Goal: Task Accomplishment & Management: Complete application form

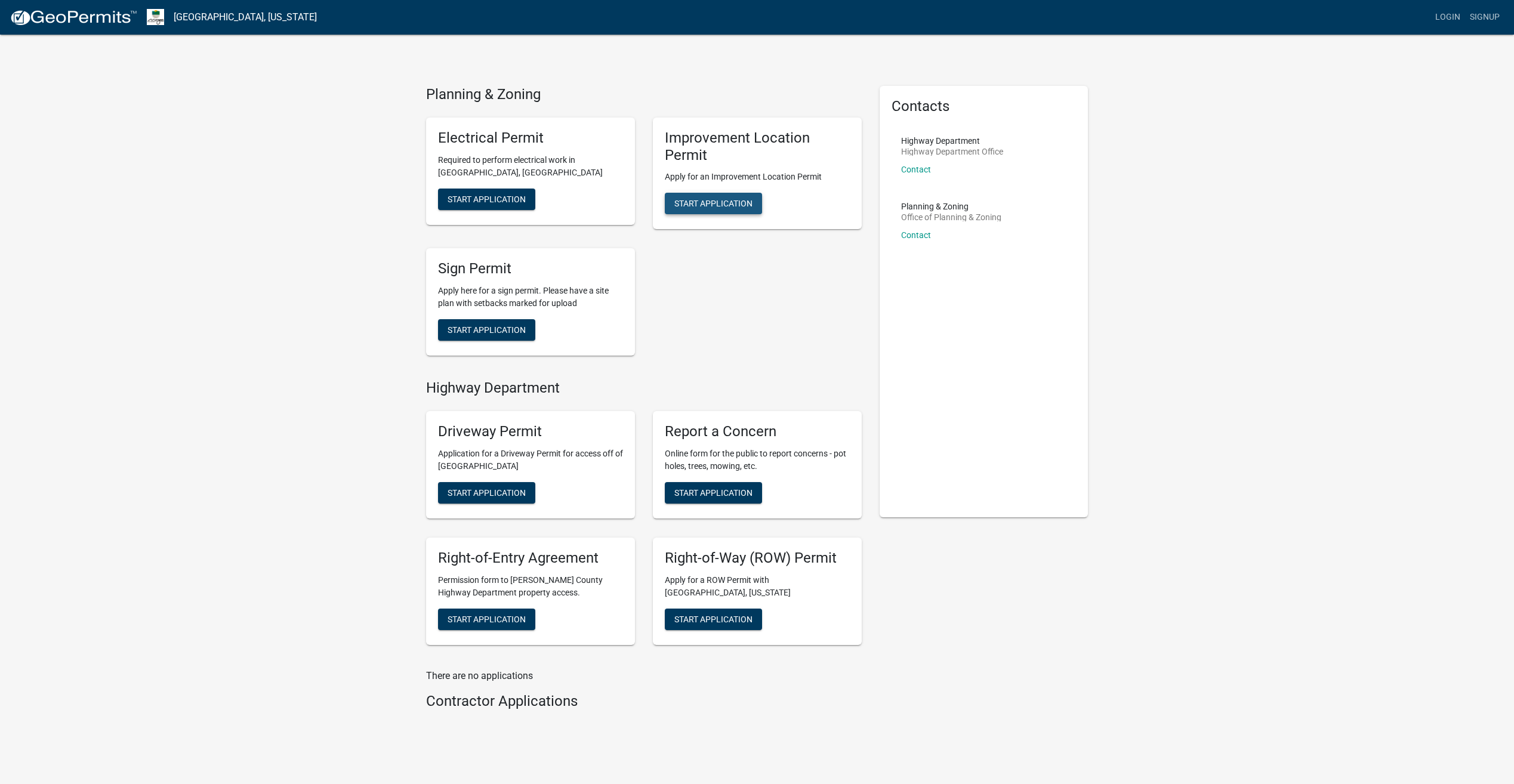
click at [698, 204] on span "Start Application" at bounding box center [714, 203] width 79 height 9
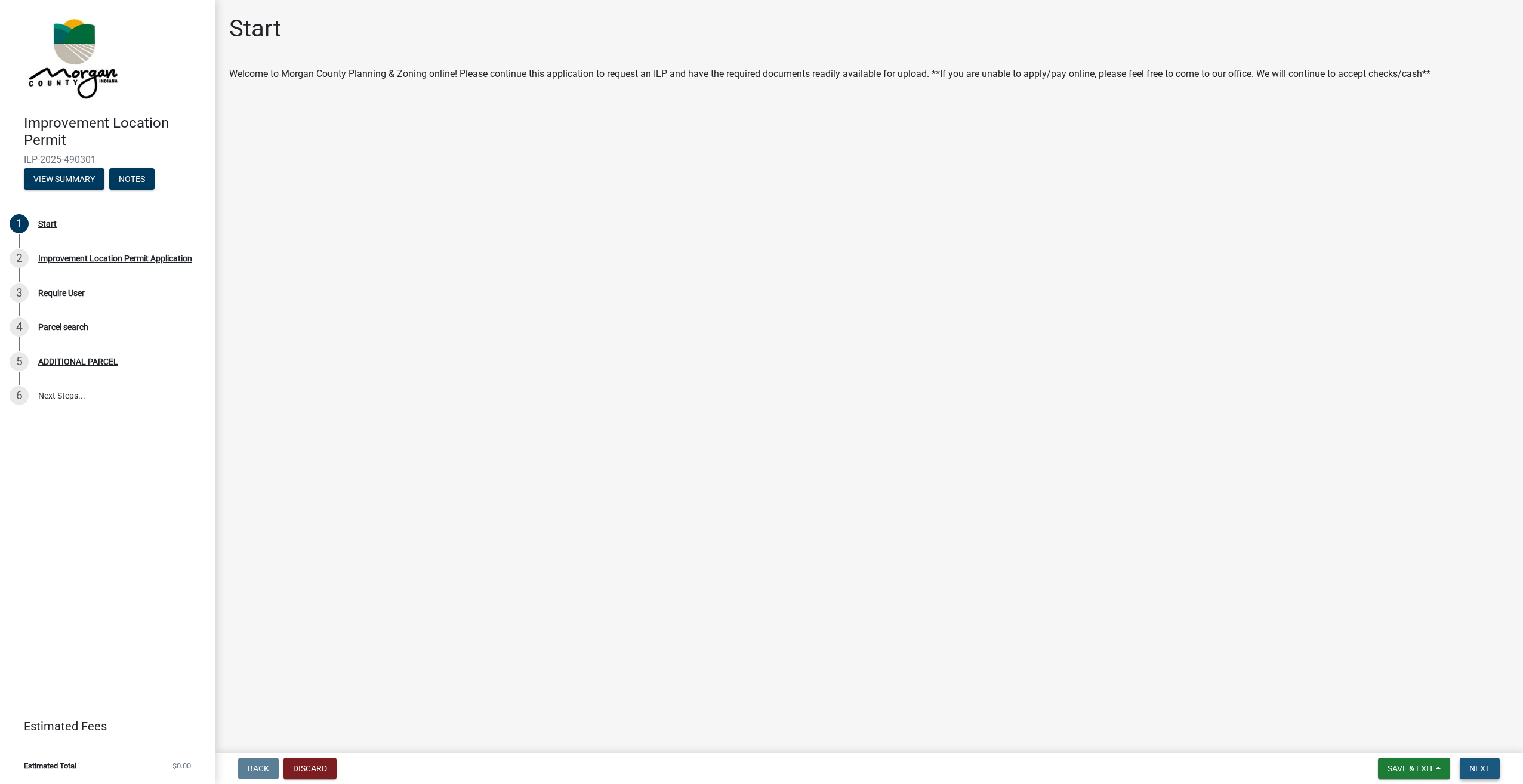
click at [1486, 762] on button "Next" at bounding box center [1480, 768] width 40 height 22
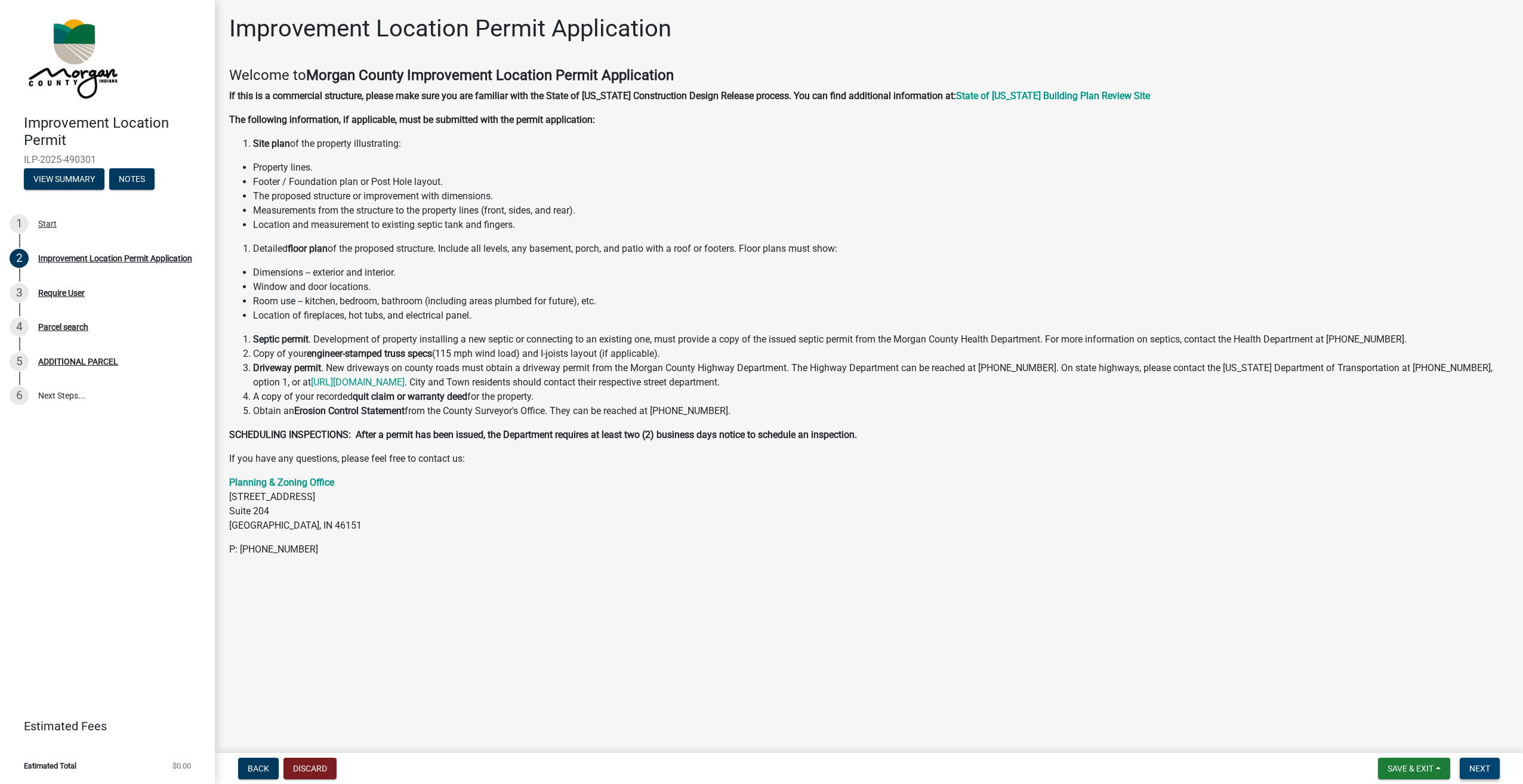
click at [1482, 767] on span "Next" at bounding box center [1480, 768] width 21 height 9
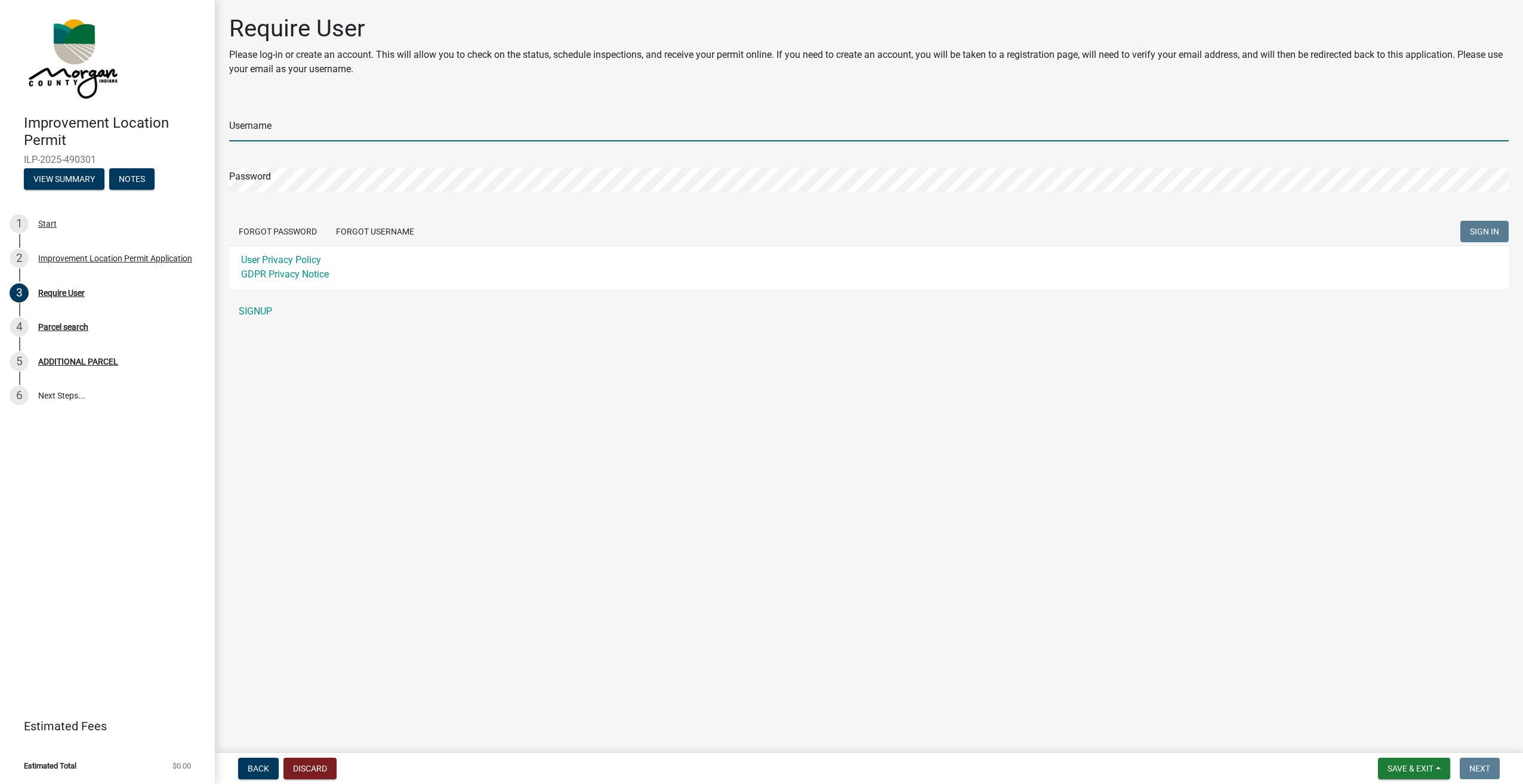
click at [280, 129] on input "Username" at bounding box center [869, 129] width 1280 height 25
type input "[EMAIL_ADDRESS][DOMAIN_NAME]"
click at [329, 166] on div "Password" at bounding box center [869, 171] width 1280 height 41
click at [1477, 235] on span "SIGN IN" at bounding box center [1485, 231] width 29 height 9
click at [1482, 230] on span "SIGN IN" at bounding box center [1485, 231] width 29 height 9
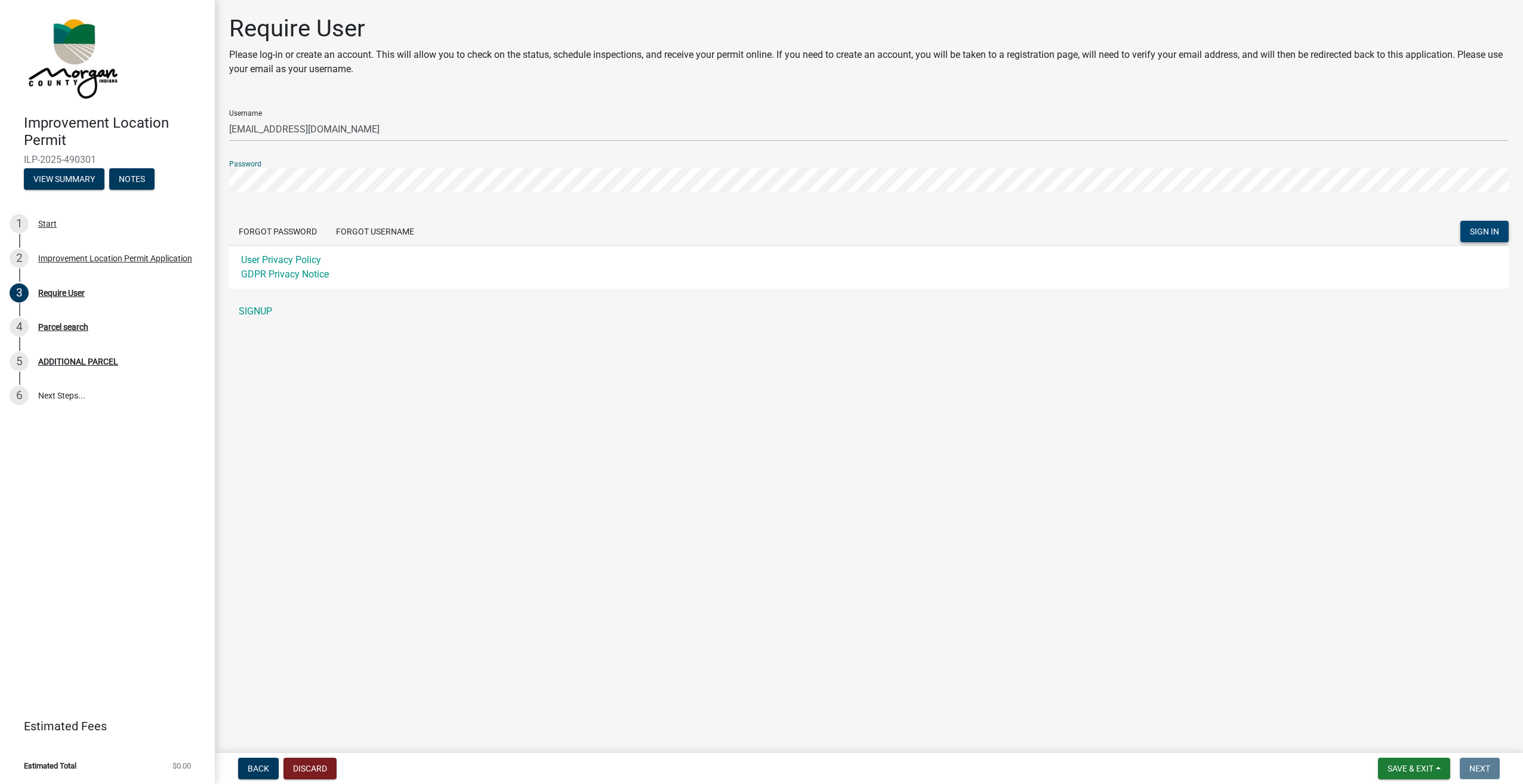
click at [186, 192] on div "Improvement Location Permit ILP-2025-490301 View Summary Notes 1 Start 2 Improv…" at bounding box center [762, 392] width 1523 height 784
click at [1488, 229] on span "SIGN IN" at bounding box center [1485, 231] width 29 height 9
click at [254, 307] on link "SIGNUP" at bounding box center [869, 312] width 1280 height 24
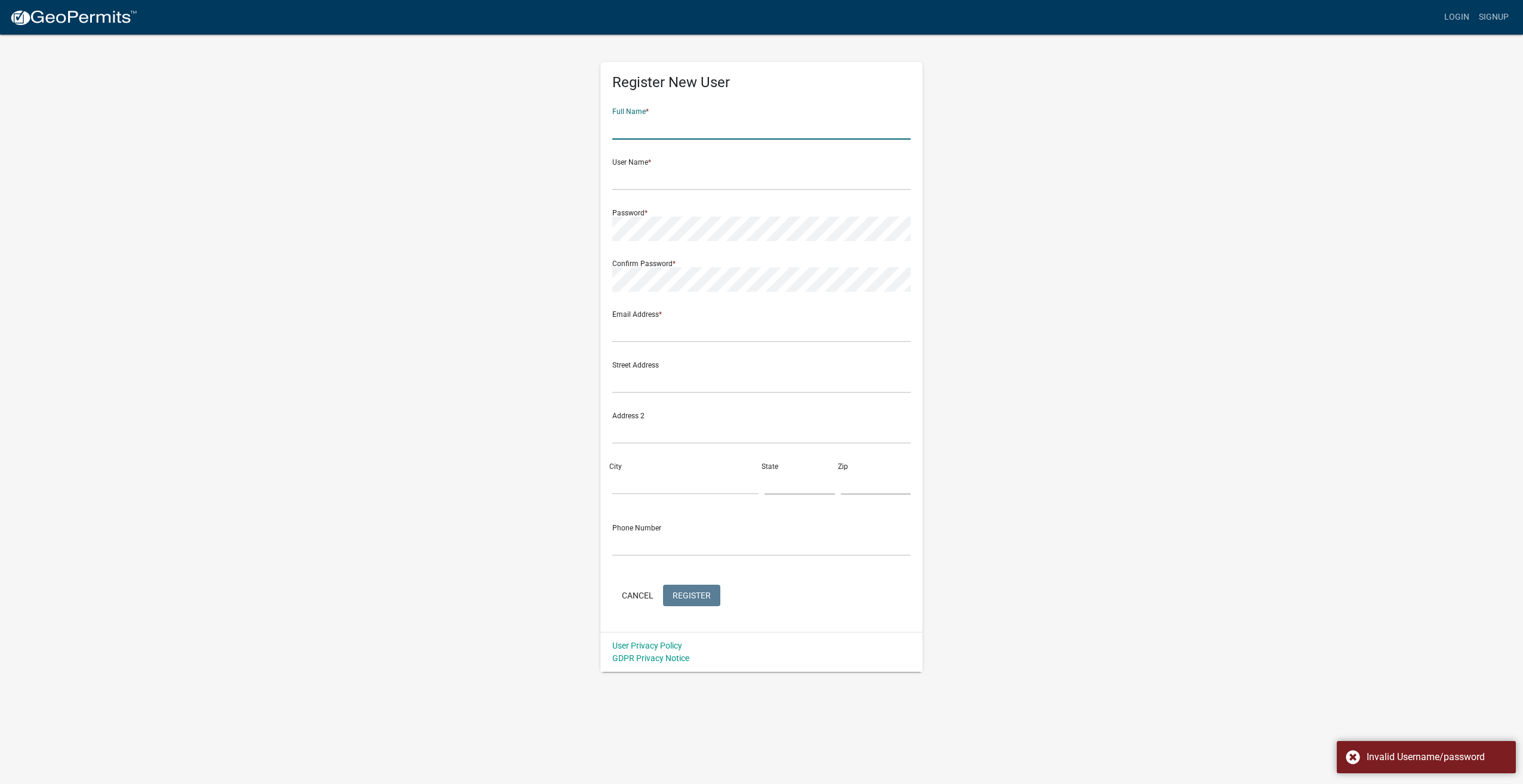
click at [735, 135] on input "text" at bounding box center [762, 127] width 298 height 25
type input "Jaxon g Long"
type input "[EMAIL_ADDRESS][DOMAIN_NAME]"
type input "2175 W Tobacco Rd"
type input "Bloomington"
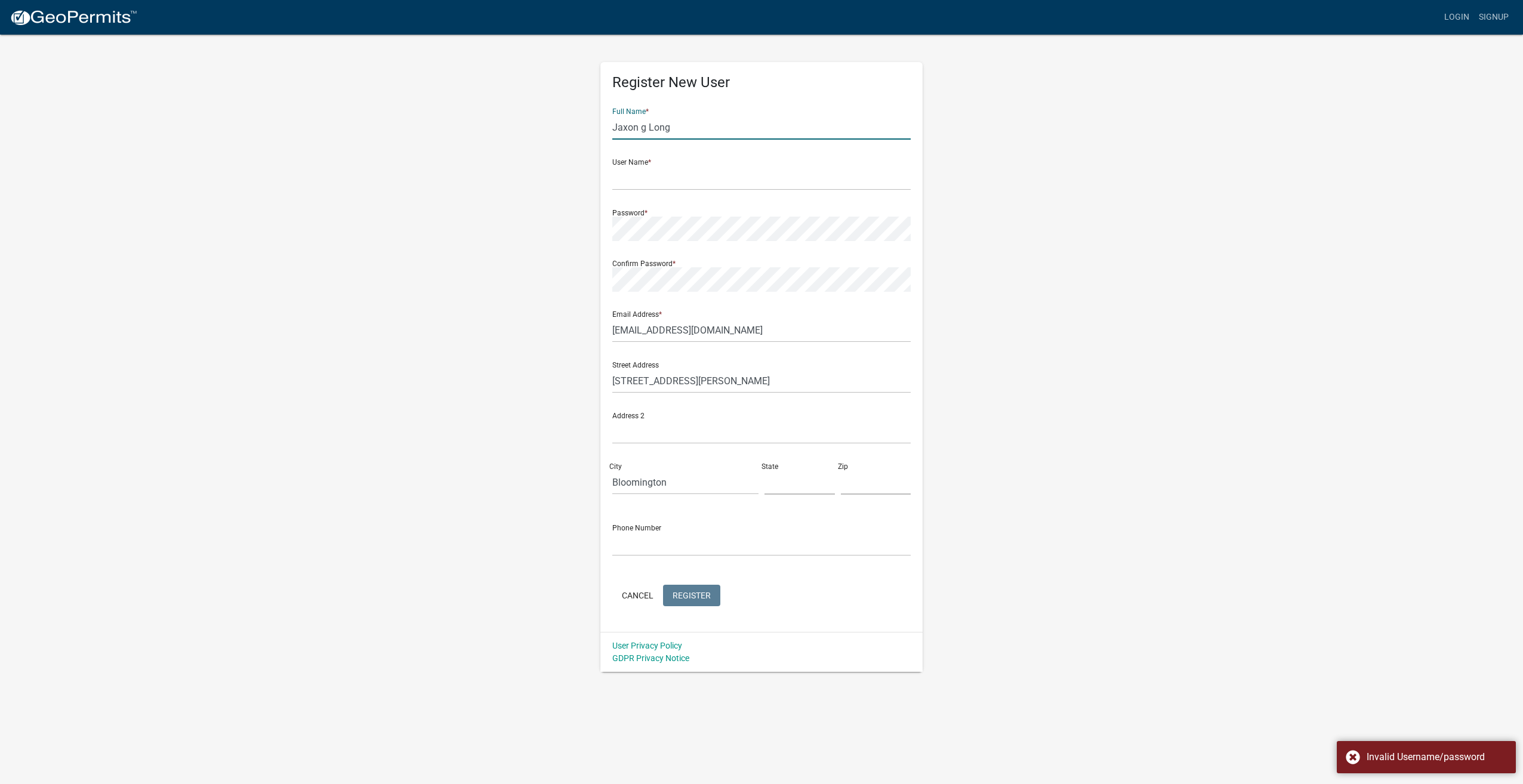
type input "IN"
type input "47403"
type input "3178649128"
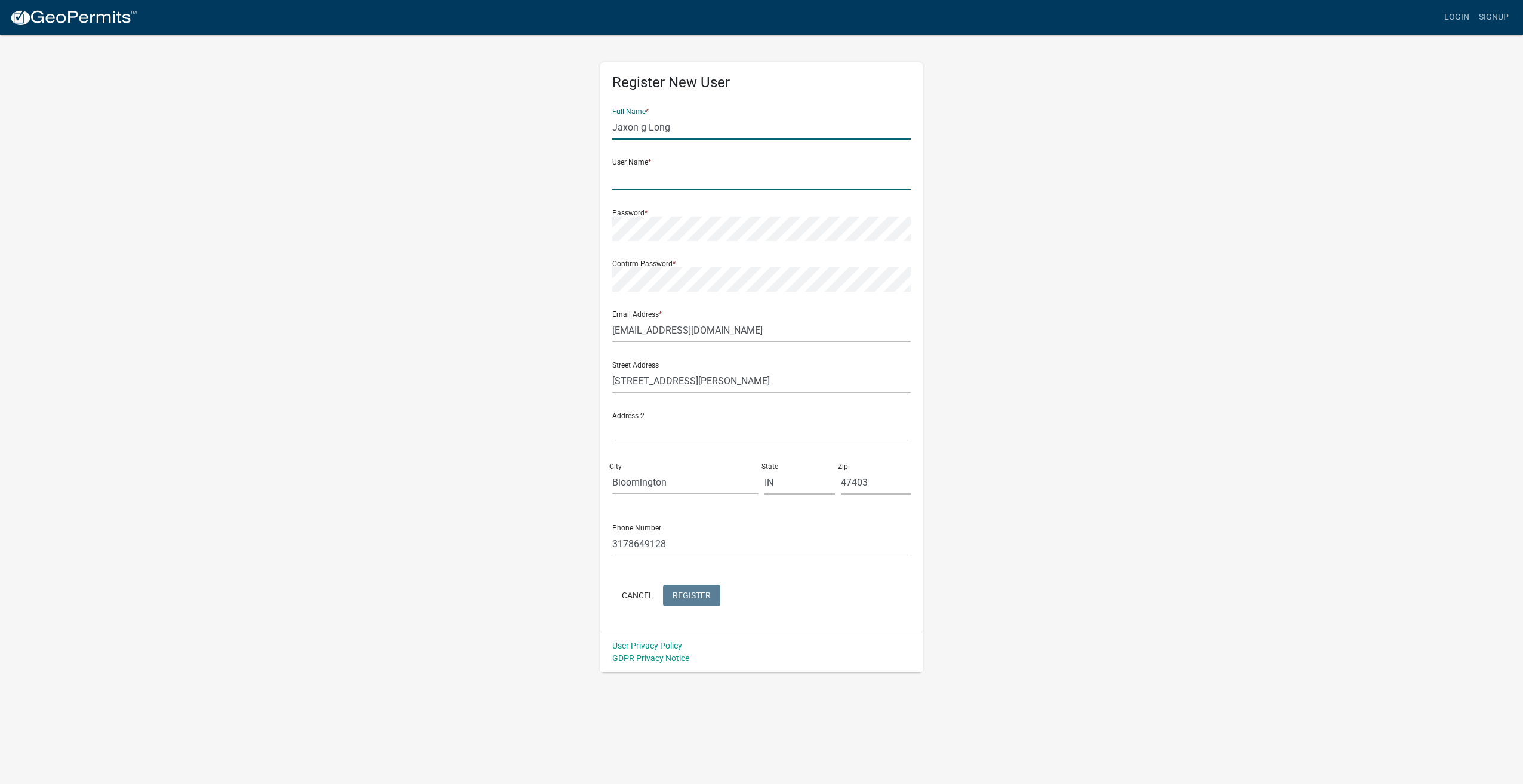
click at [639, 178] on input "text" at bounding box center [762, 178] width 298 height 25
type input "[EMAIL_ADDRESS][DOMAIN_NAME]"
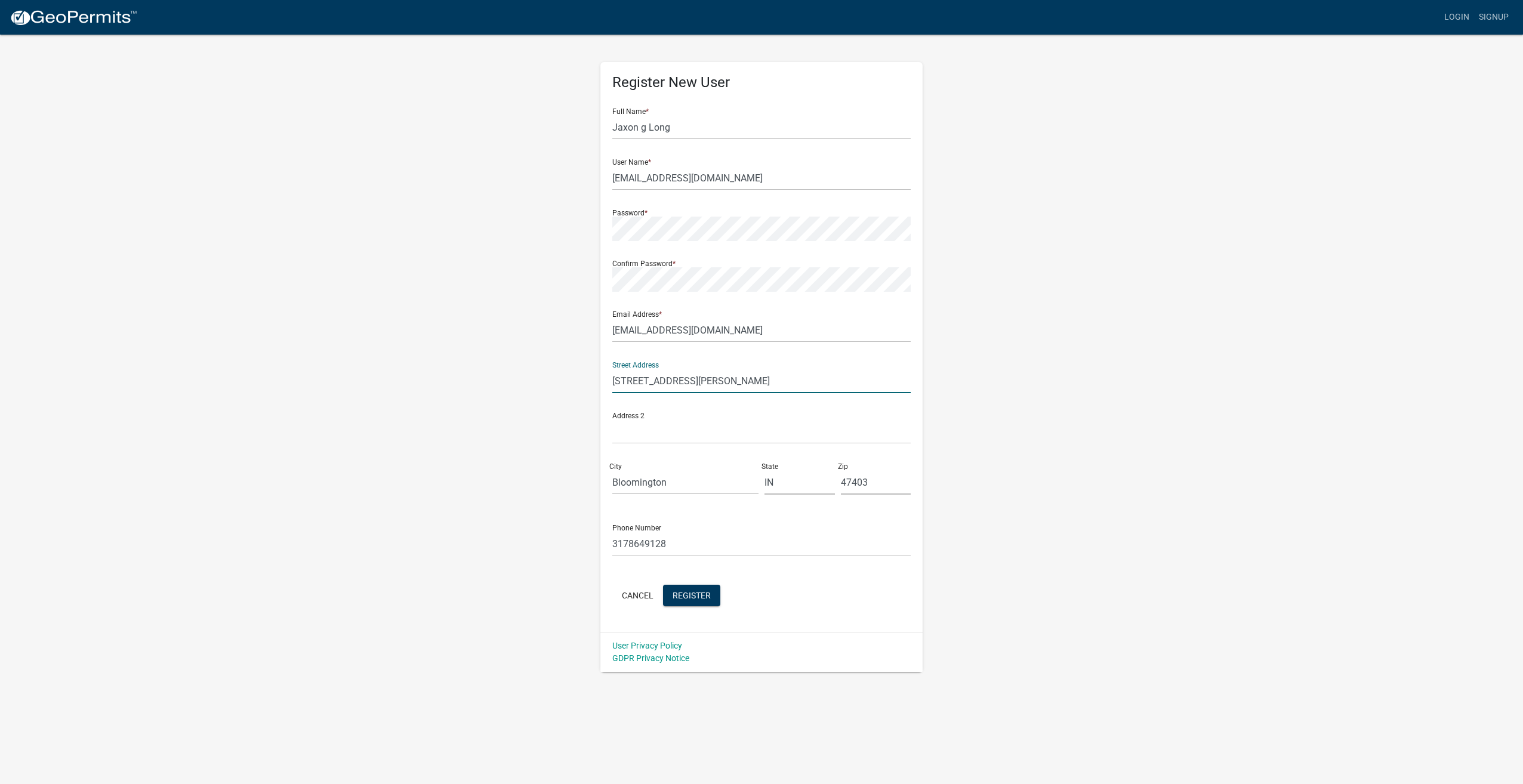
drag, startPoint x: 741, startPoint y: 385, endPoint x: 577, endPoint y: 391, distance: 164.1
click at [577, 391] on div "Register New User Full Name * Jaxon g Long User Name * jlong@suncoconstruction.…" at bounding box center [762, 353] width 680 height 639
click at [684, 380] on input "2175 W Tobaccohttps://www.bing.com/ck/a?!&&p=e55e6872903fda1e2162155773ba60fa25…" at bounding box center [762, 381] width 298 height 25
type input "2175 W Tobaccohttps://www.bing.com/ck/a?!&&p=e55e6872903fda1e2162155773ba60fa25…"
drag, startPoint x: 605, startPoint y: 378, endPoint x: 725, endPoint y: 393, distance: 120.9
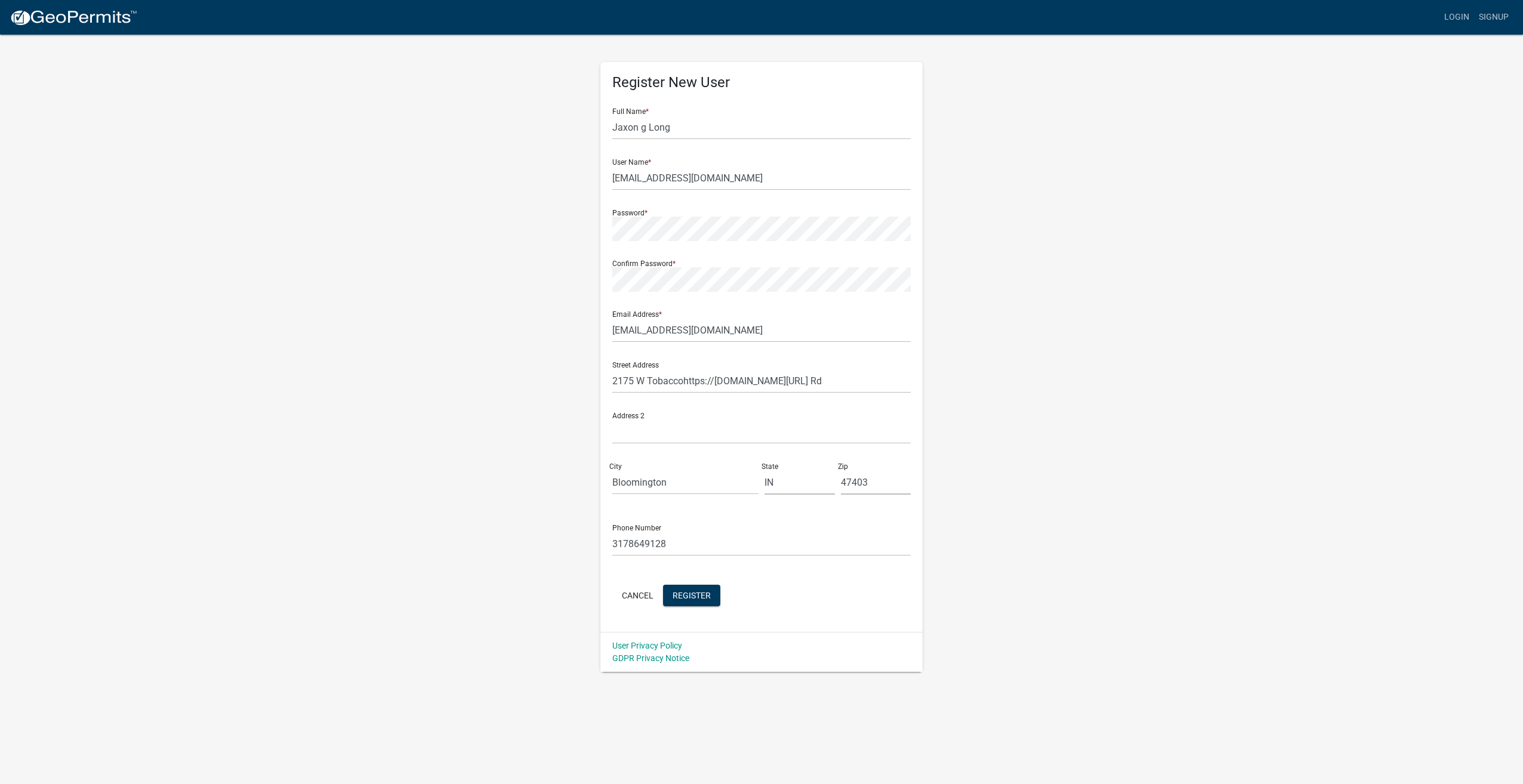
click at [725, 393] on div "Register New User Full Name * Jaxon g Long User Name * jlong@suncoconstruction.…" at bounding box center [762, 347] width 323 height 570
drag, startPoint x: 614, startPoint y: 377, endPoint x: 965, endPoint y: 402, distance: 351.9
click at [965, 402] on div "Register New User Full Name * Jaxon g Long User Name * jlong@suncoconstruction.…" at bounding box center [762, 353] width 680 height 639
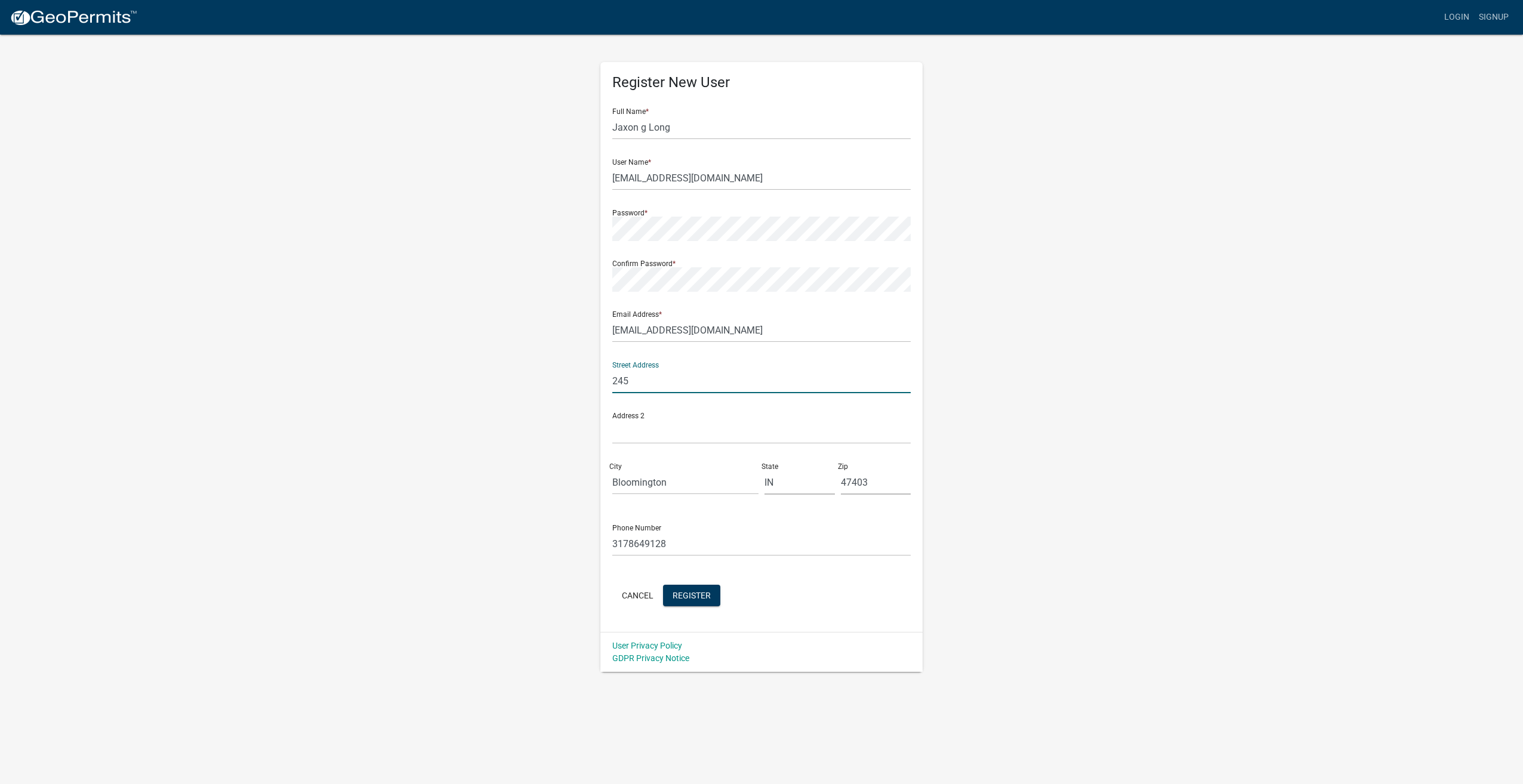
type input "[STREET_ADDRESS]"
drag, startPoint x: 701, startPoint y: 493, endPoint x: 357, endPoint y: 458, distance: 345.8
click at [358, 460] on wm-register-view "more_horiz Login Signup Register New User Full Name * Jaxon g Long User Name * …" at bounding box center [762, 335] width 1523 height 672
drag, startPoint x: 622, startPoint y: 479, endPoint x: 590, endPoint y: 480, distance: 32.0
click at [590, 480] on div "Register New User Full Name * Jaxon g Long User Name * jlong@suncoconstruction.…" at bounding box center [762, 353] width 680 height 639
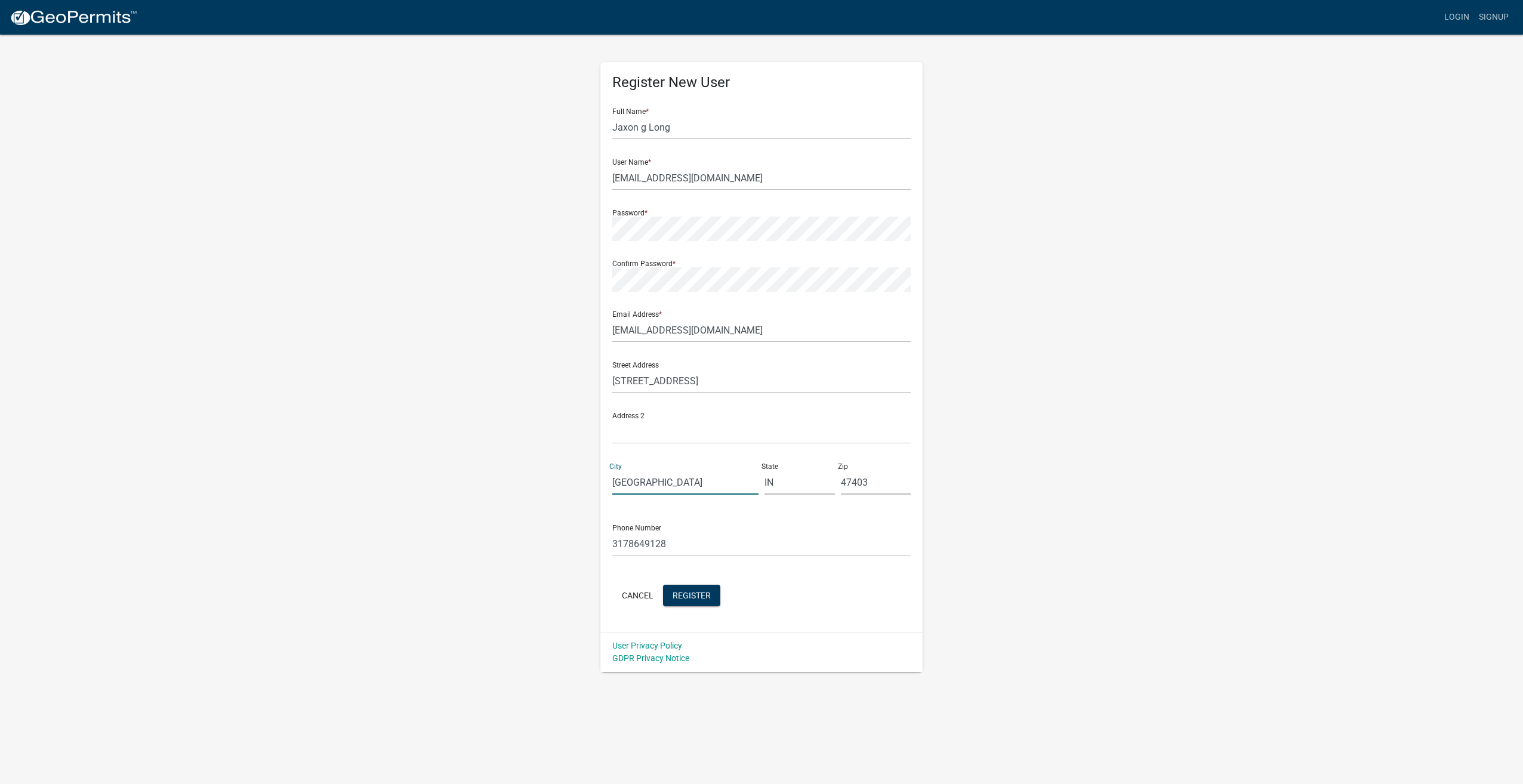
click at [689, 482] on input "[GEOGRAPHIC_DATA]" at bounding box center [686, 482] width 146 height 25
type input "[GEOGRAPHIC_DATA]"
drag, startPoint x: 783, startPoint y: 484, endPoint x: 837, endPoint y: 484, distance: 54.0
click at [784, 484] on input "IN" at bounding box center [799, 482] width 70 height 25
click at [881, 482] on input "47403" at bounding box center [876, 482] width 70 height 25
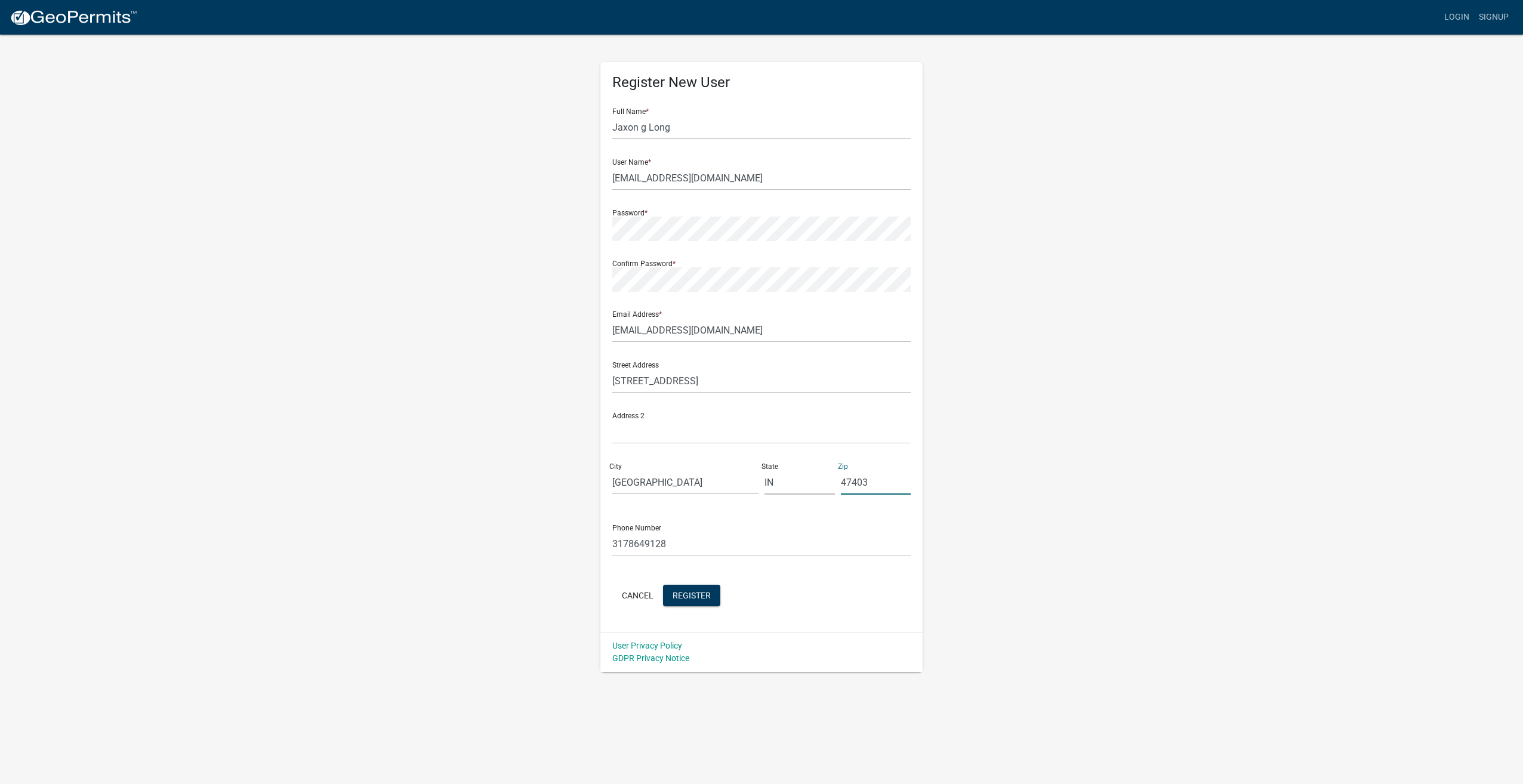
drag, startPoint x: 881, startPoint y: 482, endPoint x: 789, endPoint y: 481, distance: 92.0
click at [789, 481] on div "Street Address 245 indianapolis rd Address 2 City Mooresville State IN Zip 47403" at bounding box center [762, 428] width 304 height 152
type input "46158"
click at [1031, 424] on div "Register New User Full Name * Jaxon g Long User Name * jlong@suncoconstruction.…" at bounding box center [762, 353] width 680 height 639
click at [687, 590] on span "Register" at bounding box center [692, 595] width 38 height 9
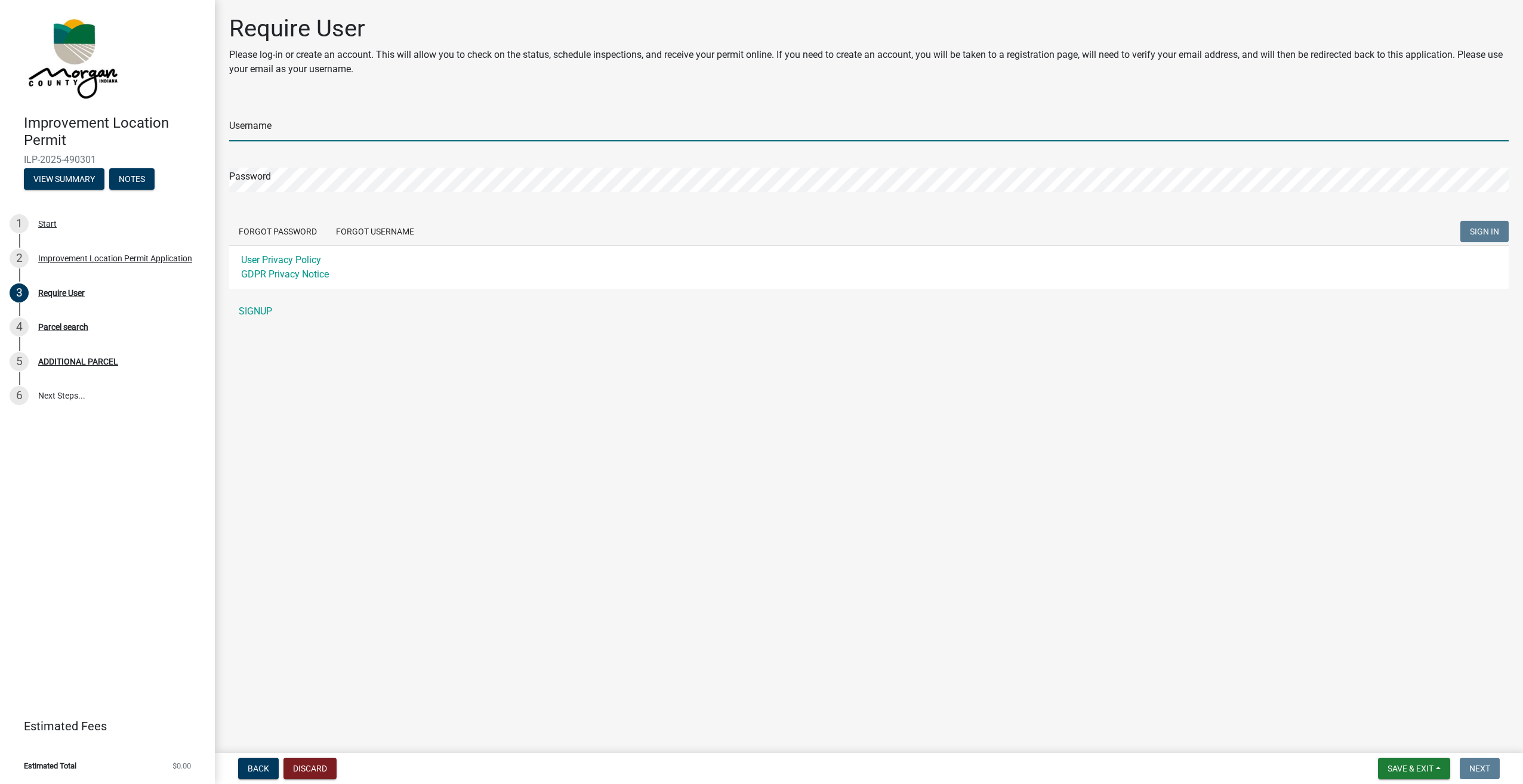
click at [319, 135] on input "Username" at bounding box center [869, 129] width 1280 height 25
type input "[EMAIL_ADDRESS][DOMAIN_NAME]"
click at [1473, 228] on span "SIGN IN" at bounding box center [1485, 231] width 29 height 9
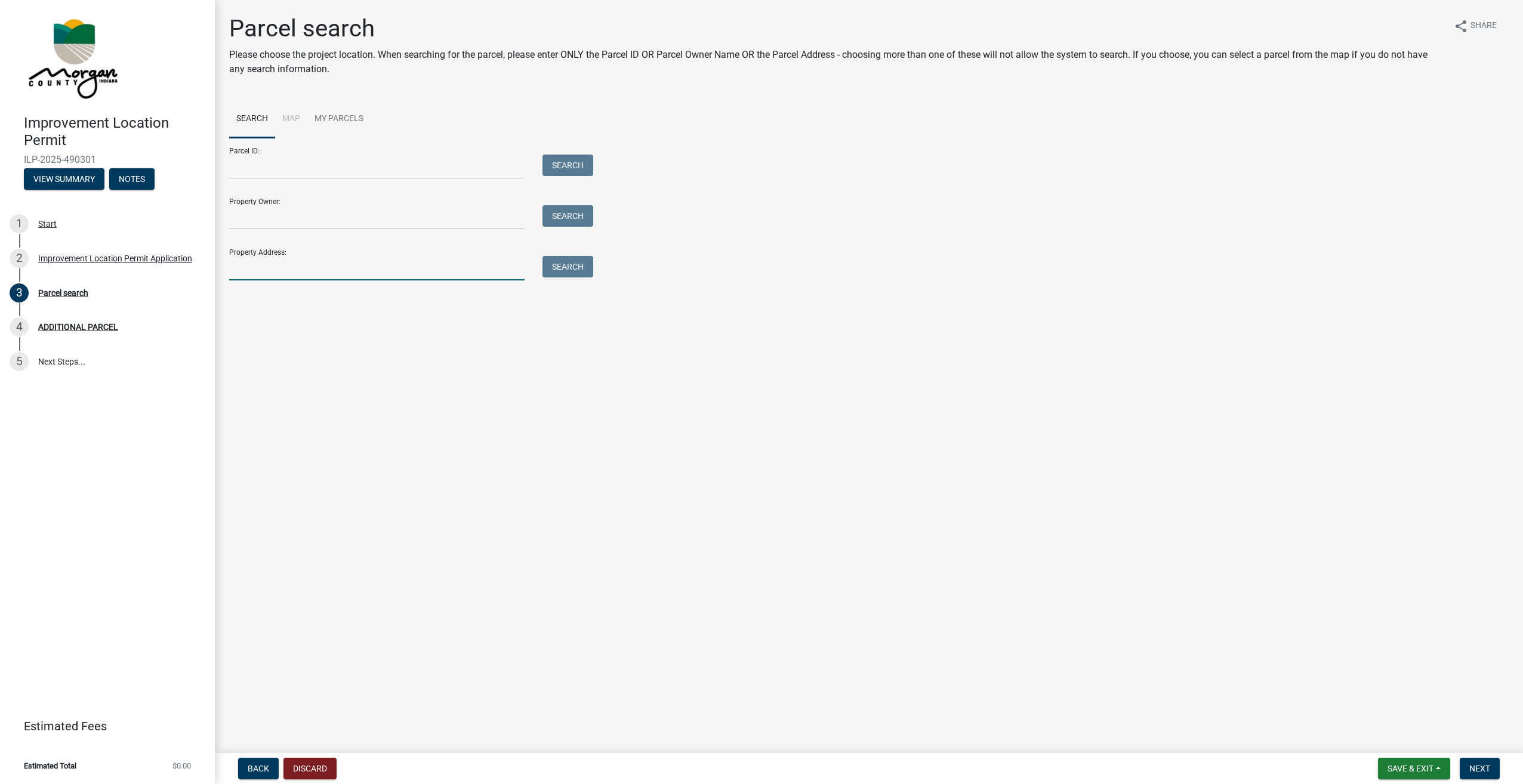
click at [274, 275] on input "Property Address:" at bounding box center [377, 268] width 295 height 25
drag, startPoint x: 518, startPoint y: 275, endPoint x: 531, endPoint y: 265, distance: 16.4
type input "[STREET_ADDRESS]"
drag, startPoint x: 531, startPoint y: 265, endPoint x: 572, endPoint y: 260, distance: 41.3
click at [572, 260] on button "Search" at bounding box center [568, 267] width 50 height 22
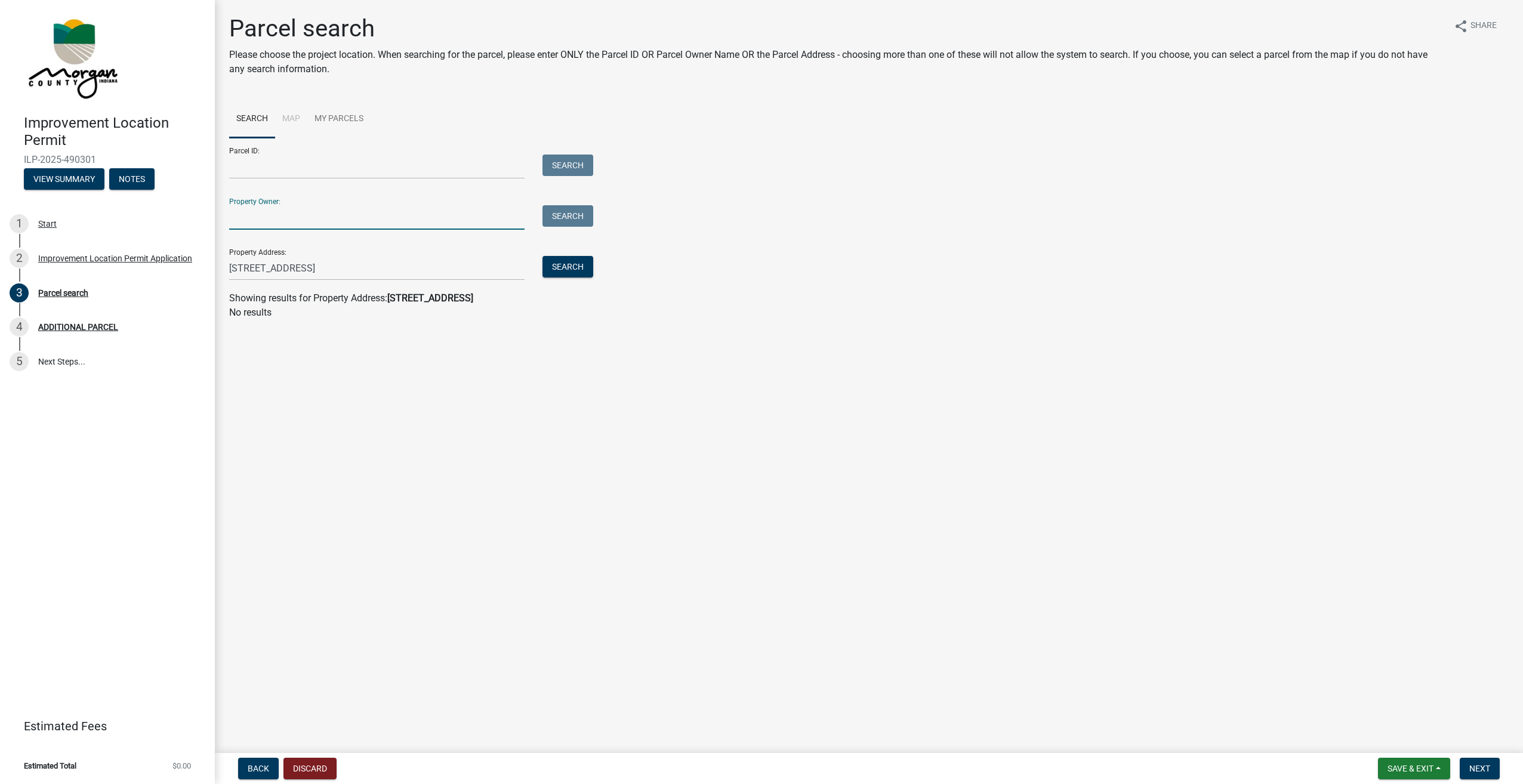
click at [357, 217] on input "Property Owner:" at bounding box center [377, 217] width 295 height 25
click at [1227, 467] on main "Parcel search Please choose the project location. When searching for the parcel…" at bounding box center [868, 374] width 1308 height 748
drag, startPoint x: 472, startPoint y: 267, endPoint x: -3, endPoint y: 269, distance: 475.0
click at [0, 269] on html "Internet Explorer does NOT work with GeoPermits. Get a new browser for more sec…" at bounding box center [762, 392] width 1523 height 784
click at [338, 170] on input "Parcel ID:" at bounding box center [377, 166] width 295 height 25
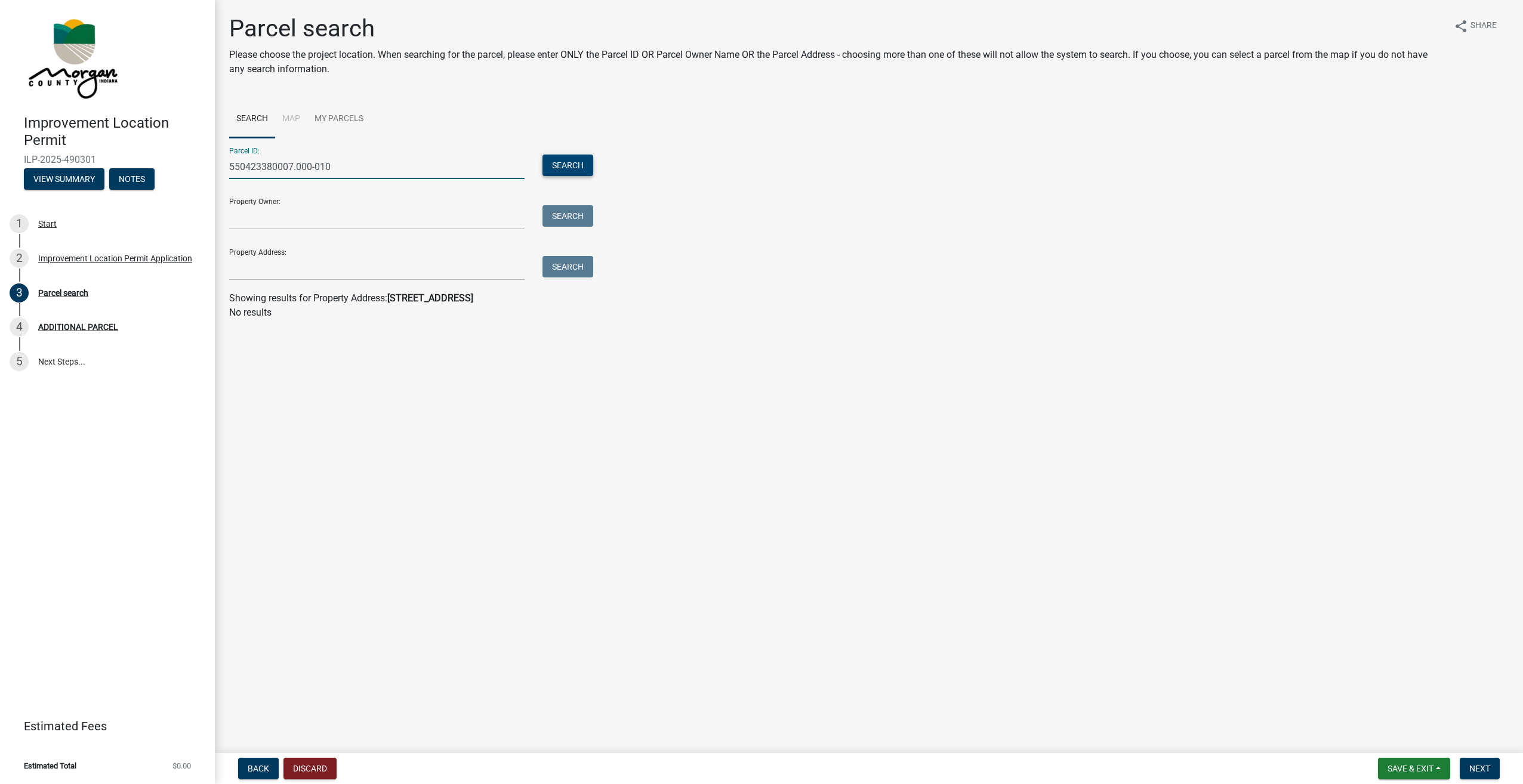
type input "550423380007.000-010"
click at [573, 163] on button "Search" at bounding box center [568, 165] width 50 height 22
click at [250, 341] on label at bounding box center [250, 341] width 0 height 0
click at [250, 348] on input "radio" at bounding box center [254, 344] width 7 height 7
radio input "true"
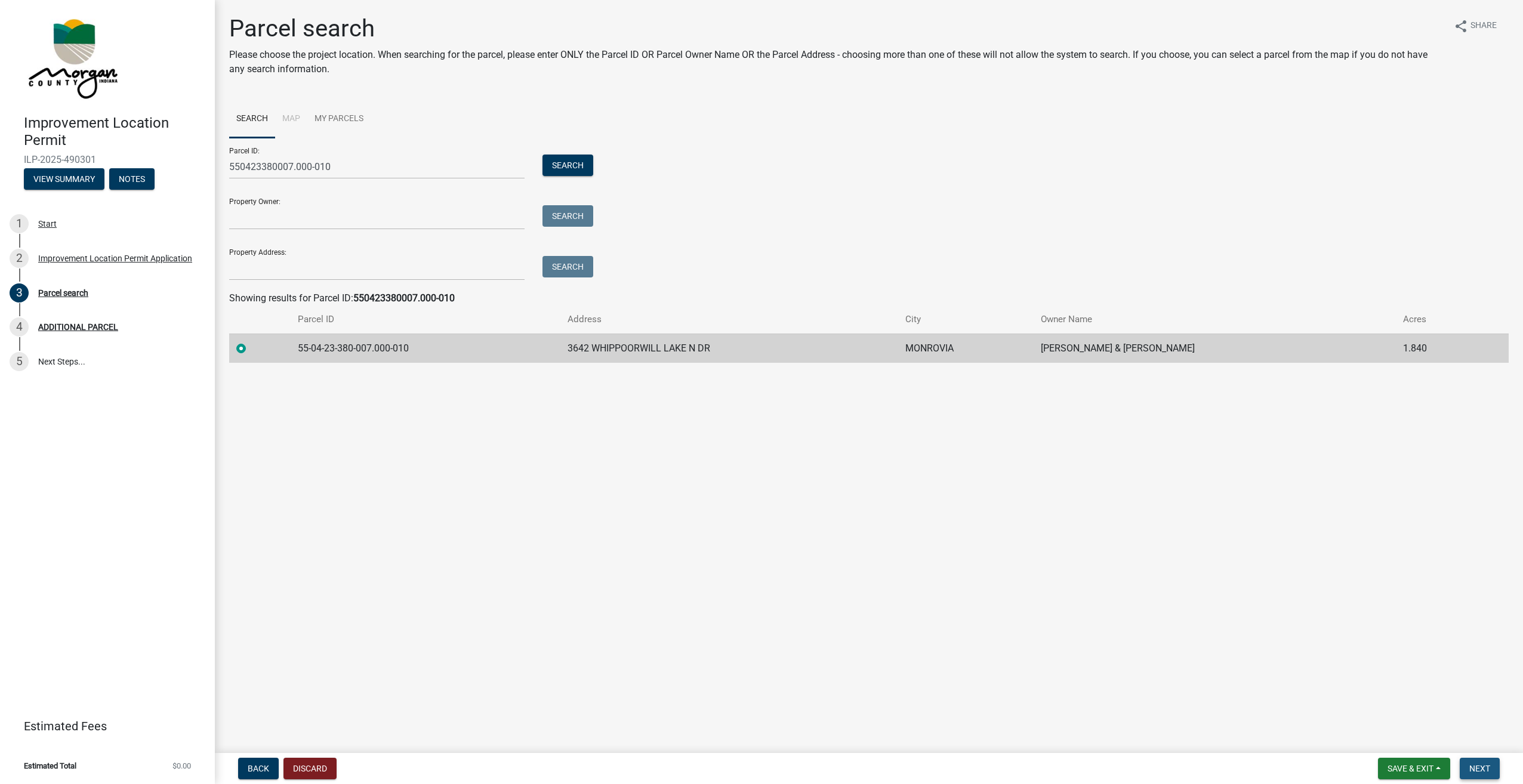
click at [1483, 768] on span "Next" at bounding box center [1480, 768] width 21 height 9
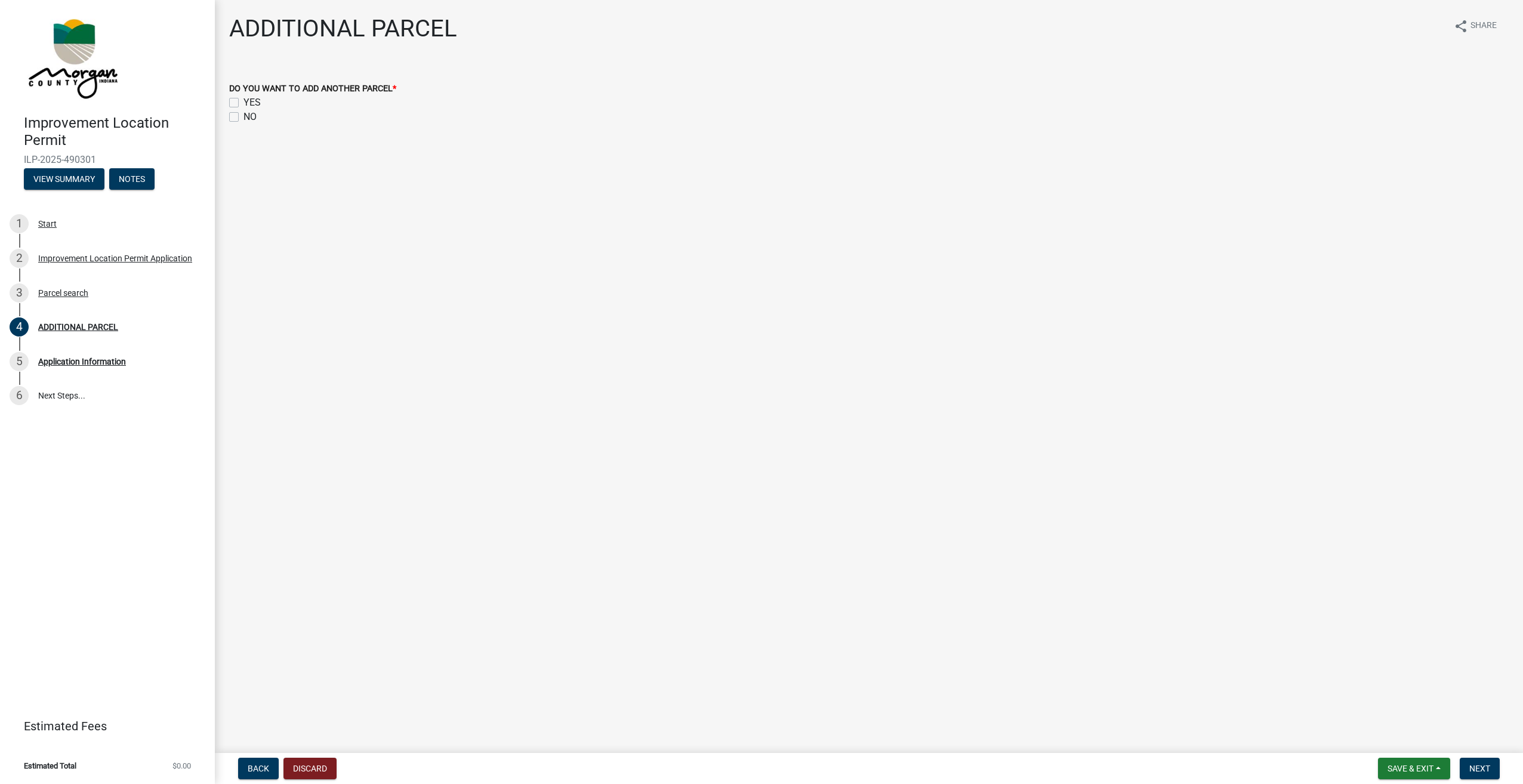
click at [229, 116] on div "DO YOU WANT TO ADD ANOTHER PARCEL * YES NO" at bounding box center [868, 95] width 1297 height 58
click at [243, 116] on label "NO" at bounding box center [250, 117] width 13 height 15
click at [243, 116] on input "NO" at bounding box center [247, 113] width 7 height 7
checkbox input "true"
checkbox input "false"
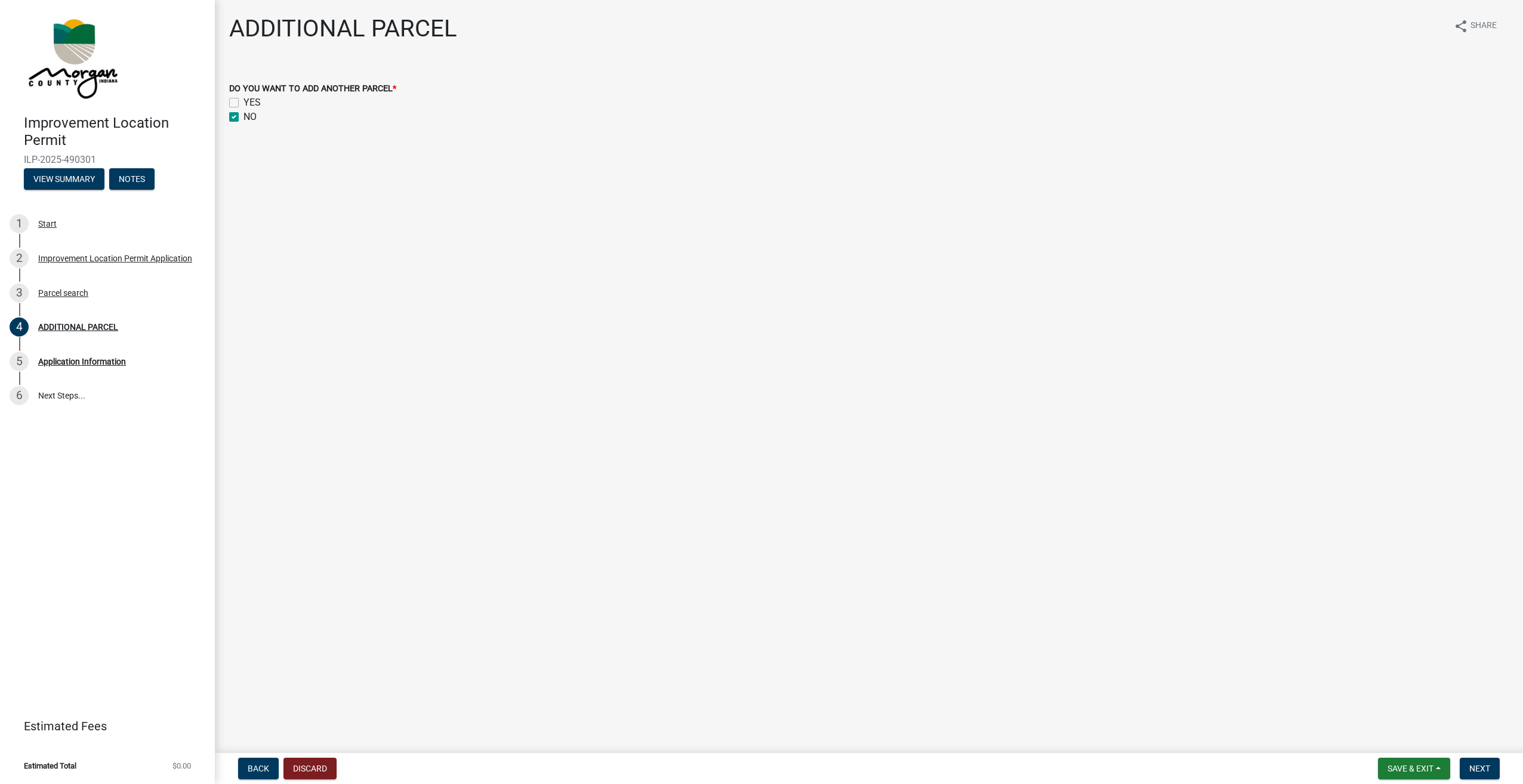
checkbox input "true"
click at [1473, 765] on span "Next" at bounding box center [1480, 768] width 21 height 9
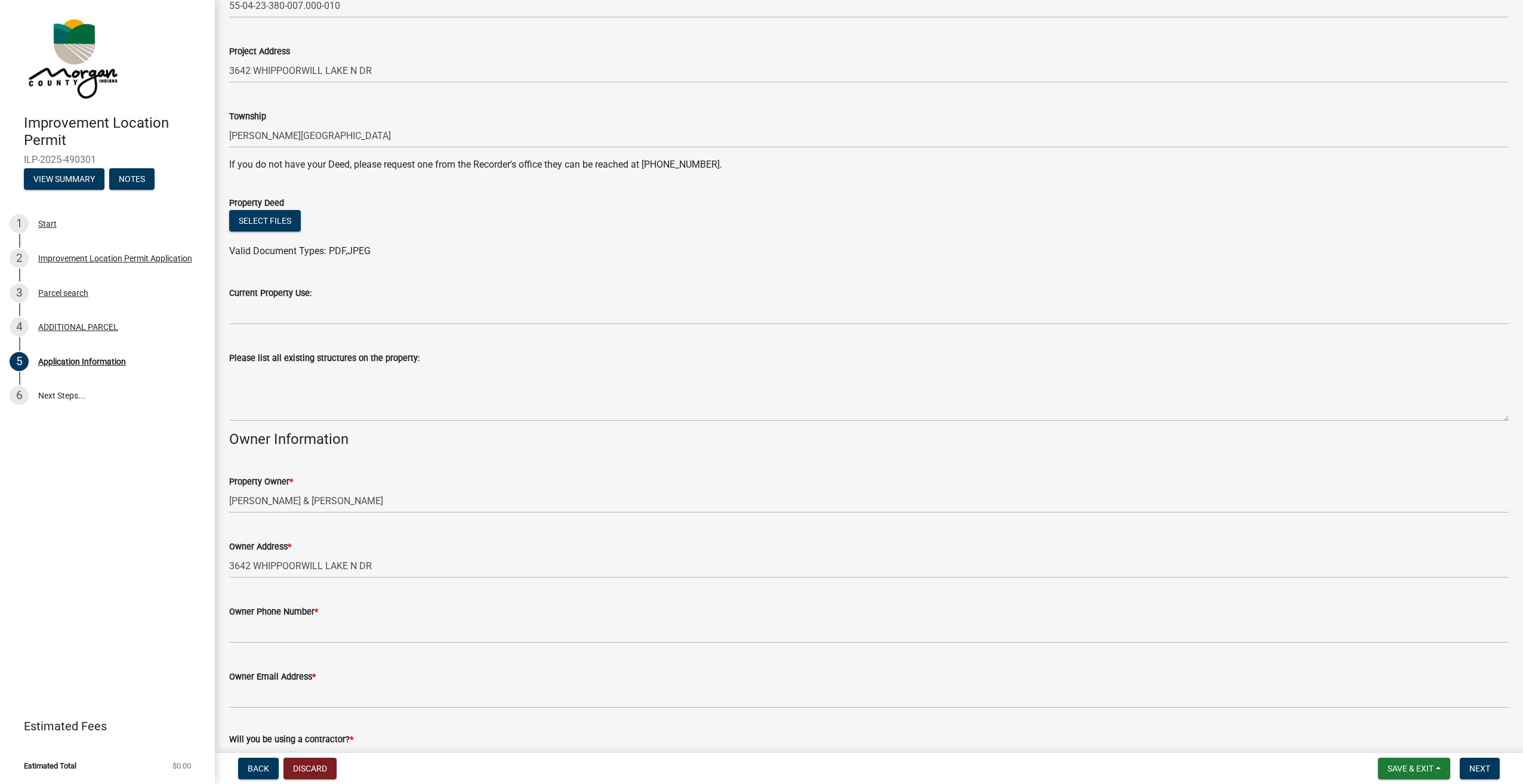
scroll to position [179, 0]
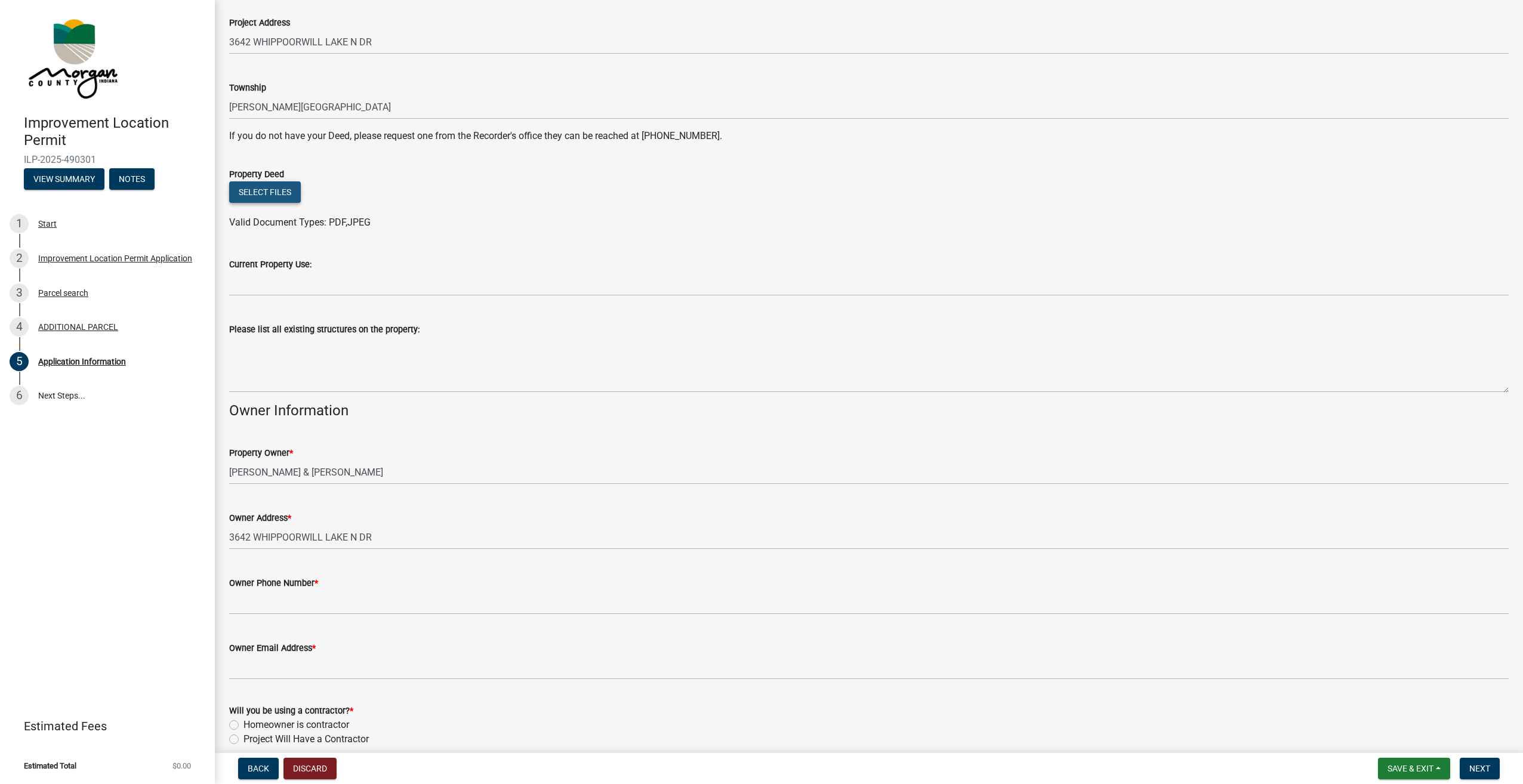
click at [276, 196] on button "Select files" at bounding box center [265, 192] width 71 height 22
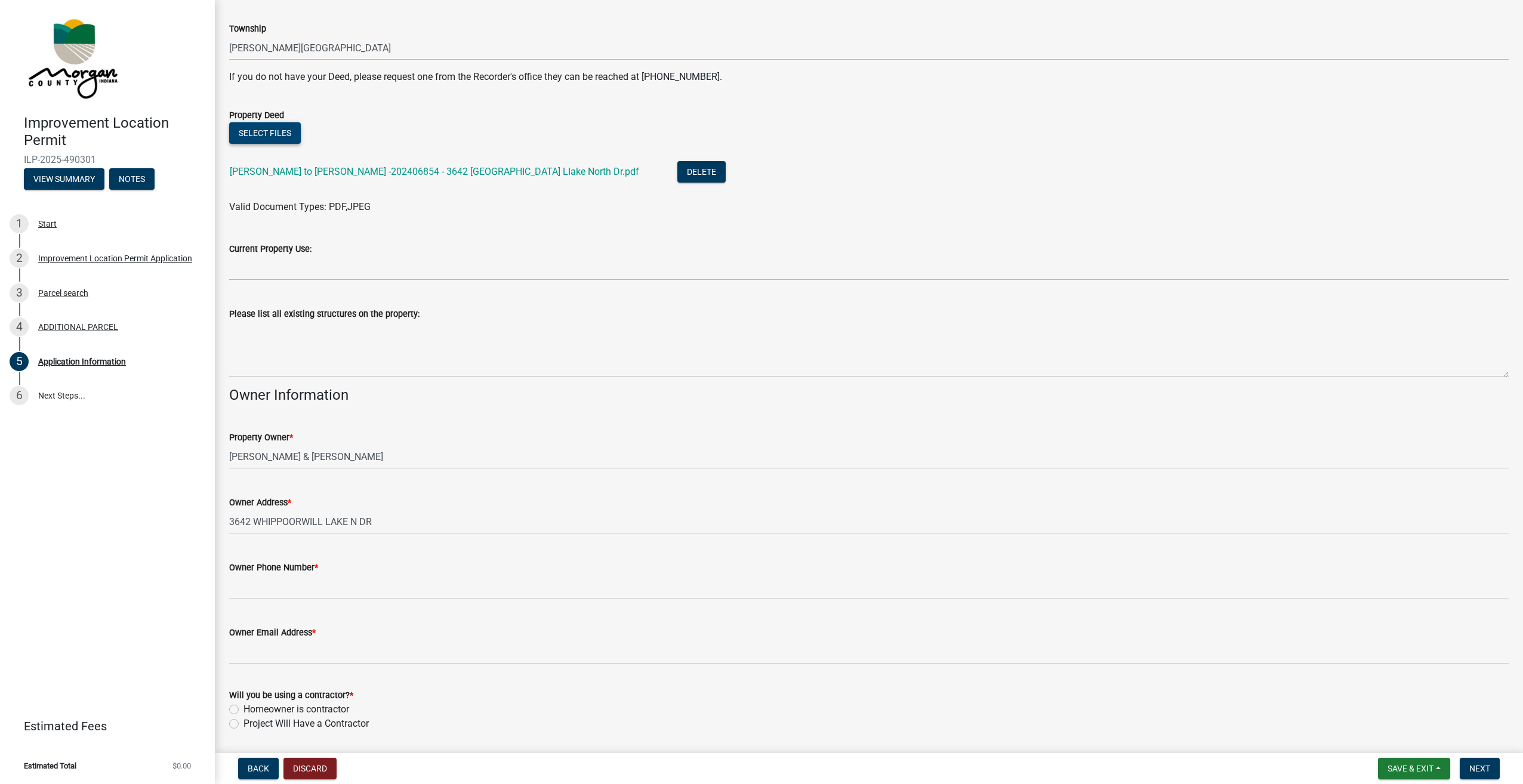
scroll to position [238, 0]
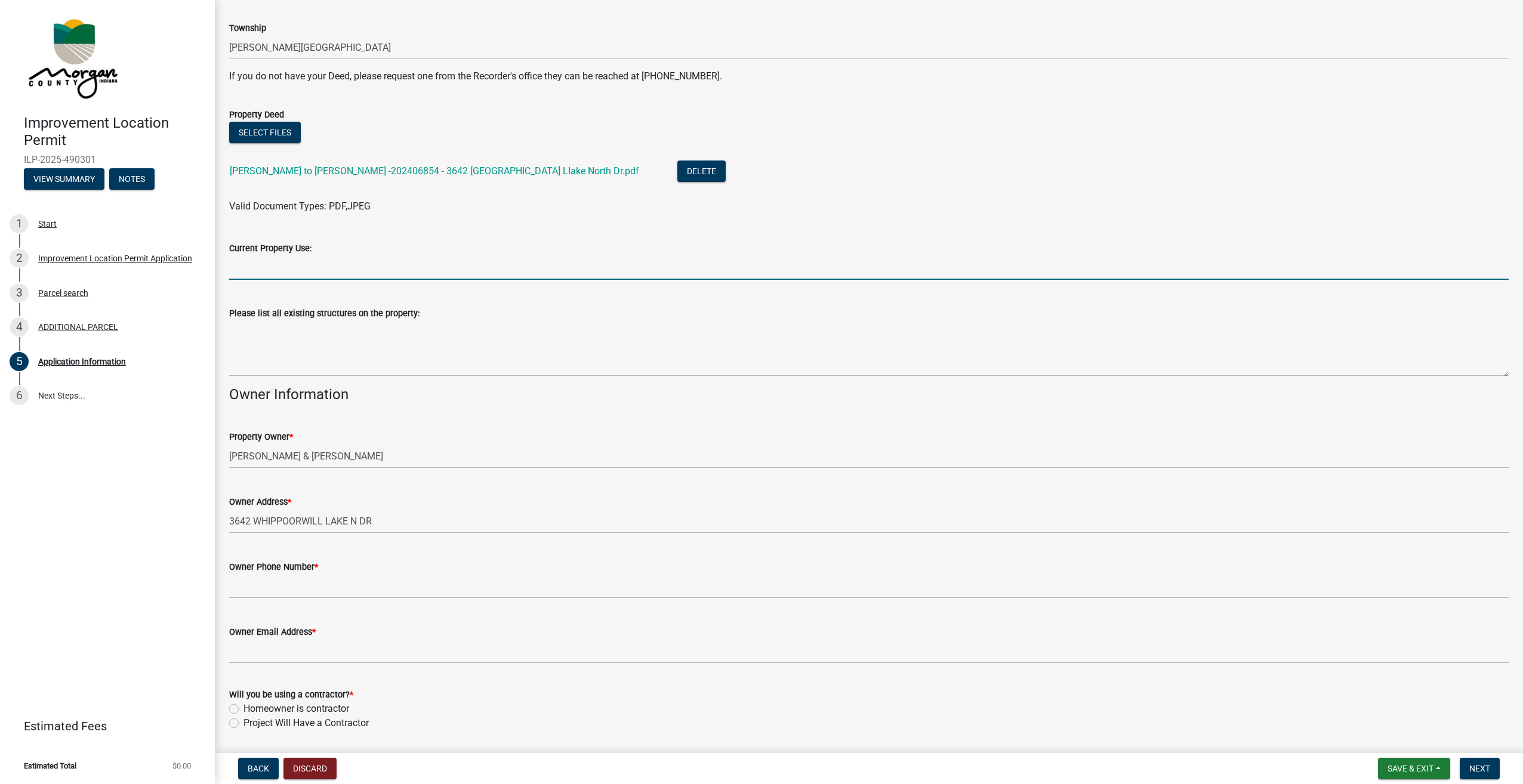
click at [295, 266] on input "Current Property Use:" at bounding box center [869, 267] width 1280 height 25
type input "H"
type input "R"
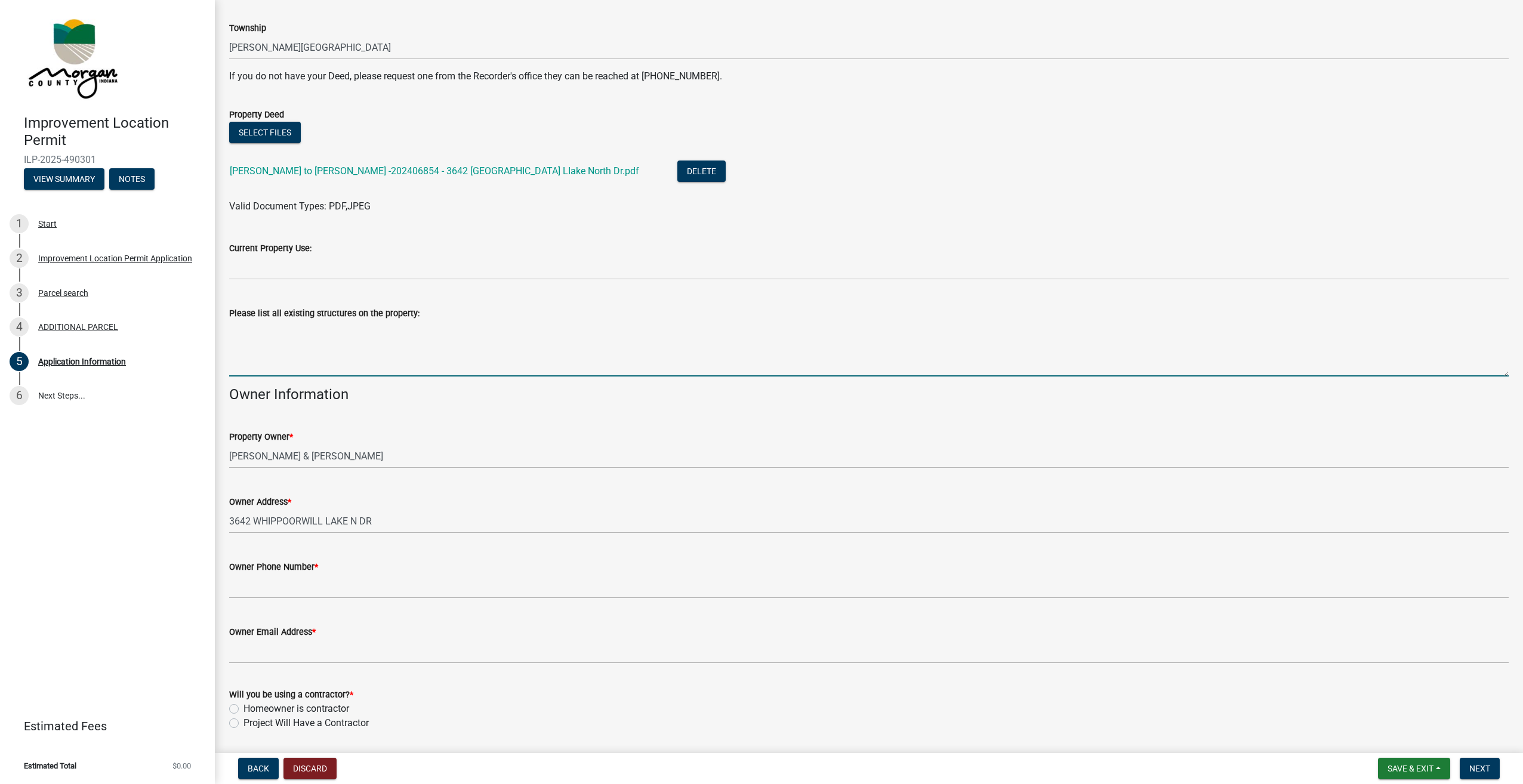
click at [318, 352] on textarea "Please list all existing structures on the property:" at bounding box center [869, 348] width 1280 height 56
click at [310, 282] on wm-data-entity-input "Current Property Use:" at bounding box center [869, 256] width 1280 height 65
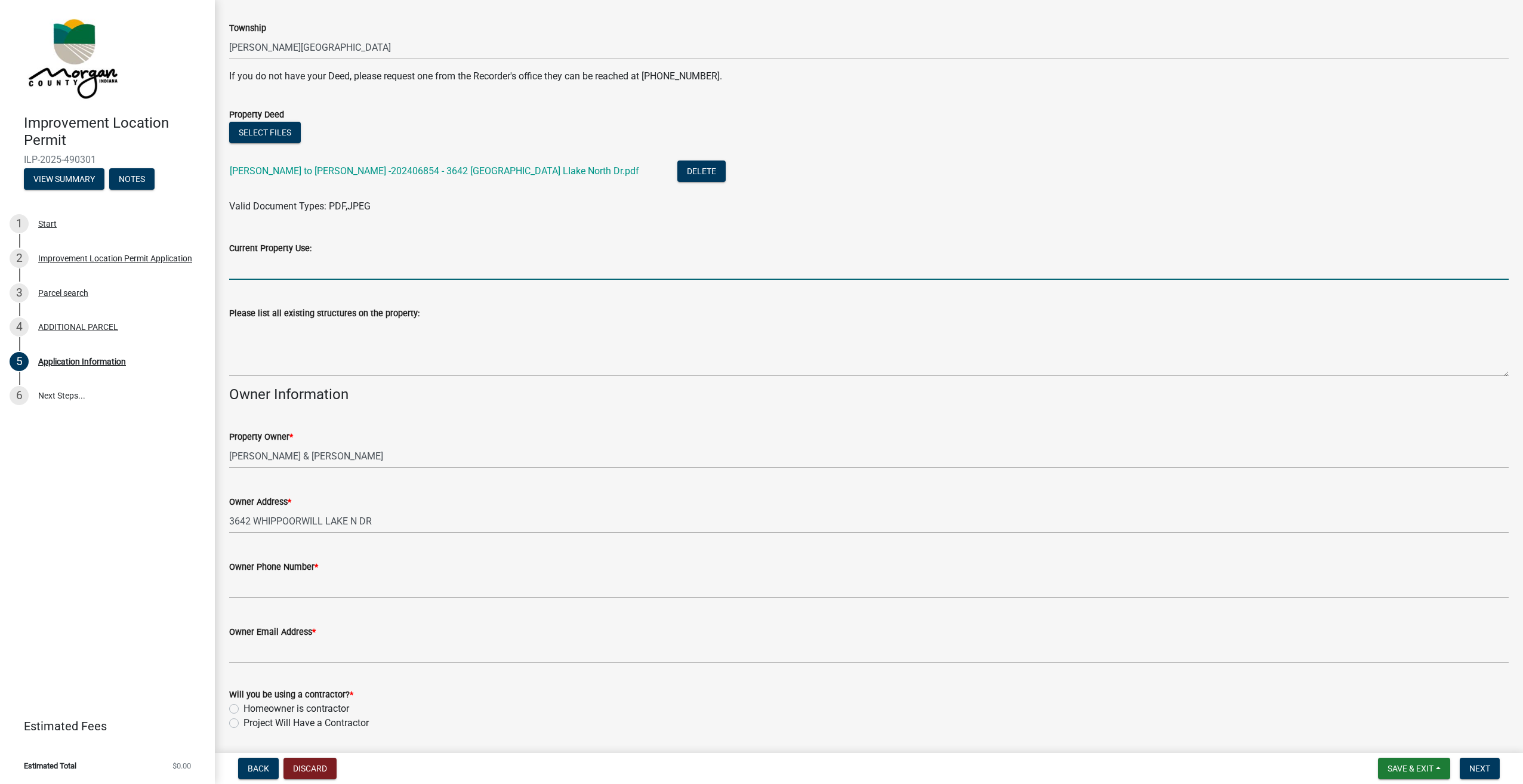
click at [306, 270] on input "Current Property Use:" at bounding box center [869, 267] width 1280 height 25
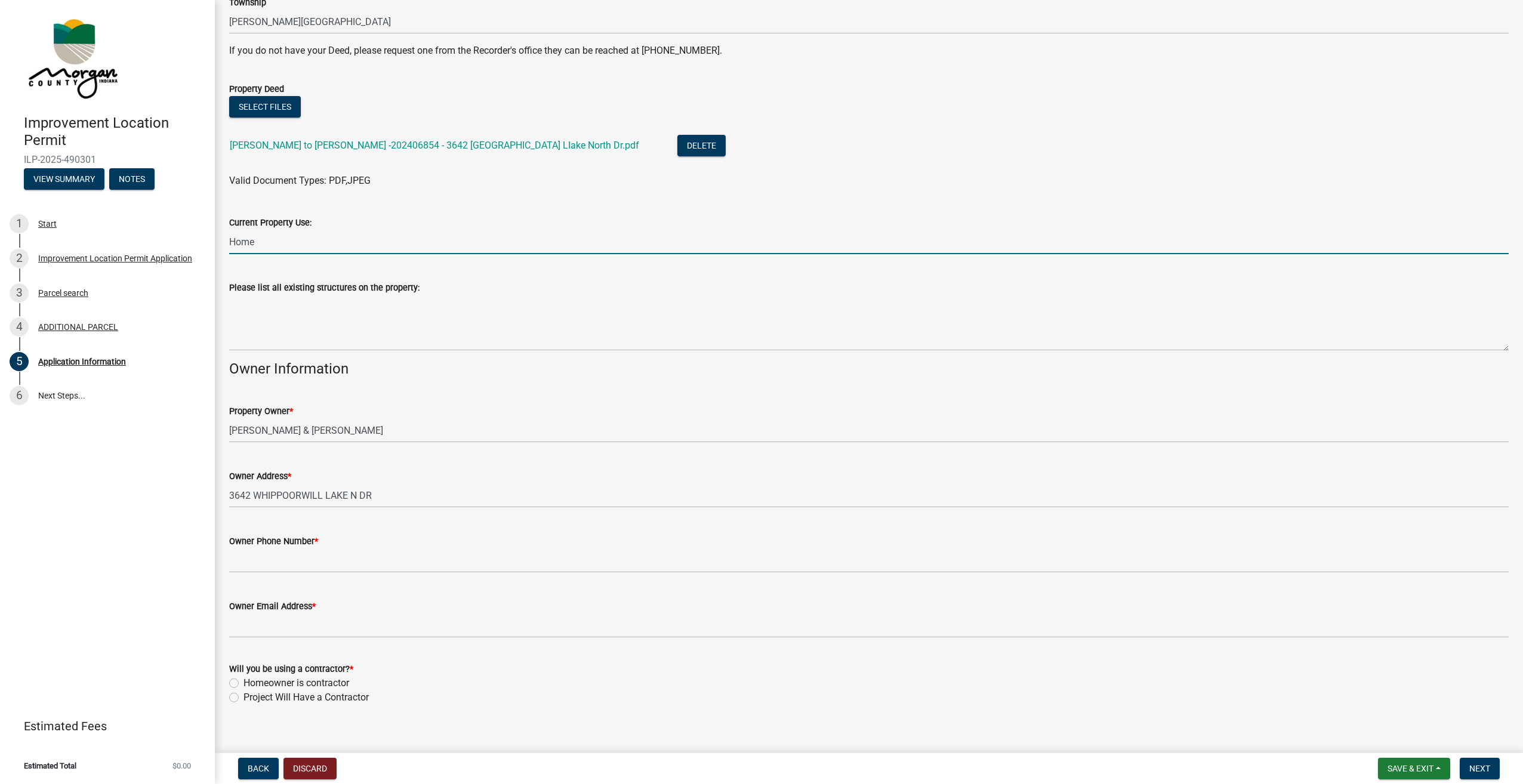
scroll to position [278, 0]
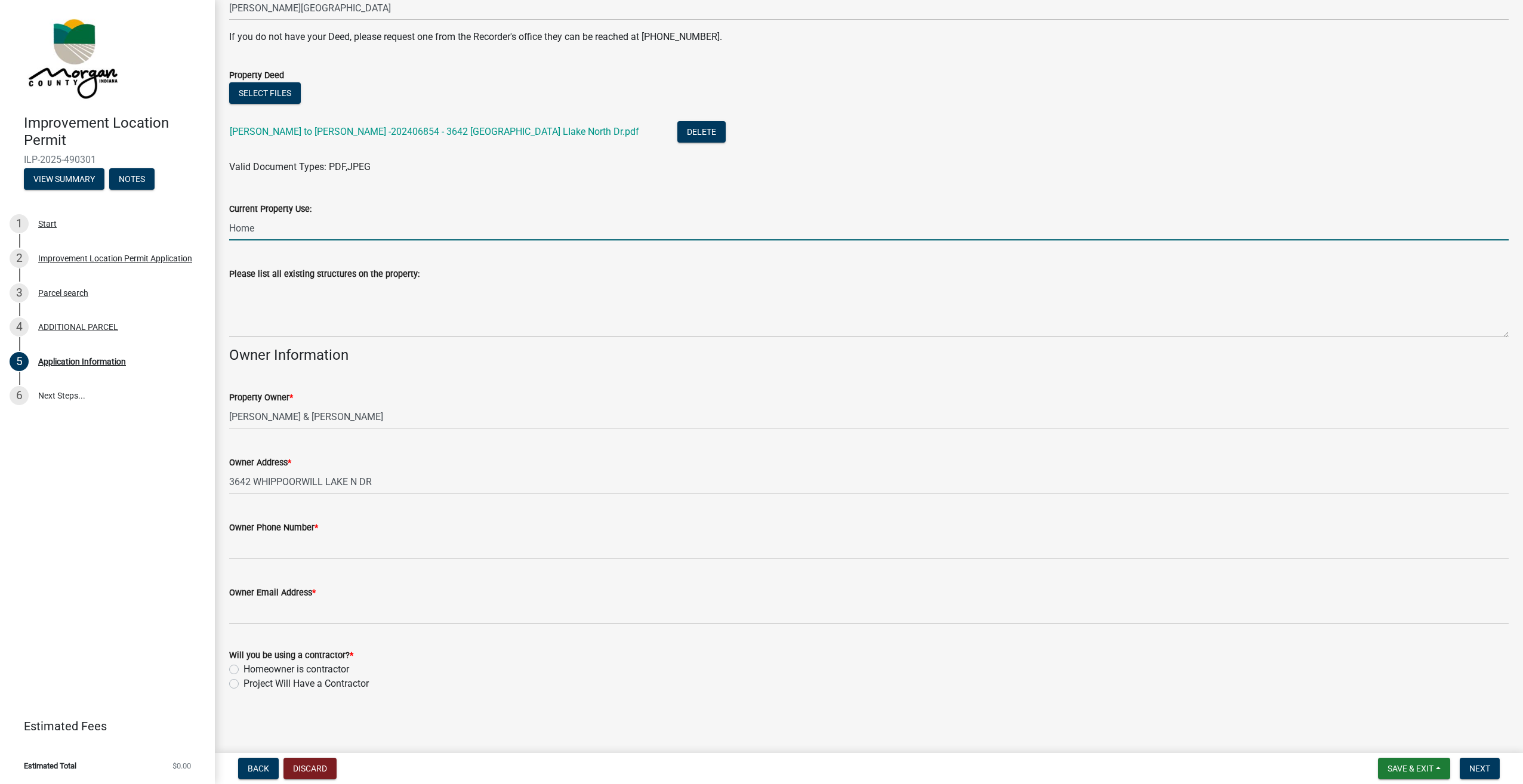
type input "Home"
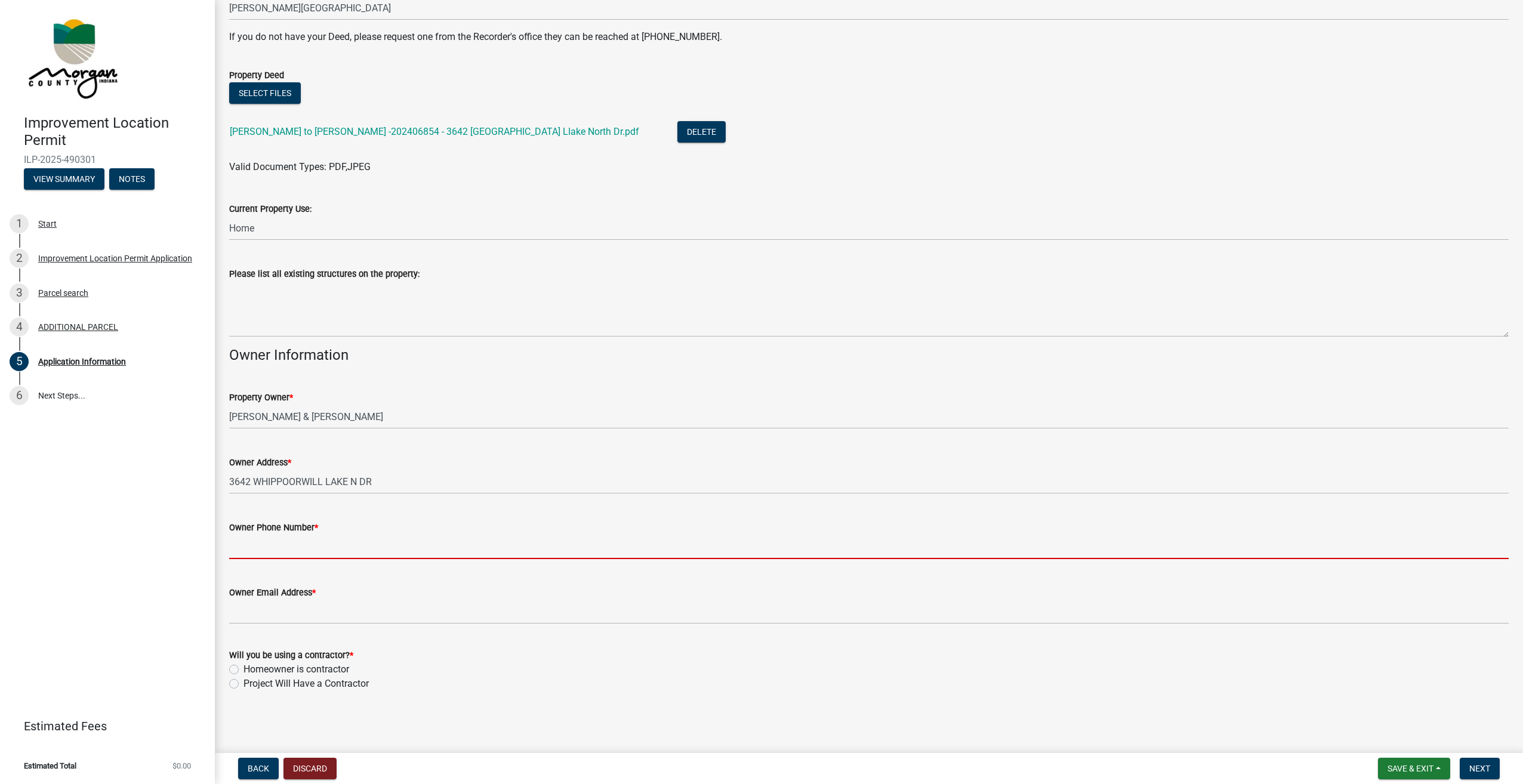
click at [321, 541] on input "Owner Phone Number *" at bounding box center [869, 546] width 1280 height 25
type input "3"
type input "9"
click at [270, 545] on input "[PHONE_NUMBER]" at bounding box center [869, 546] width 1280 height 25
type input "[PHONE_NUMBER]"
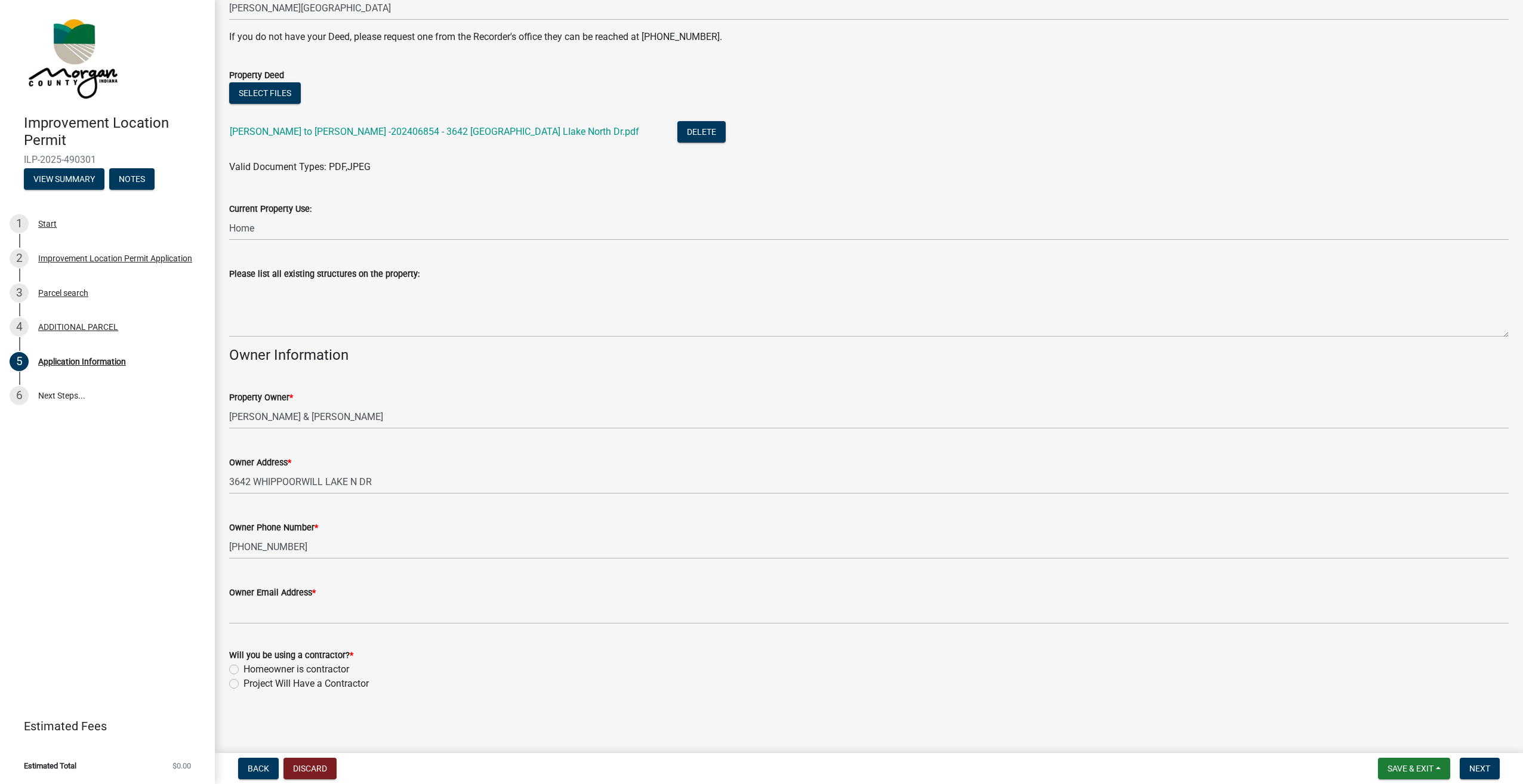
click at [243, 684] on label "Project Will Have a Contractor" at bounding box center [305, 683] width 125 height 15
click at [243, 684] on input "Project Will Have a Contractor" at bounding box center [247, 680] width 7 height 7
radio input "true"
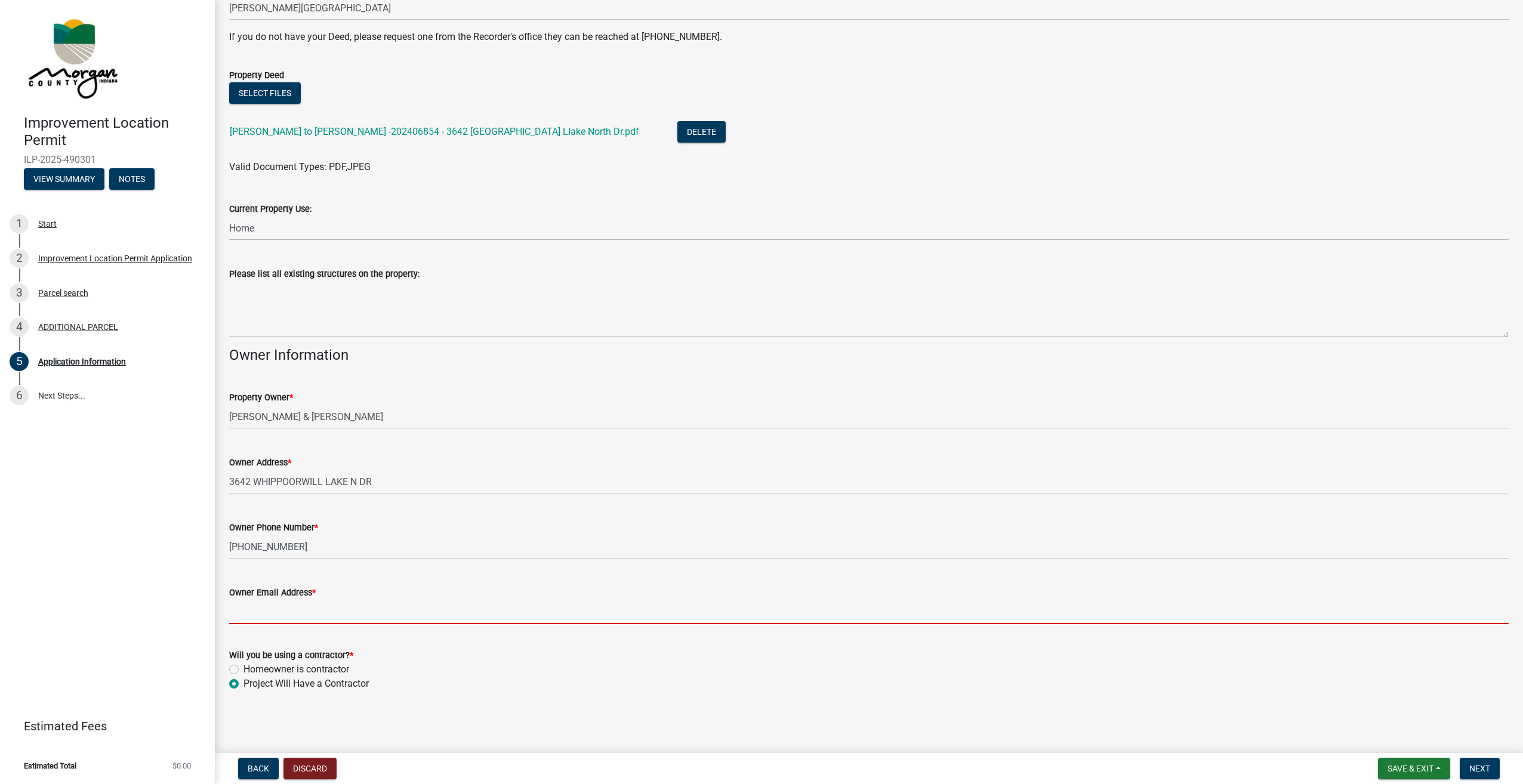
click at [250, 611] on input "Owner Email Address *" at bounding box center [869, 611] width 1280 height 25
click at [305, 608] on input "Owner Email Address *" at bounding box center [869, 611] width 1280 height 25
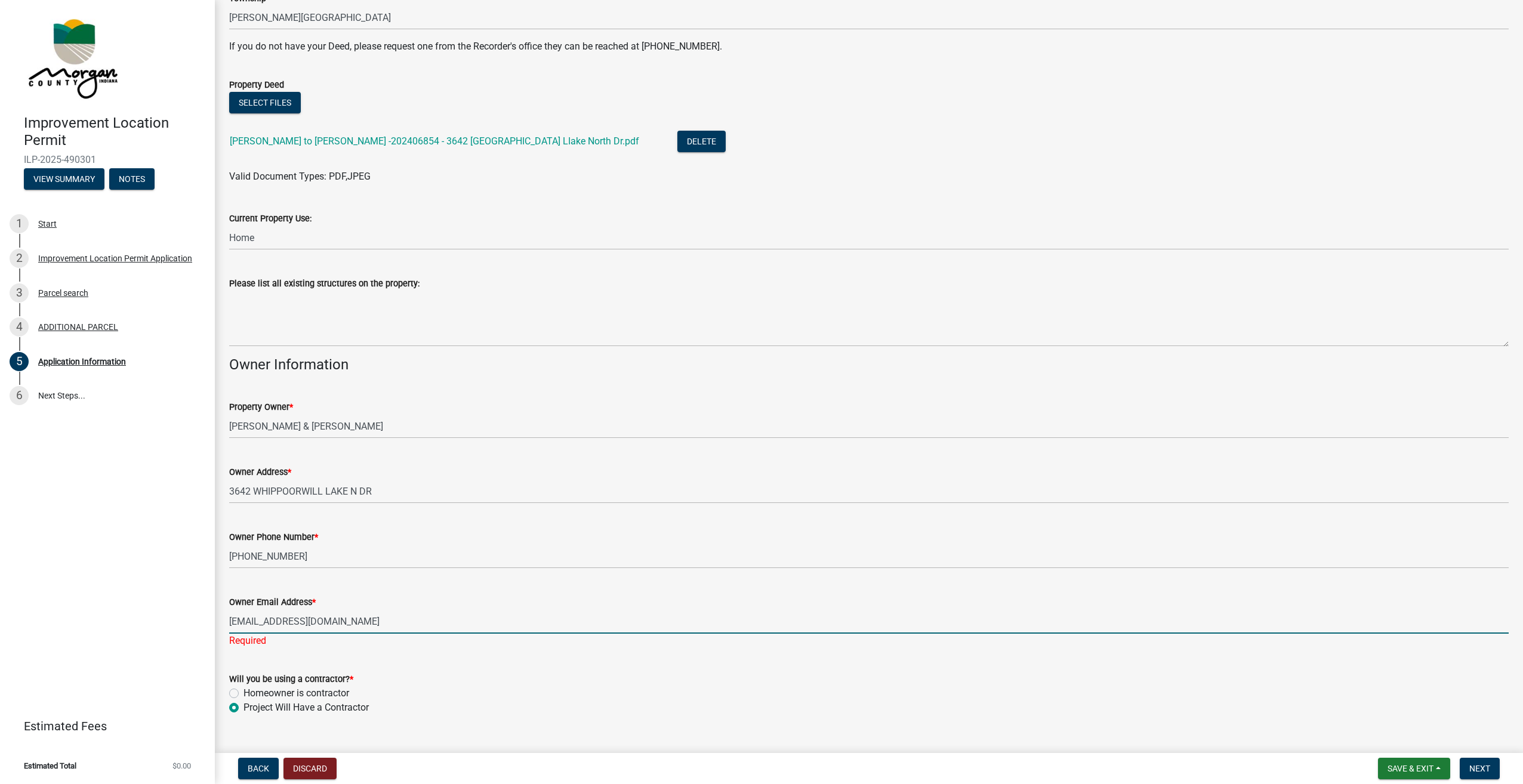
scroll to position [292, 0]
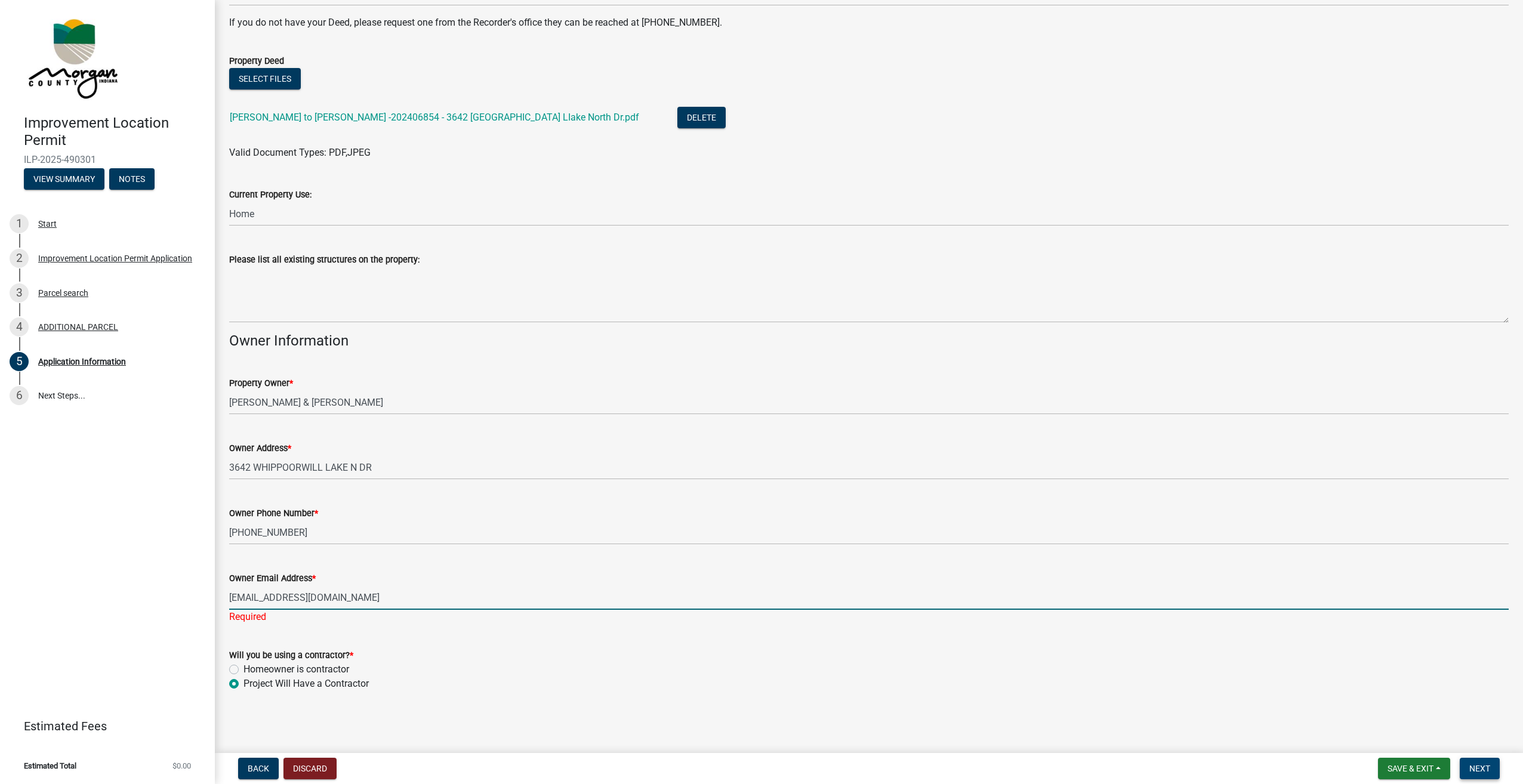
type input "[EMAIL_ADDRESS][DOMAIN_NAME]"
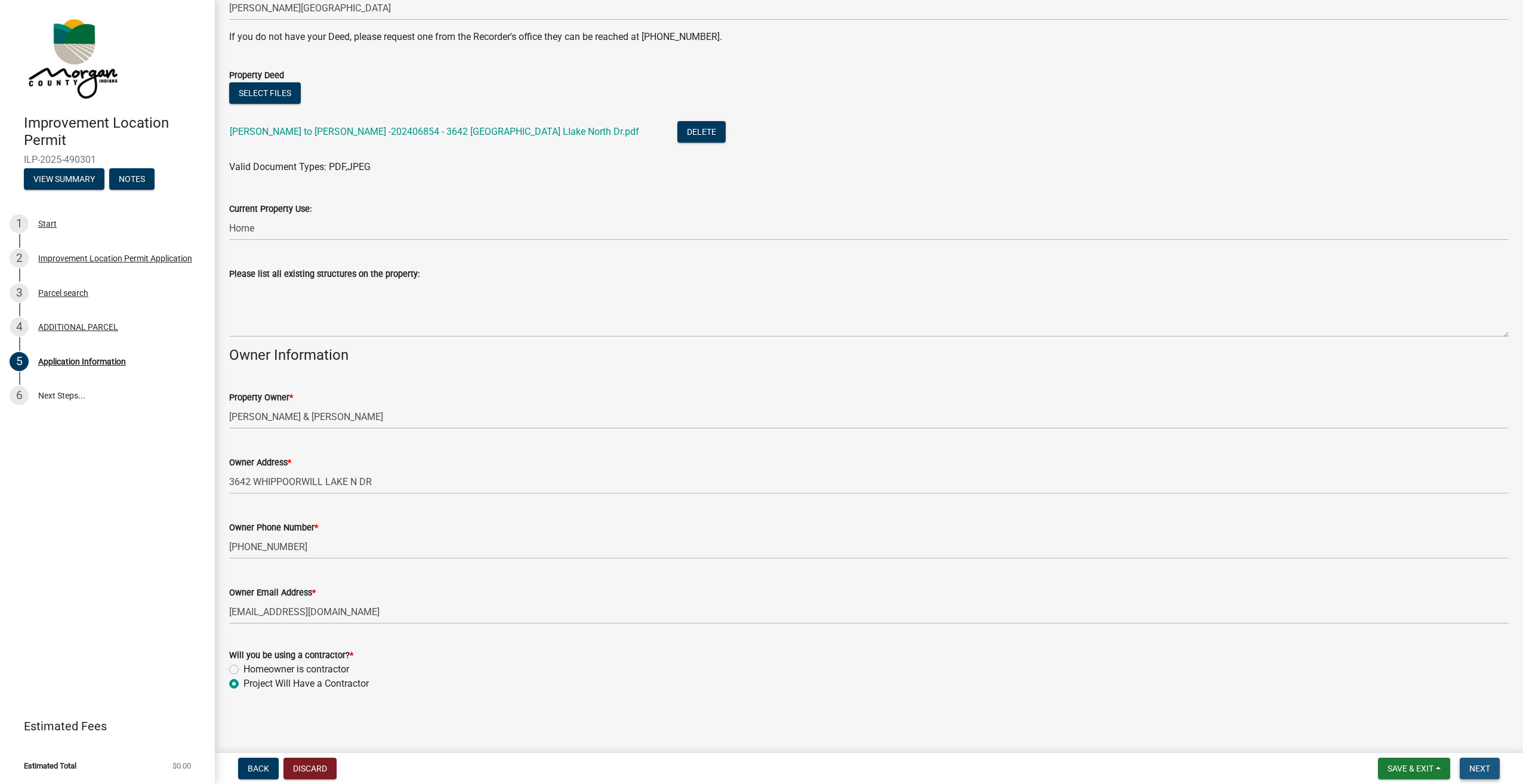
click at [1487, 771] on span "Next" at bounding box center [1480, 768] width 21 height 9
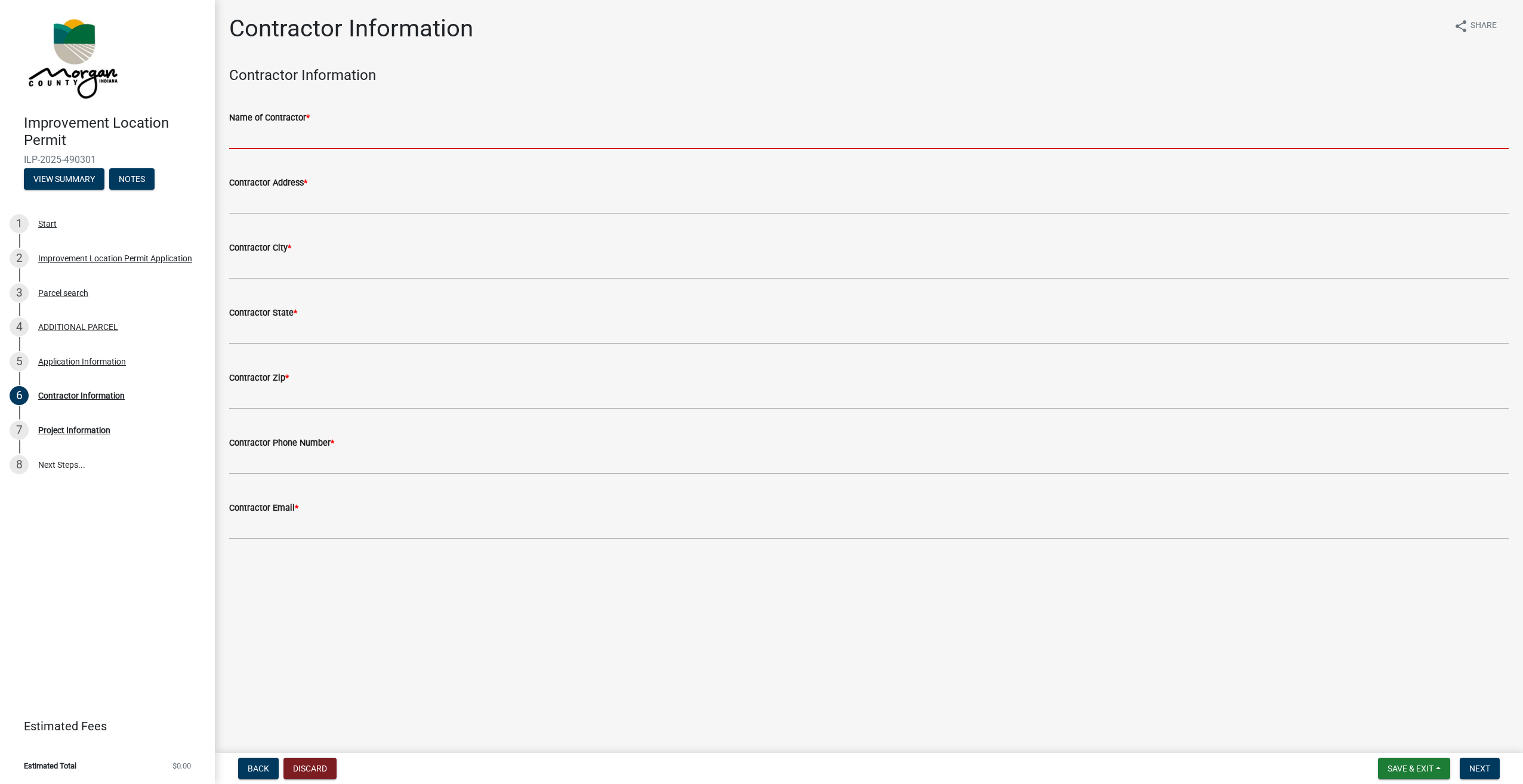
click at [292, 135] on input "Name of Contractor *" at bounding box center [869, 136] width 1280 height 25
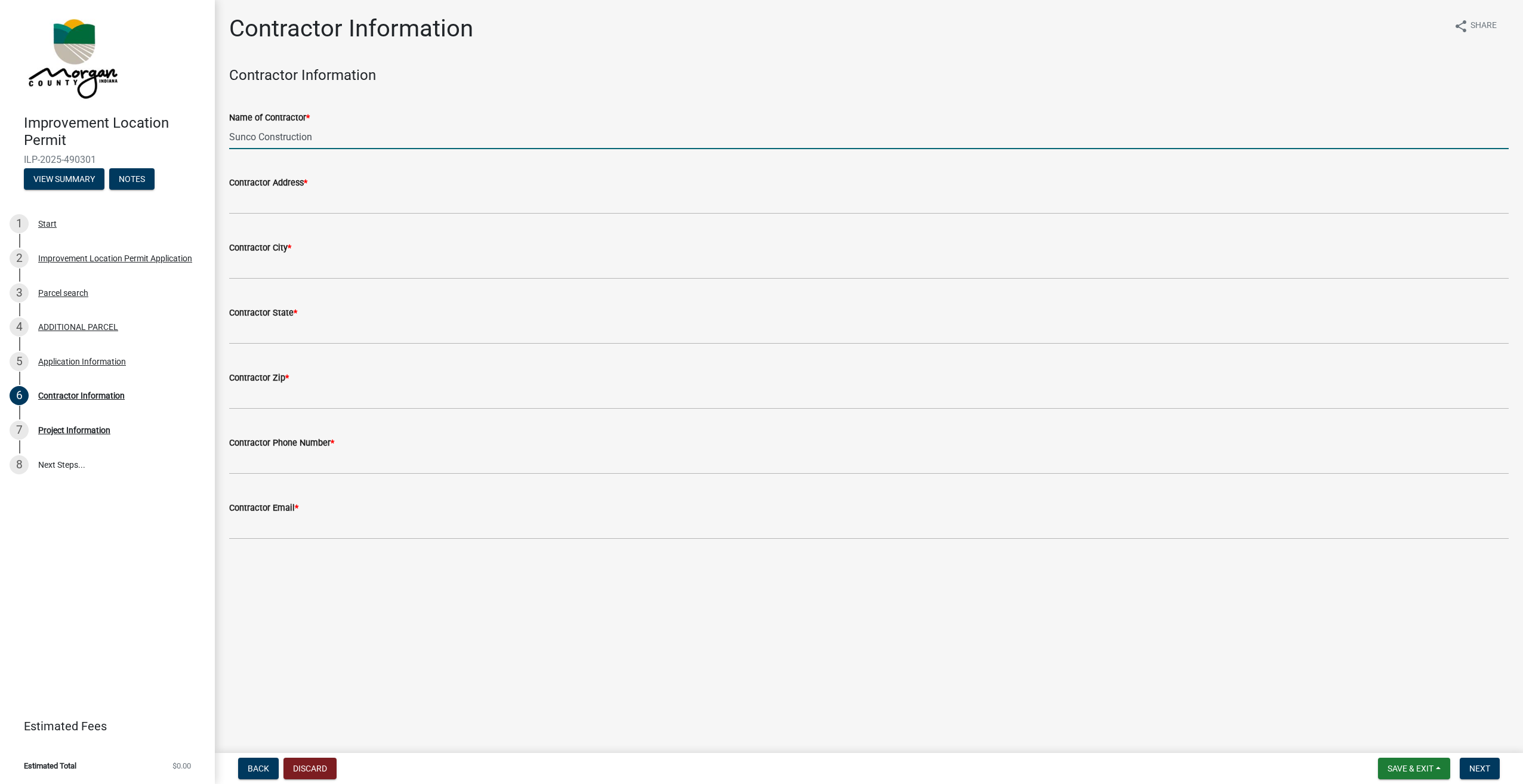
type input "Sunco Construction"
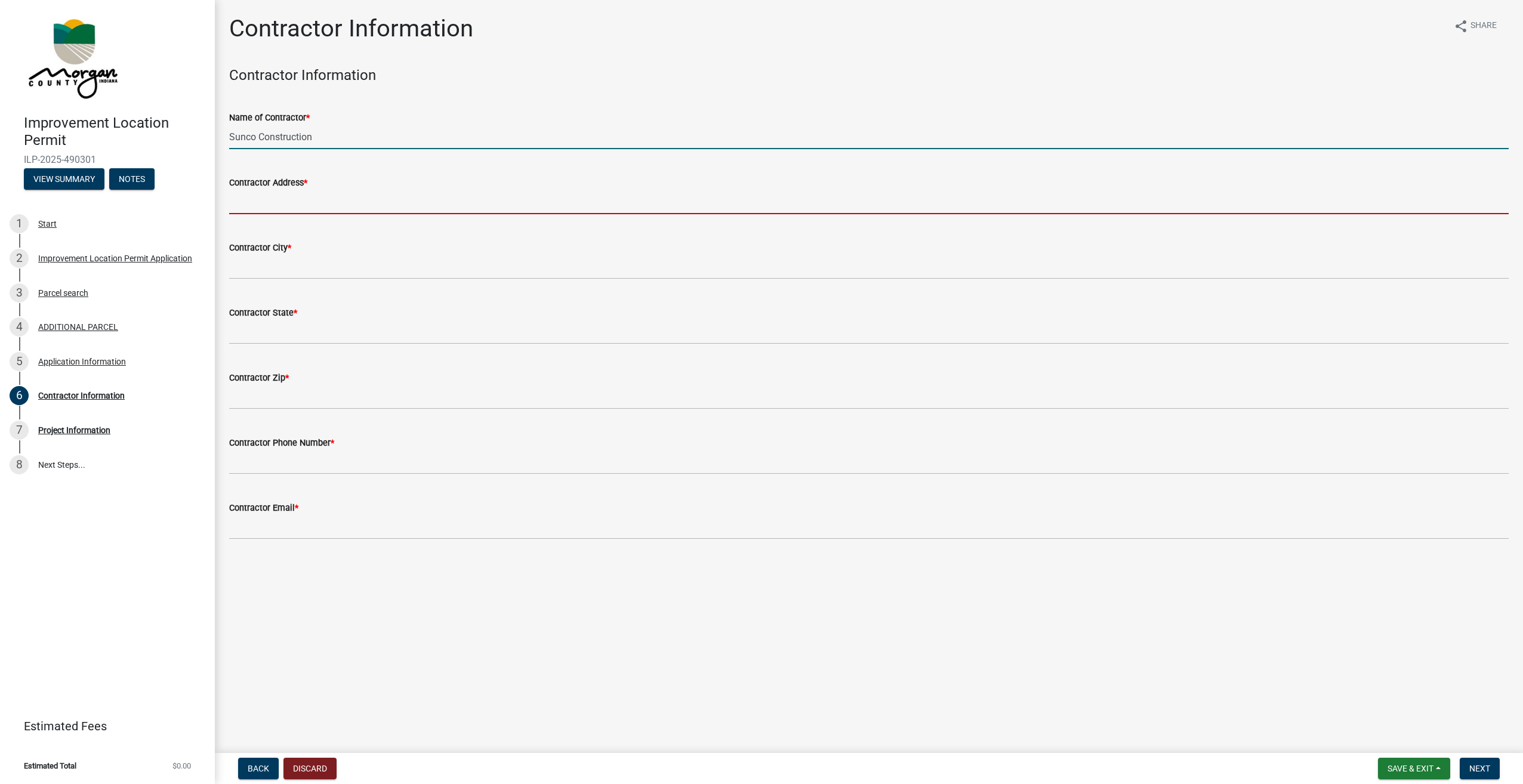
click at [328, 210] on input "Contractor Address *" at bounding box center [869, 202] width 1280 height 25
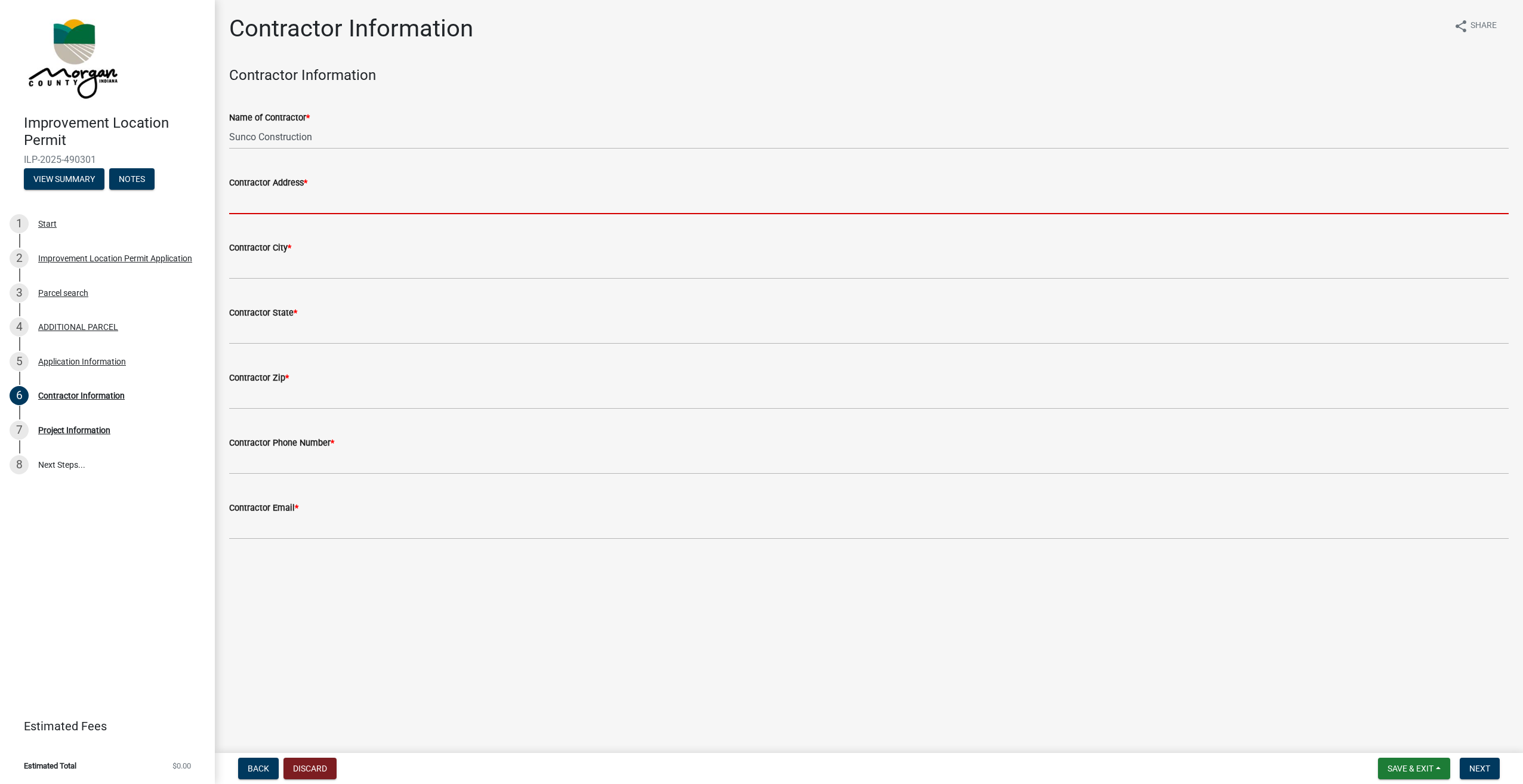
type input "[STREET_ADDRESS]"
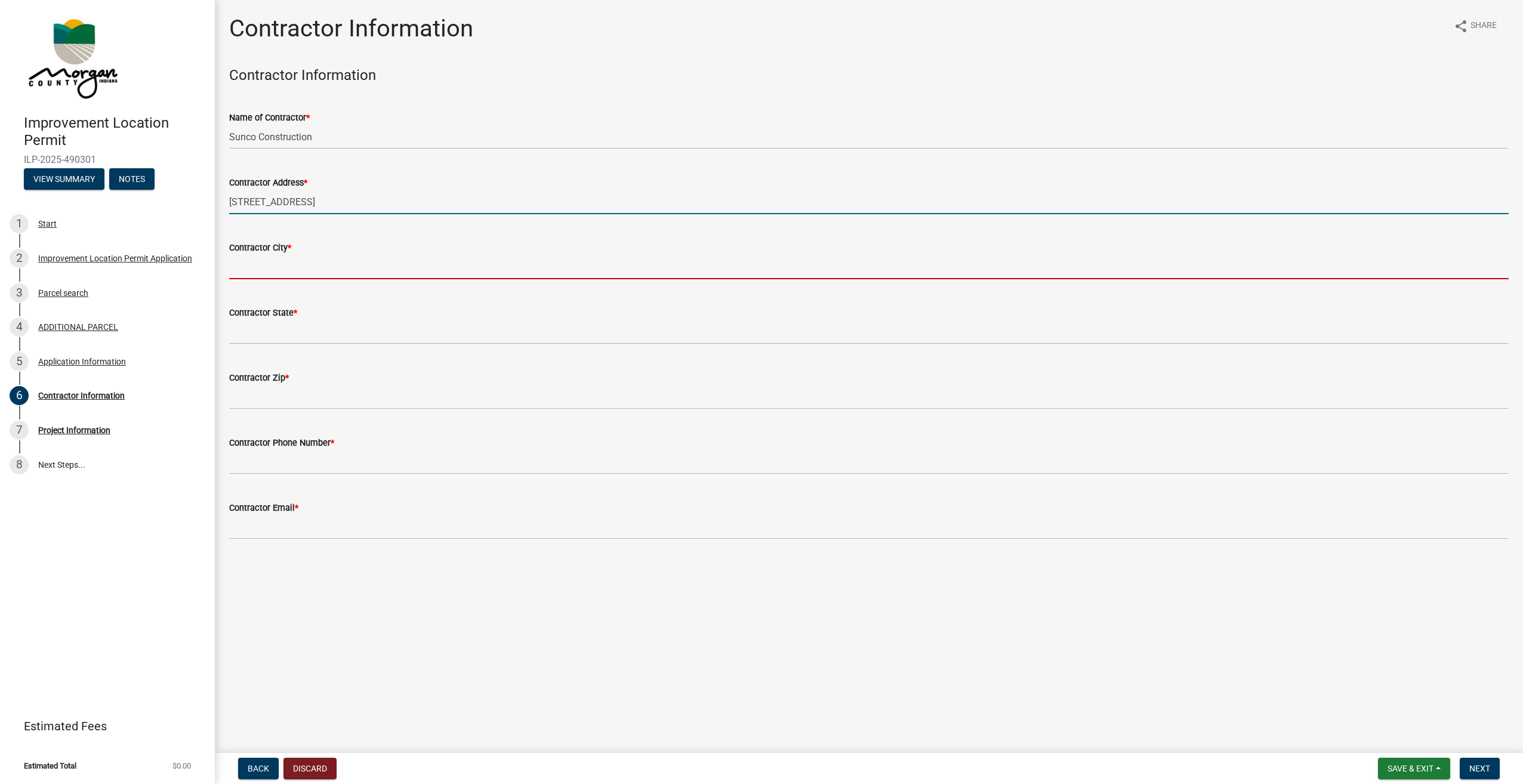
type input "[GEOGRAPHIC_DATA]"
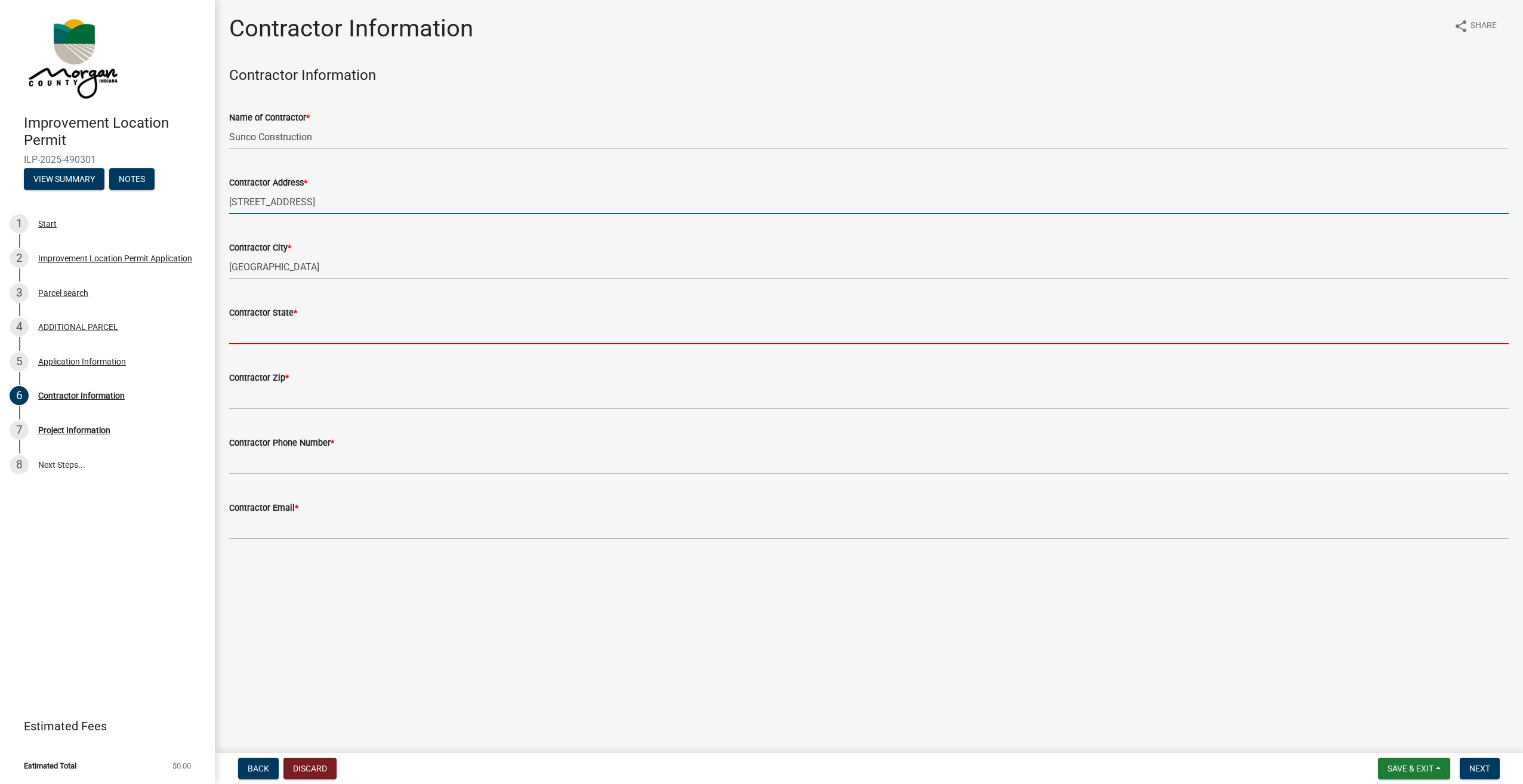
type input "IN"
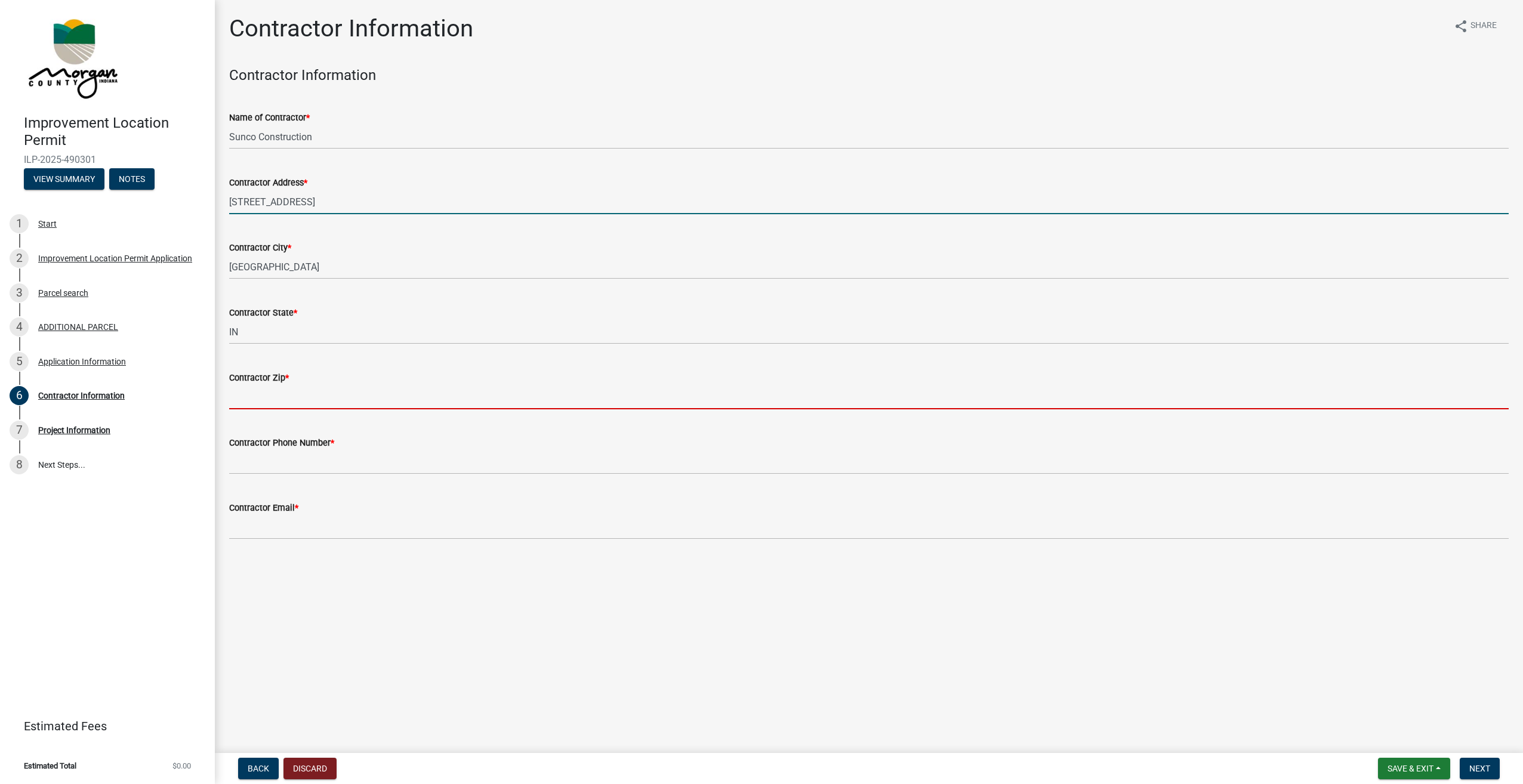
type input "46158"
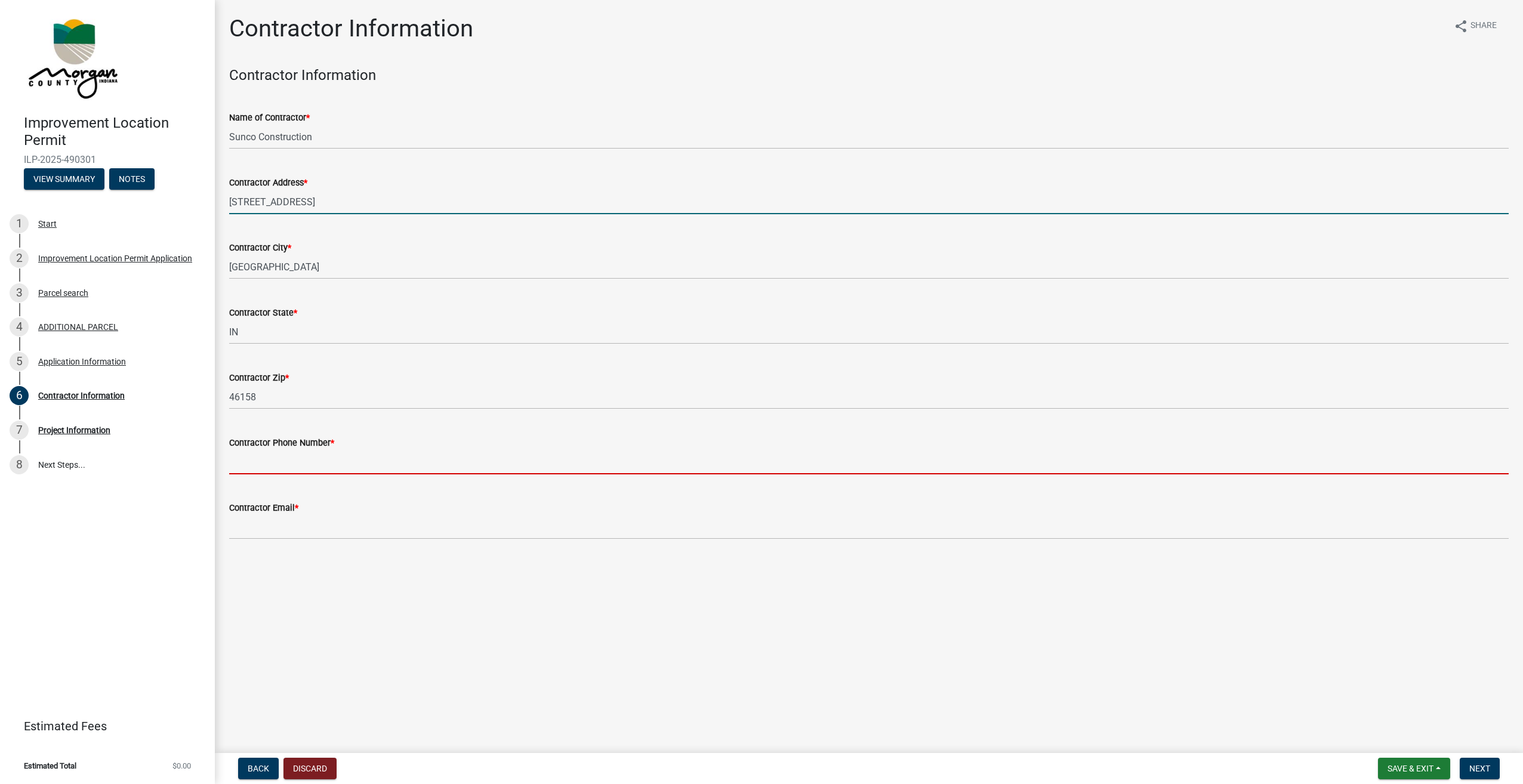
type input "3178649128"
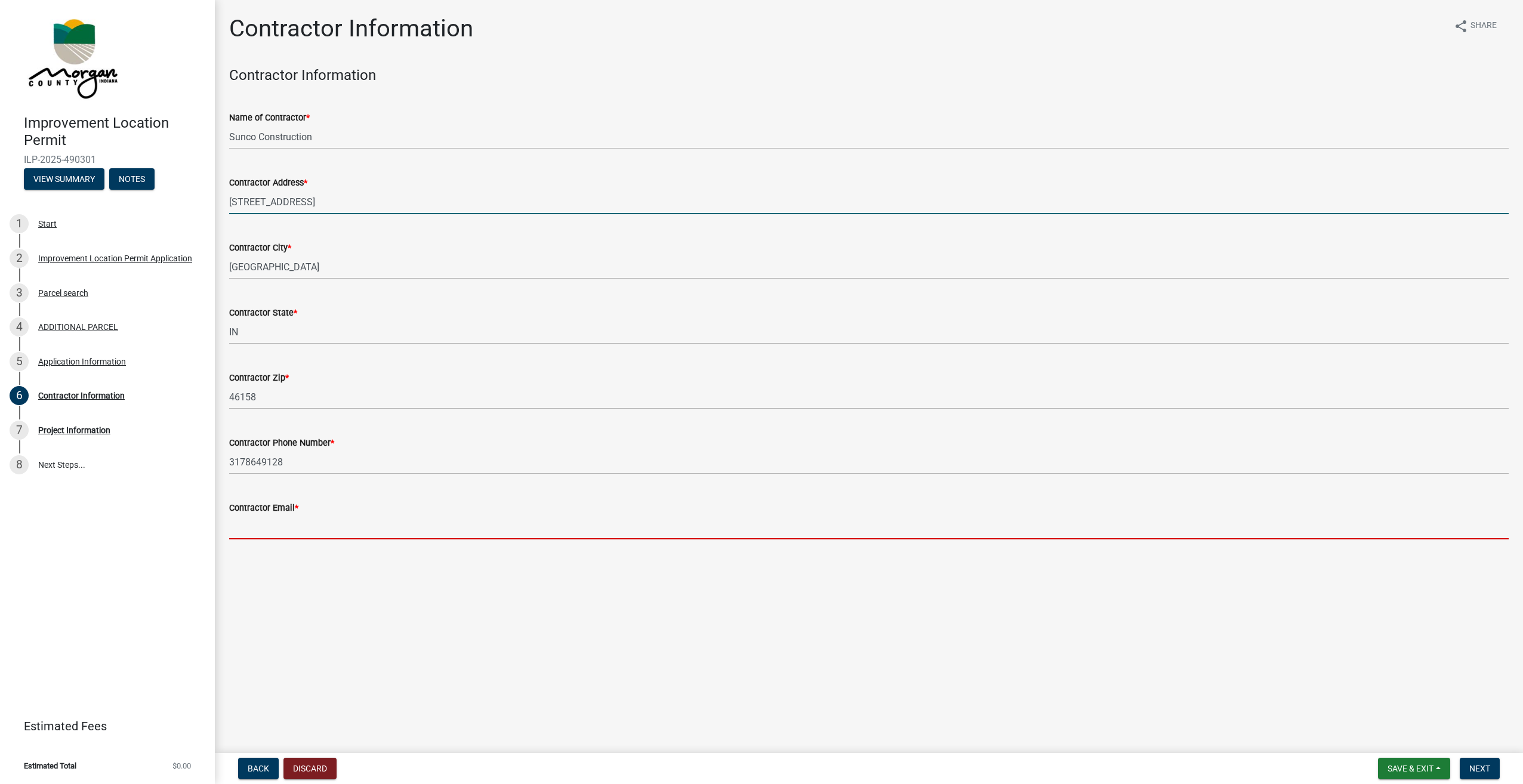
type input "[EMAIL_ADDRESS][DOMAIN_NAME]"
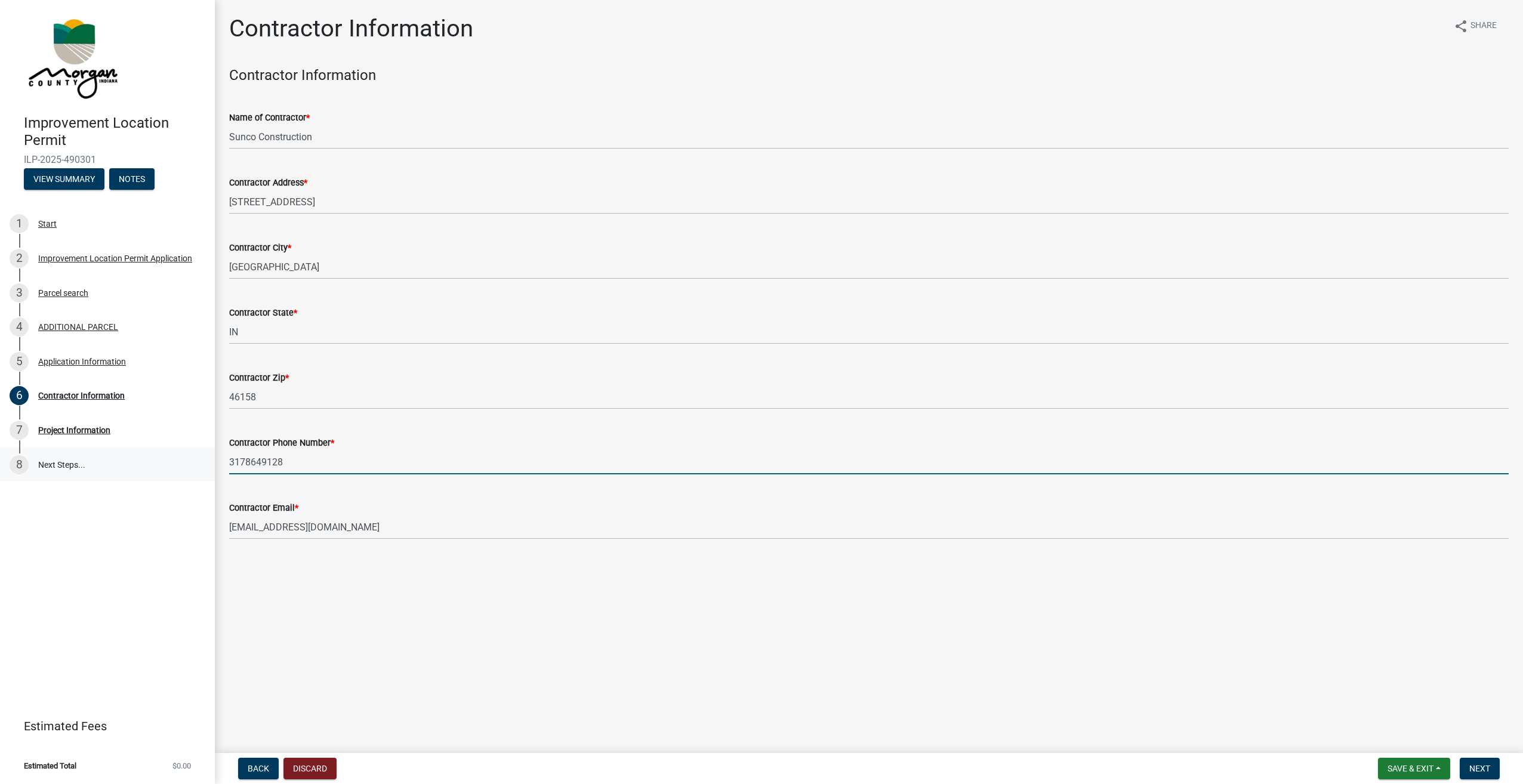
drag, startPoint x: 307, startPoint y: 468, endPoint x: 50, endPoint y: 473, distance: 257.0
click at [50, 473] on div "Improvement Location Permit ILP-2025-490301 View Summary Notes 1 Start 2 Improv…" at bounding box center [762, 392] width 1523 height 784
type input "3178313443"
click at [1490, 764] on span "Next" at bounding box center [1480, 768] width 21 height 9
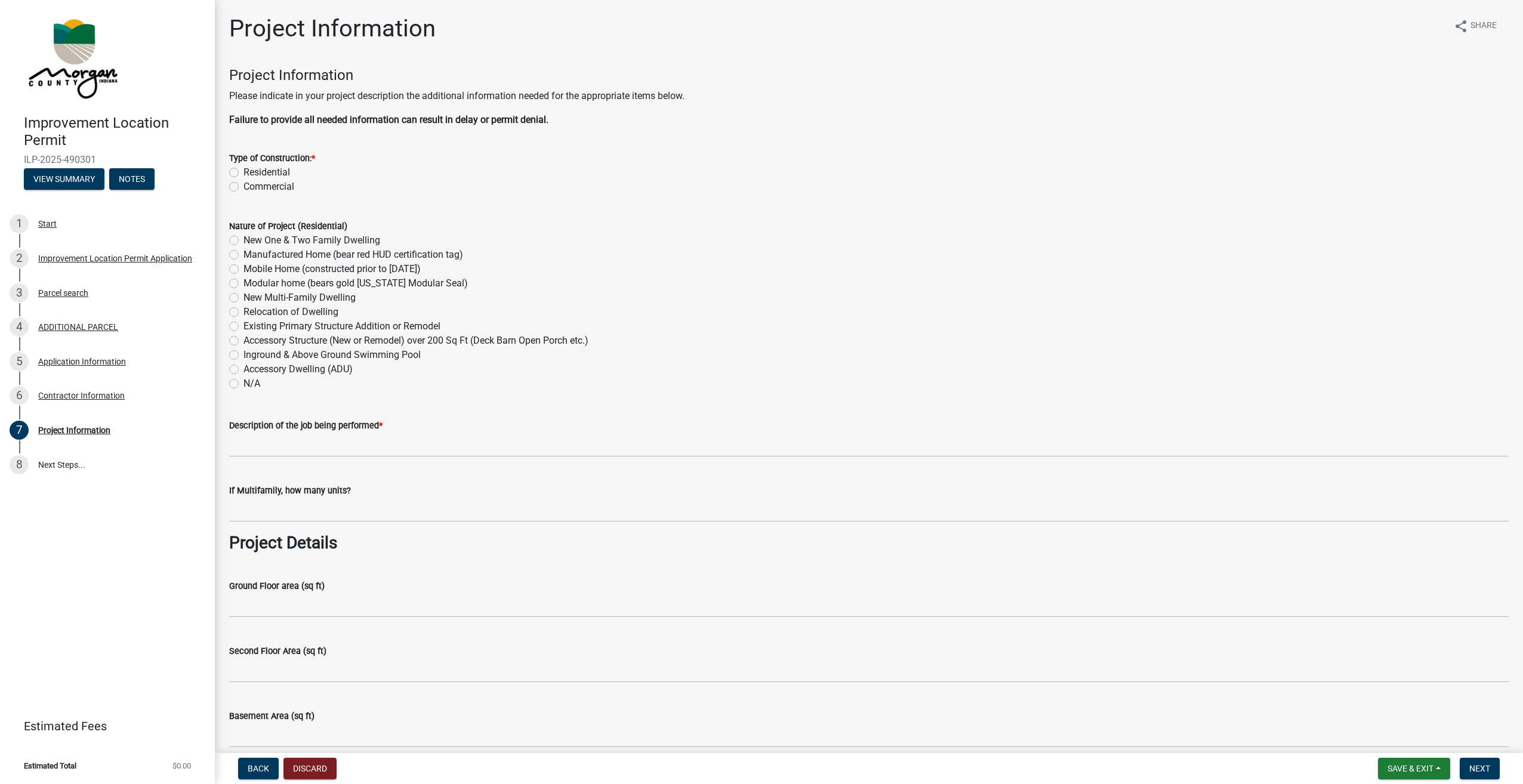
click at [243, 175] on label "Residential" at bounding box center [266, 173] width 47 height 15
click at [243, 173] on input "Residential" at bounding box center [247, 169] width 7 height 7
radio input "true"
click at [243, 340] on label "Accessory Structure (New or Remodel) over 200 Sq Ft (Deck Barn Open Porch etc.)" at bounding box center [415, 341] width 345 height 15
click at [243, 340] on input "Accessory Structure (New or Remodel) over 200 Sq Ft (Deck Barn Open Porch etc.)" at bounding box center [247, 337] width 7 height 7
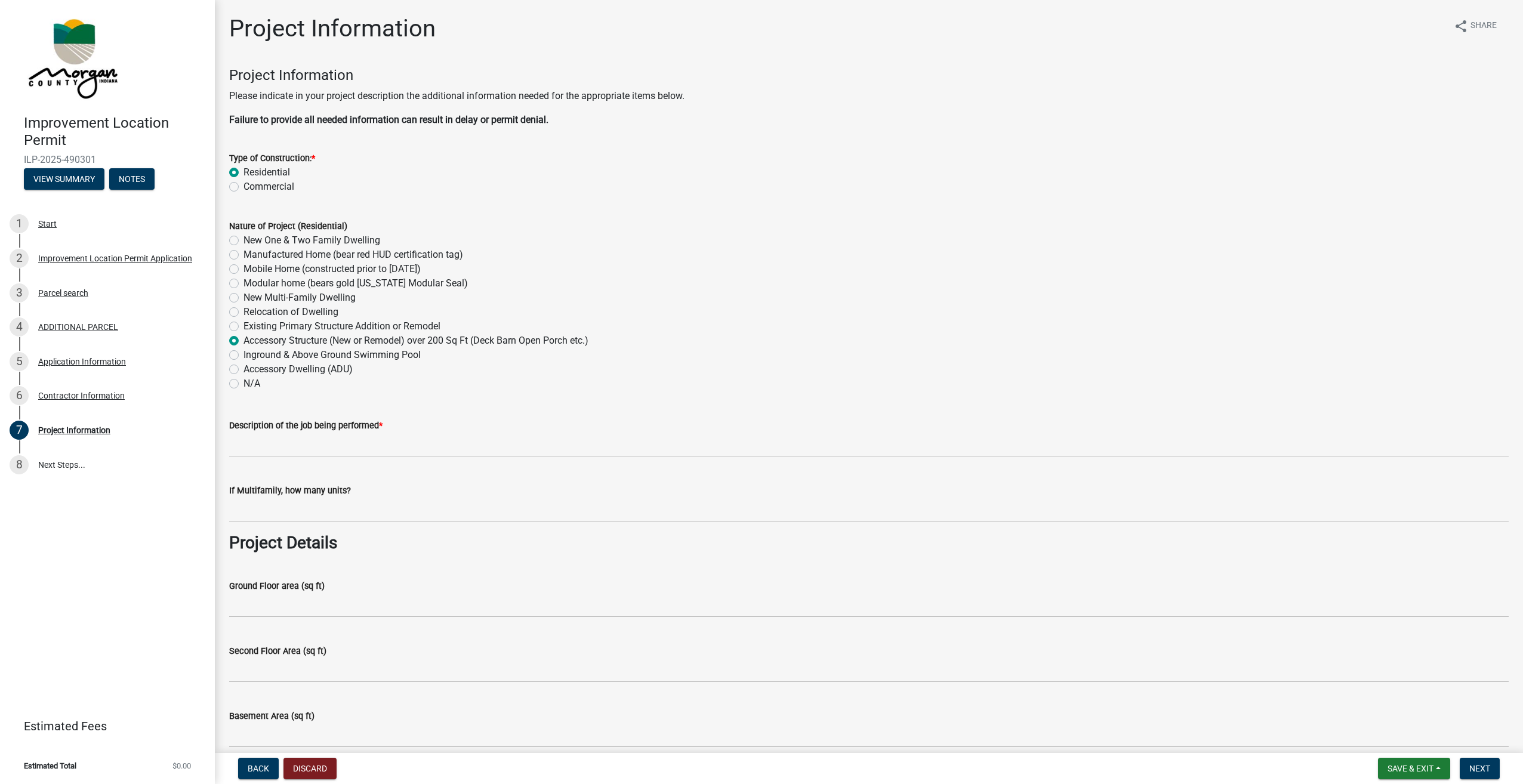
radio input "true"
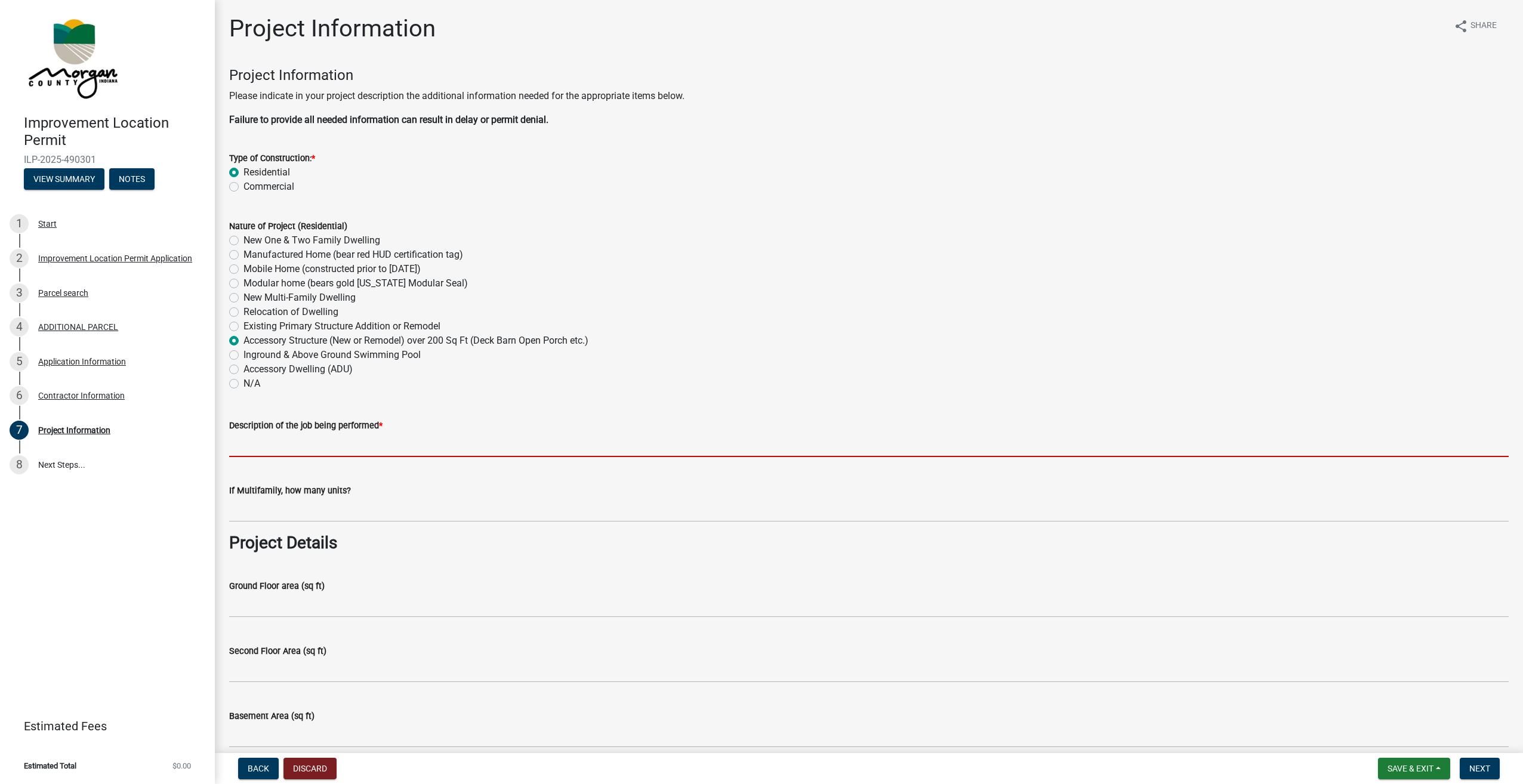
click at [286, 450] on input "Description of the job being performed *" at bounding box center [869, 444] width 1280 height 25
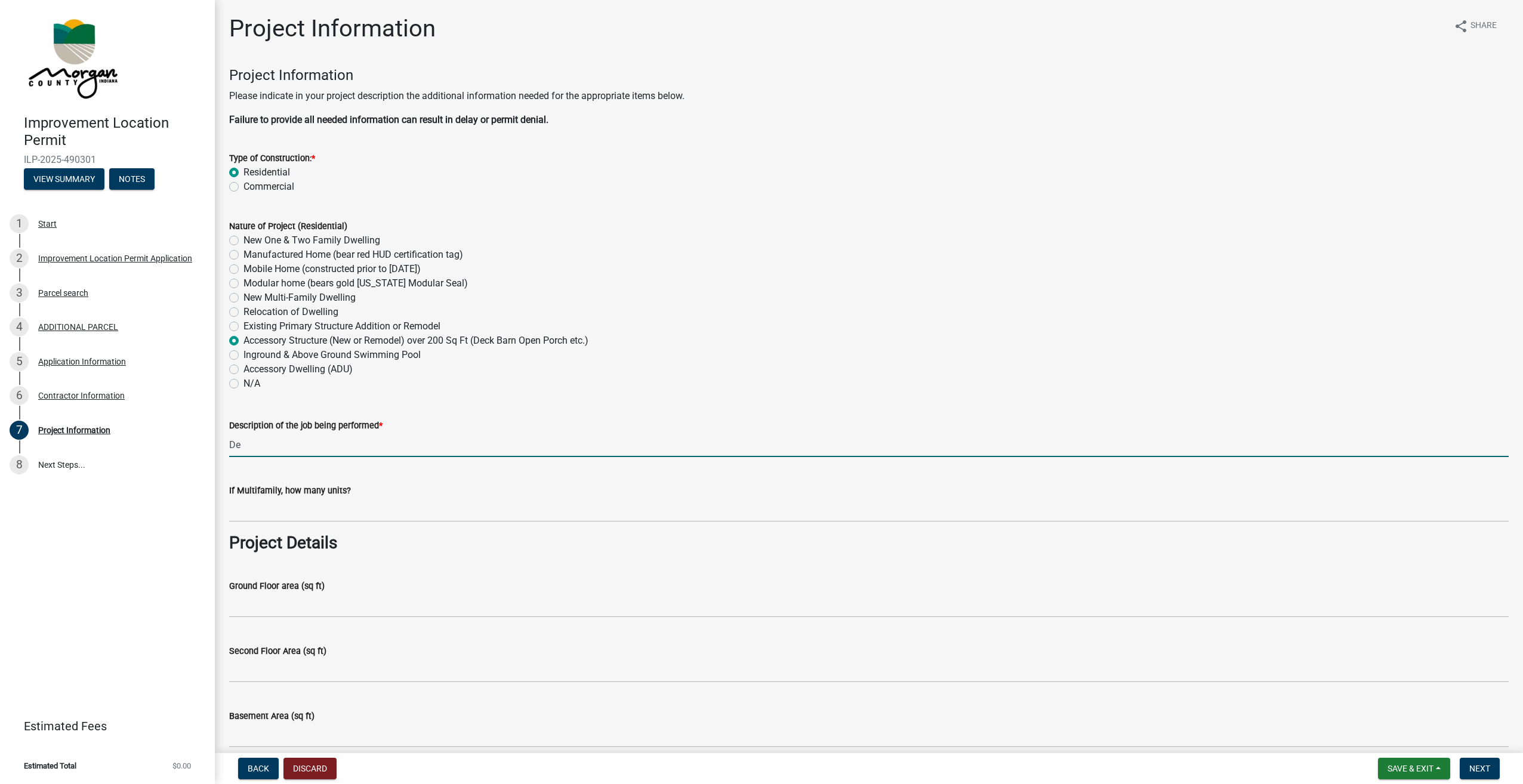
type input "D"
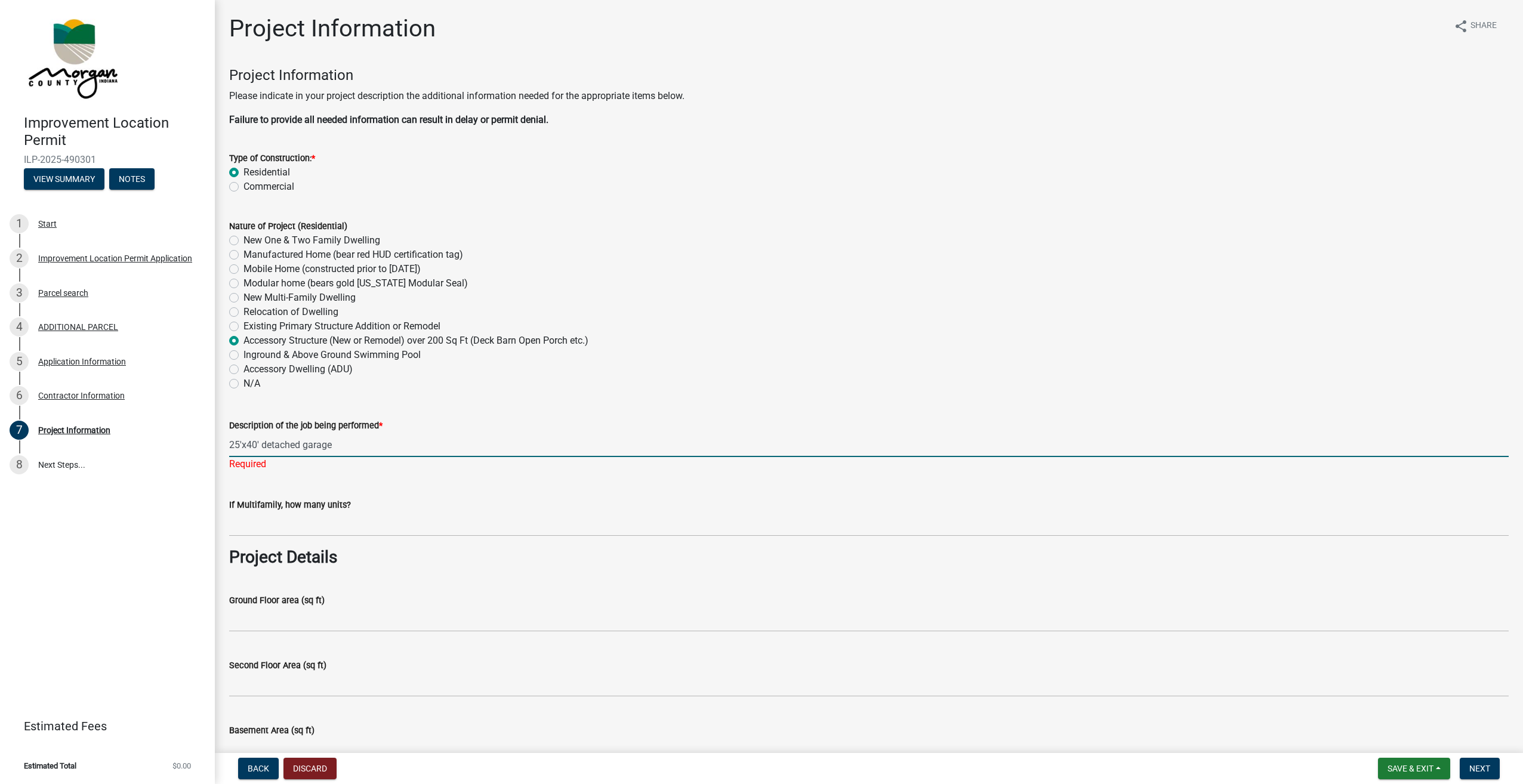
type input "25'x40' detached garage"
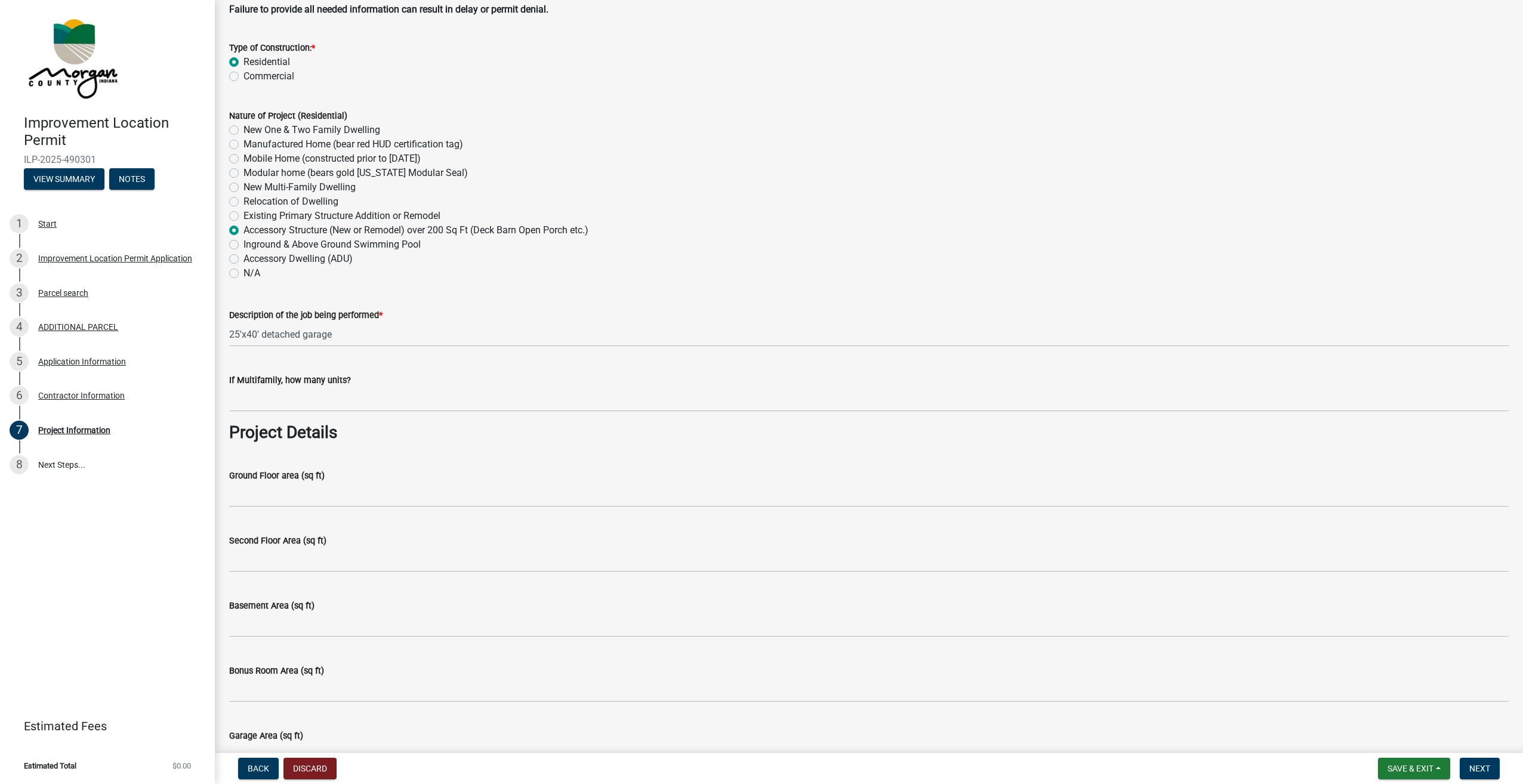
scroll to position [120, 0]
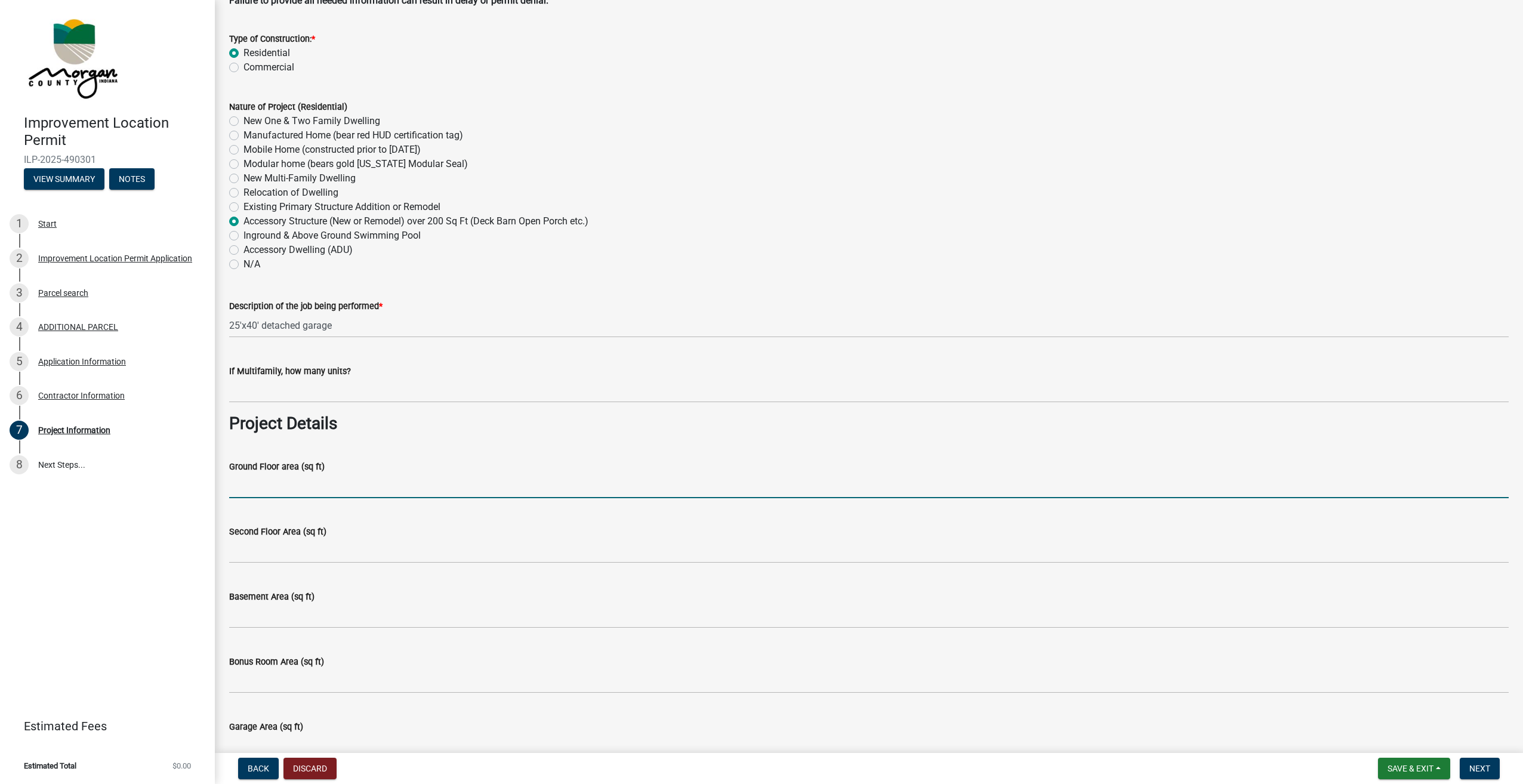
click at [271, 489] on input "Ground Floor area (sq ft)" at bounding box center [869, 485] width 1280 height 25
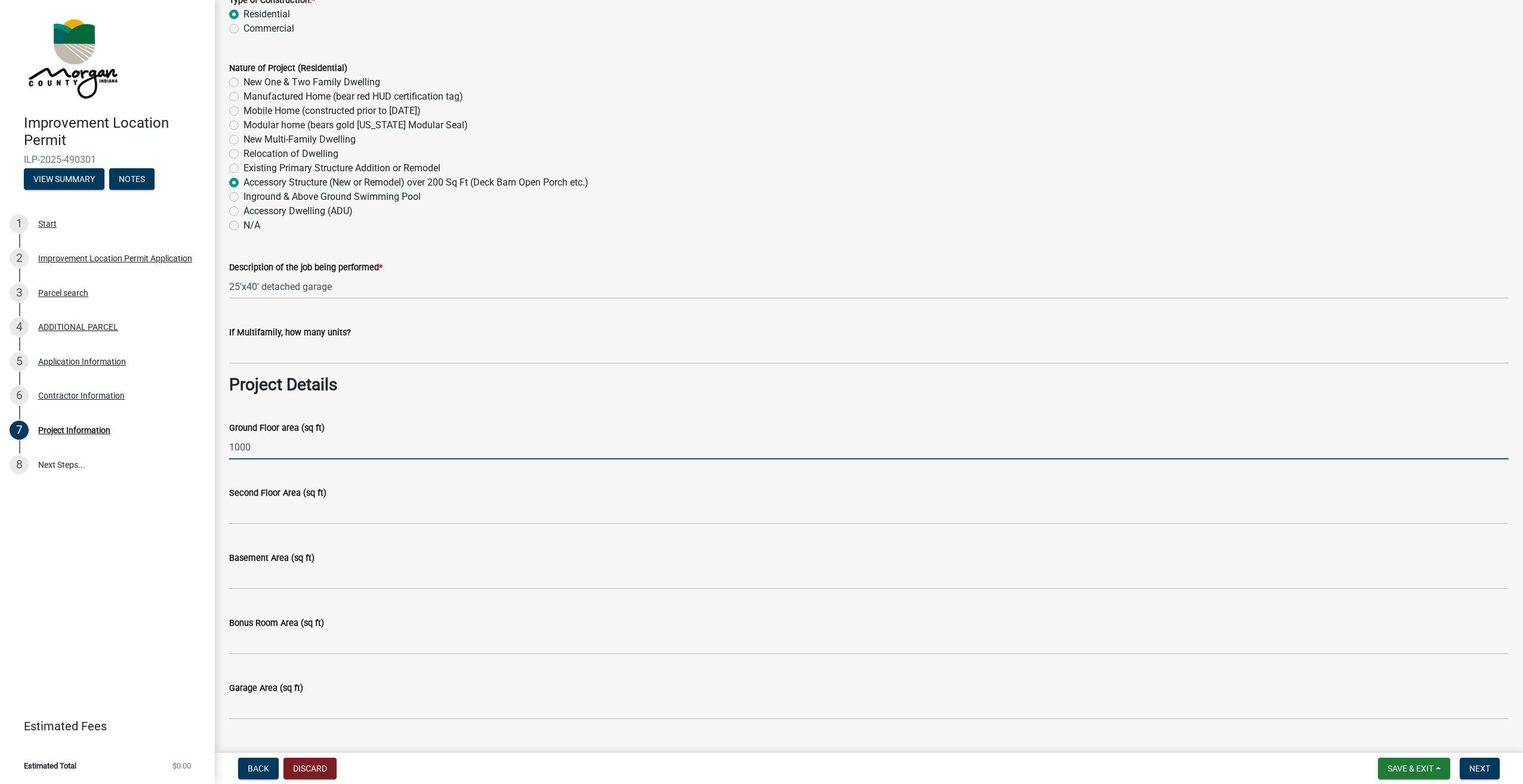
scroll to position [179, 0]
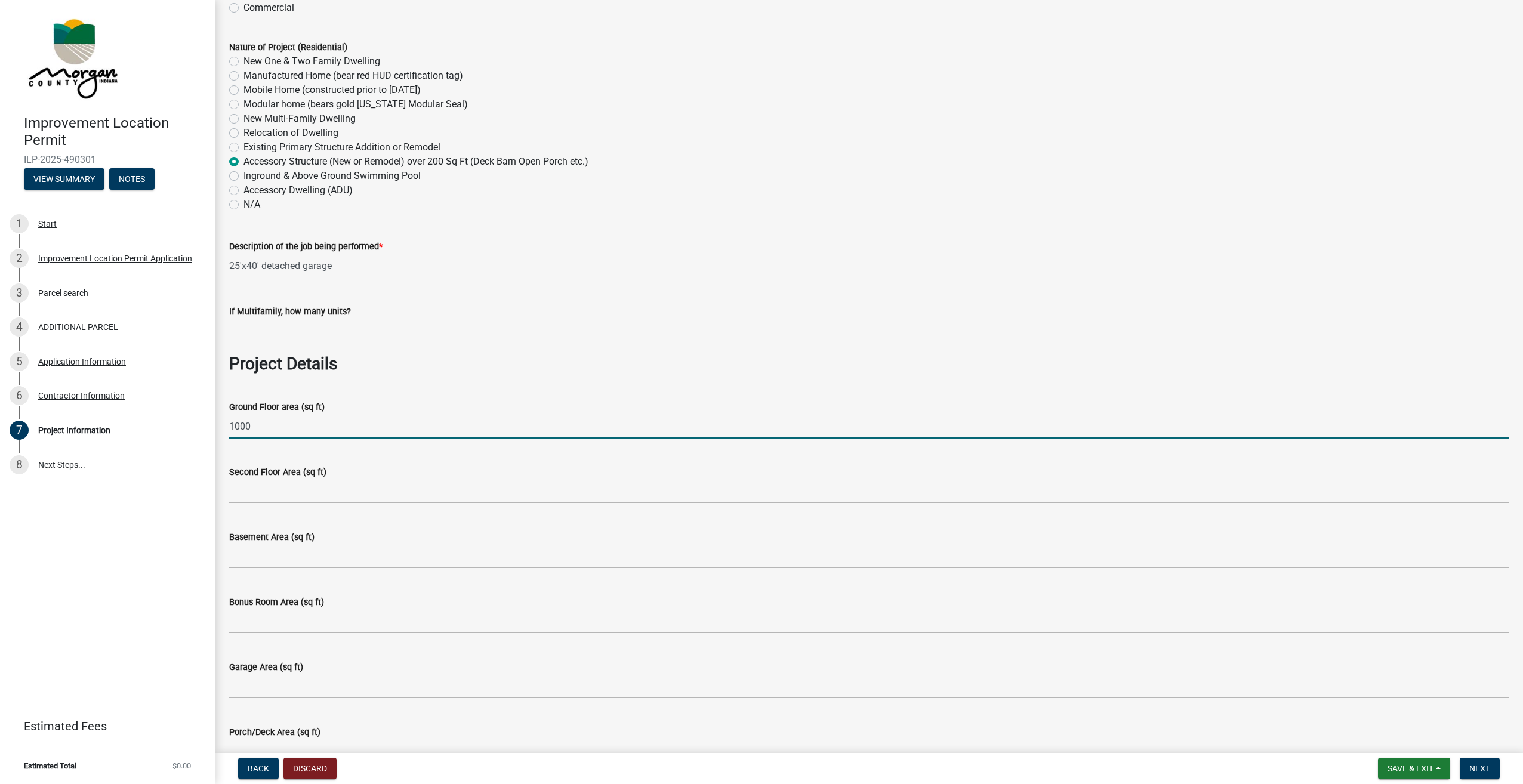
type input "1000"
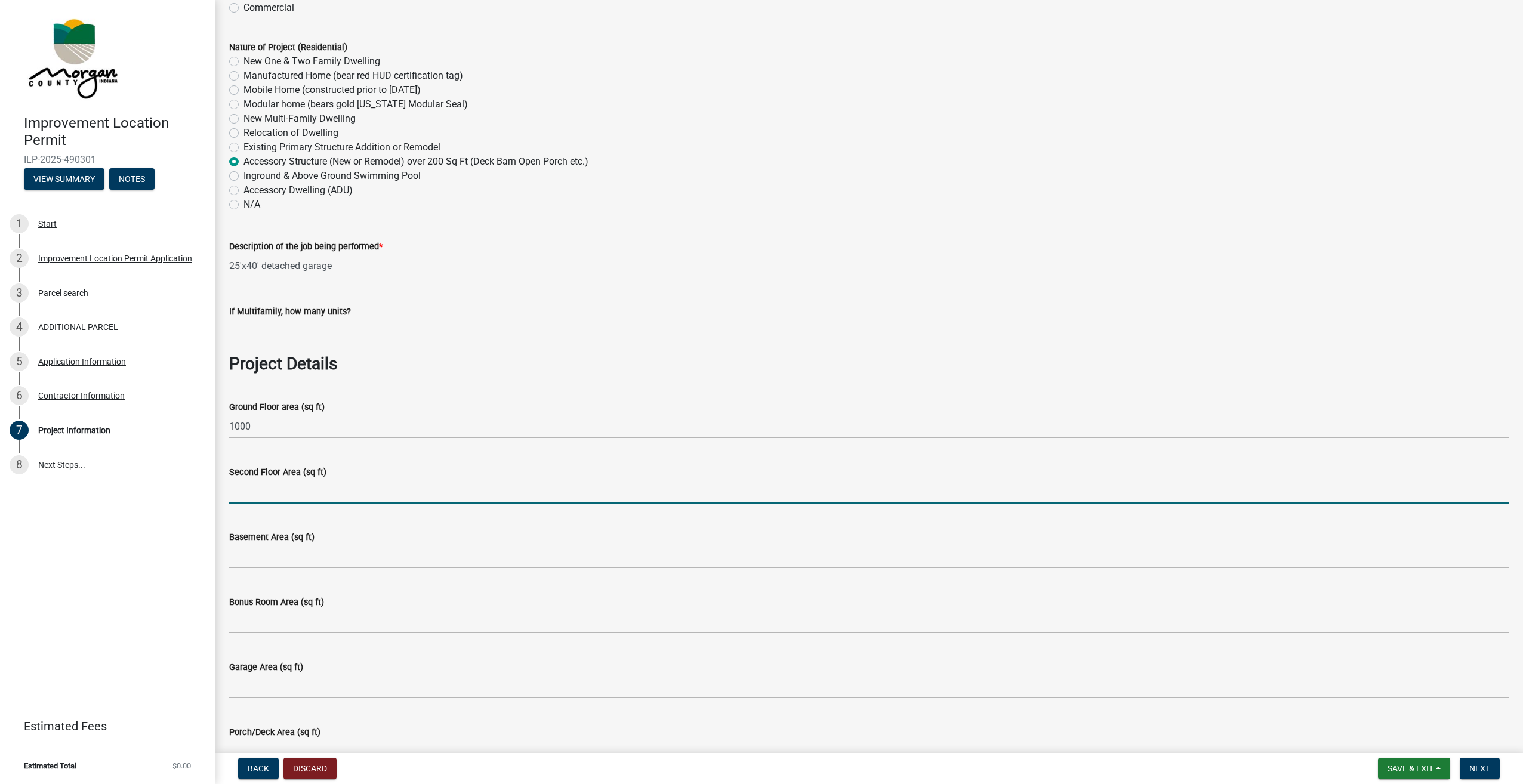
click at [259, 494] on input "Second Floor Area (sq ft)" at bounding box center [869, 491] width 1280 height 25
type input "1000"
click at [291, 570] on wm-data-entity-input "Basement Area (sq ft)" at bounding box center [869, 546] width 1280 height 65
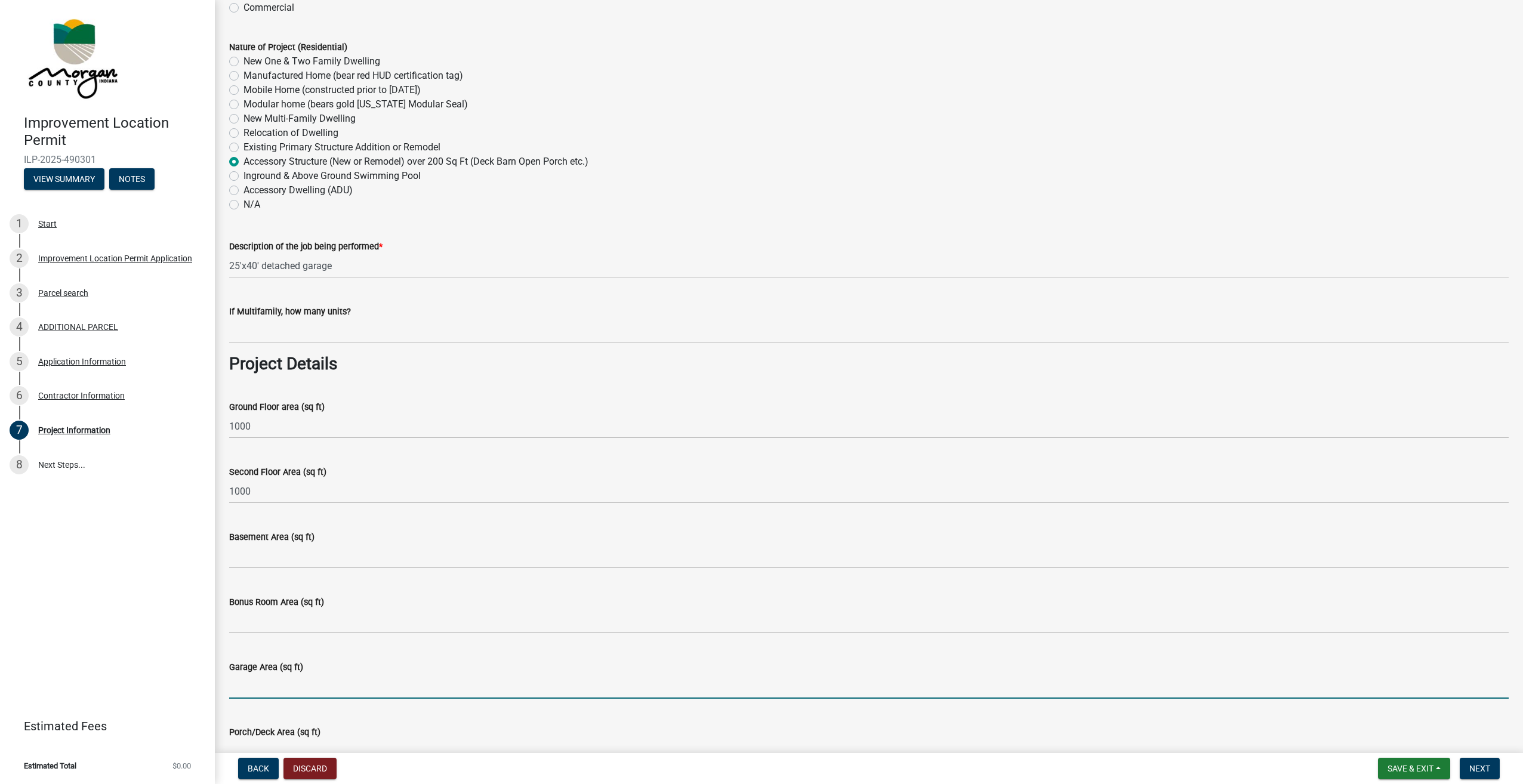
click at [279, 676] on input "Garage Area (sq ft)" at bounding box center [869, 686] width 1280 height 25
type input "1000"
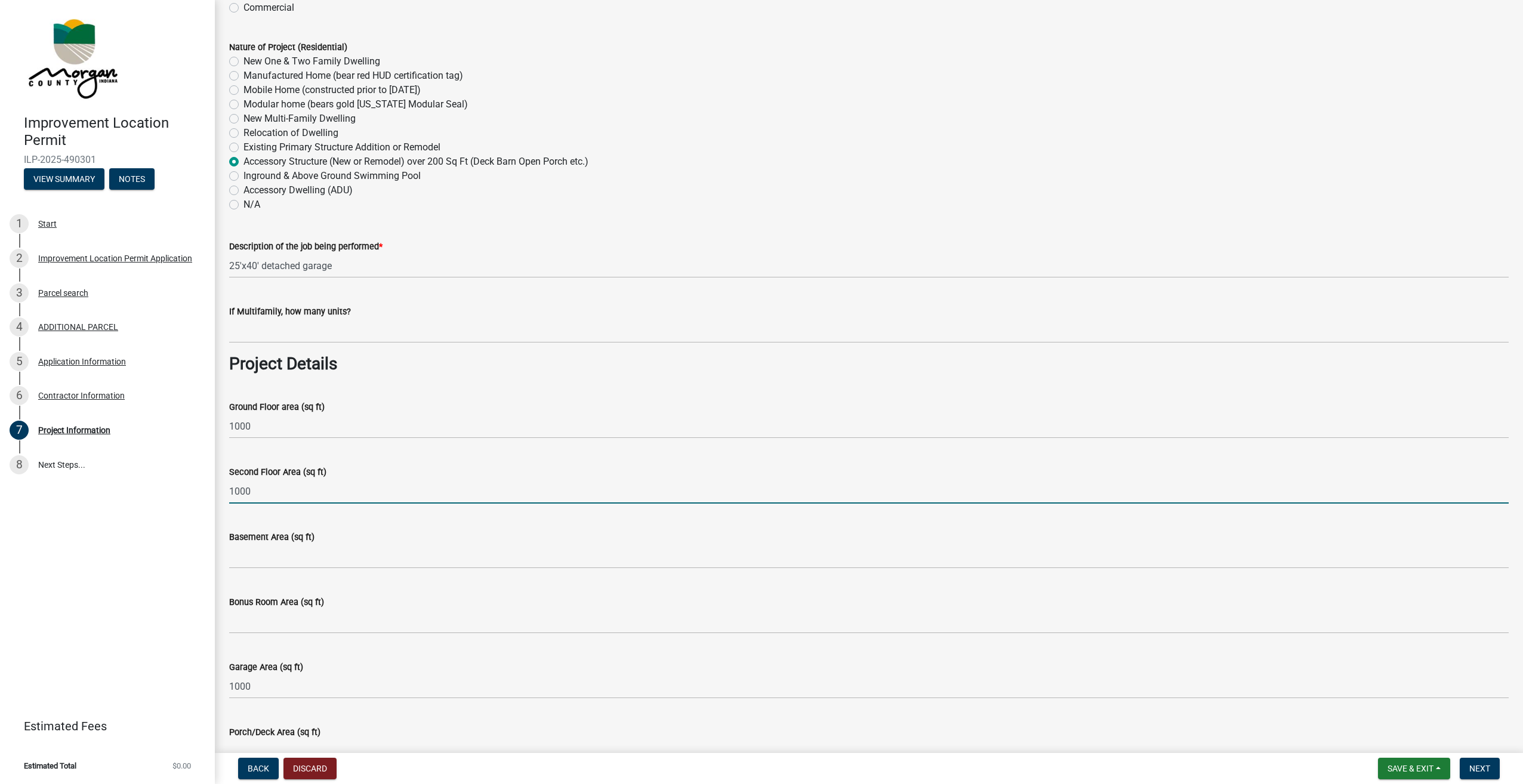
drag, startPoint x: 244, startPoint y: 492, endPoint x: 196, endPoint y: 484, distance: 48.7
click at [196, 484] on div "Improvement Location Permit ILP-2025-490301 View Summary Notes 1 Start 2 Improv…" at bounding box center [762, 392] width 1523 height 784
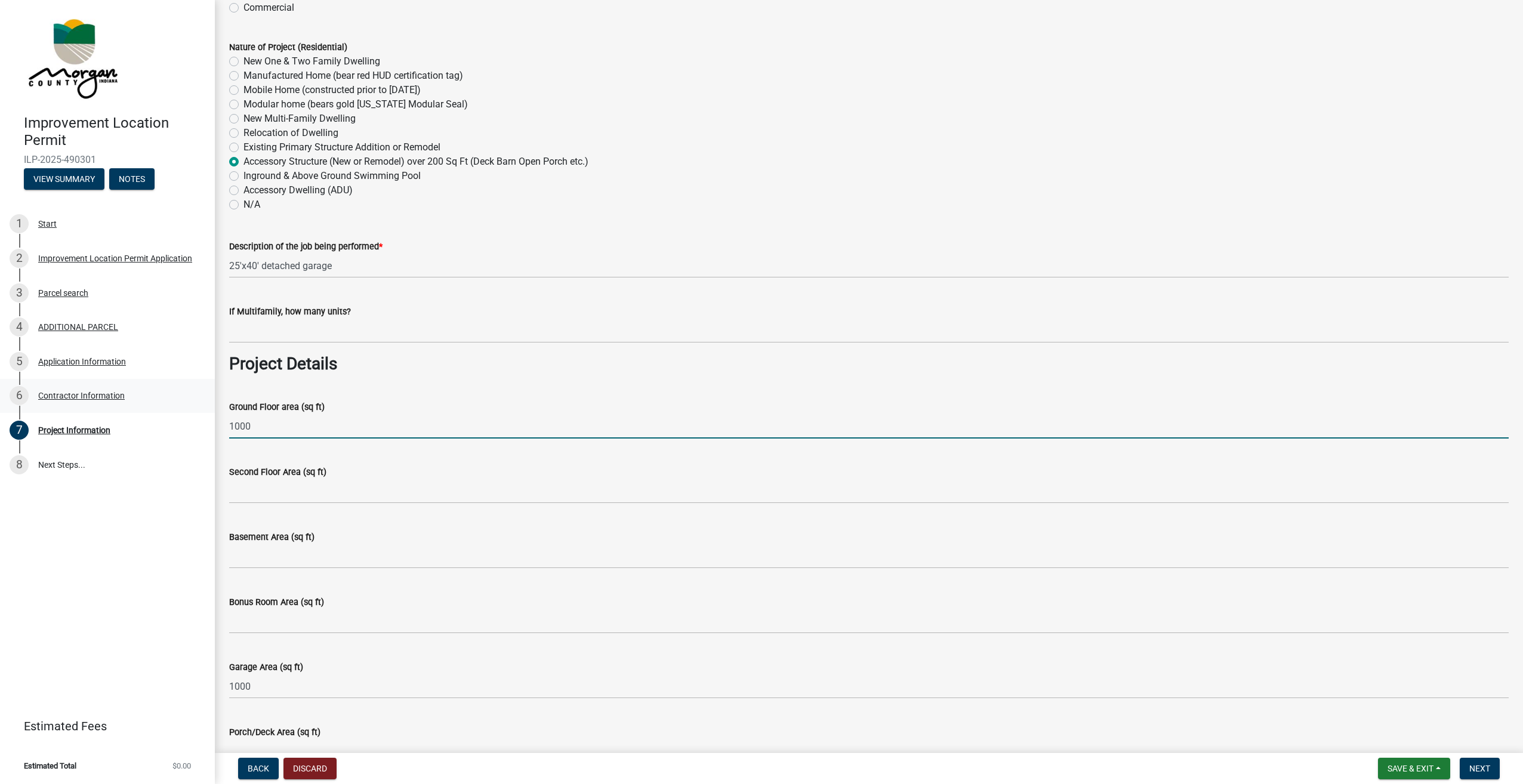
drag, startPoint x: 268, startPoint y: 427, endPoint x: 163, endPoint y: 411, distance: 106.2
click at [163, 411] on div "Improvement Location Permit ILP-2025-490301 View Summary Notes 1 Start 2 Improv…" at bounding box center [762, 392] width 1523 height 784
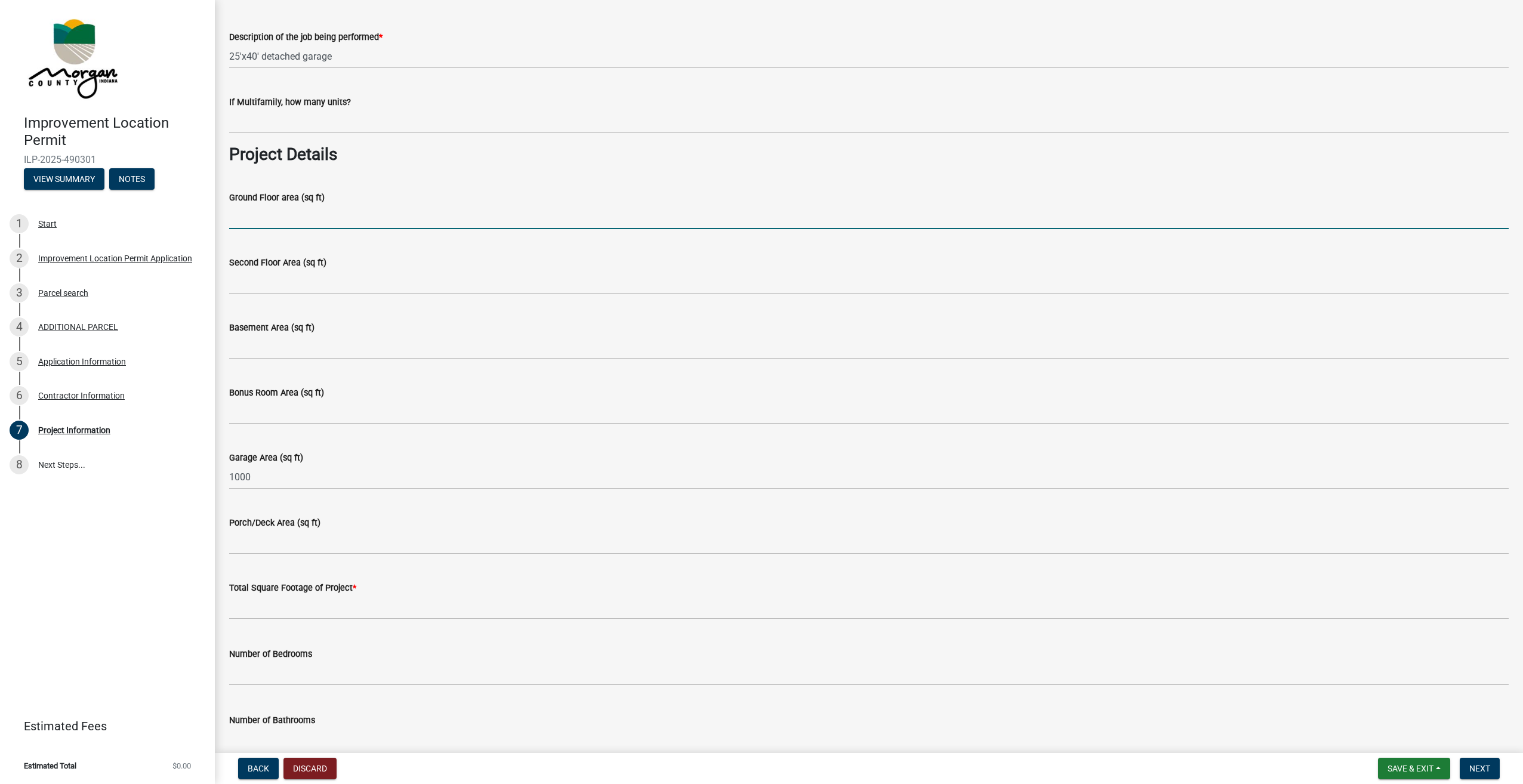
scroll to position [418, 0]
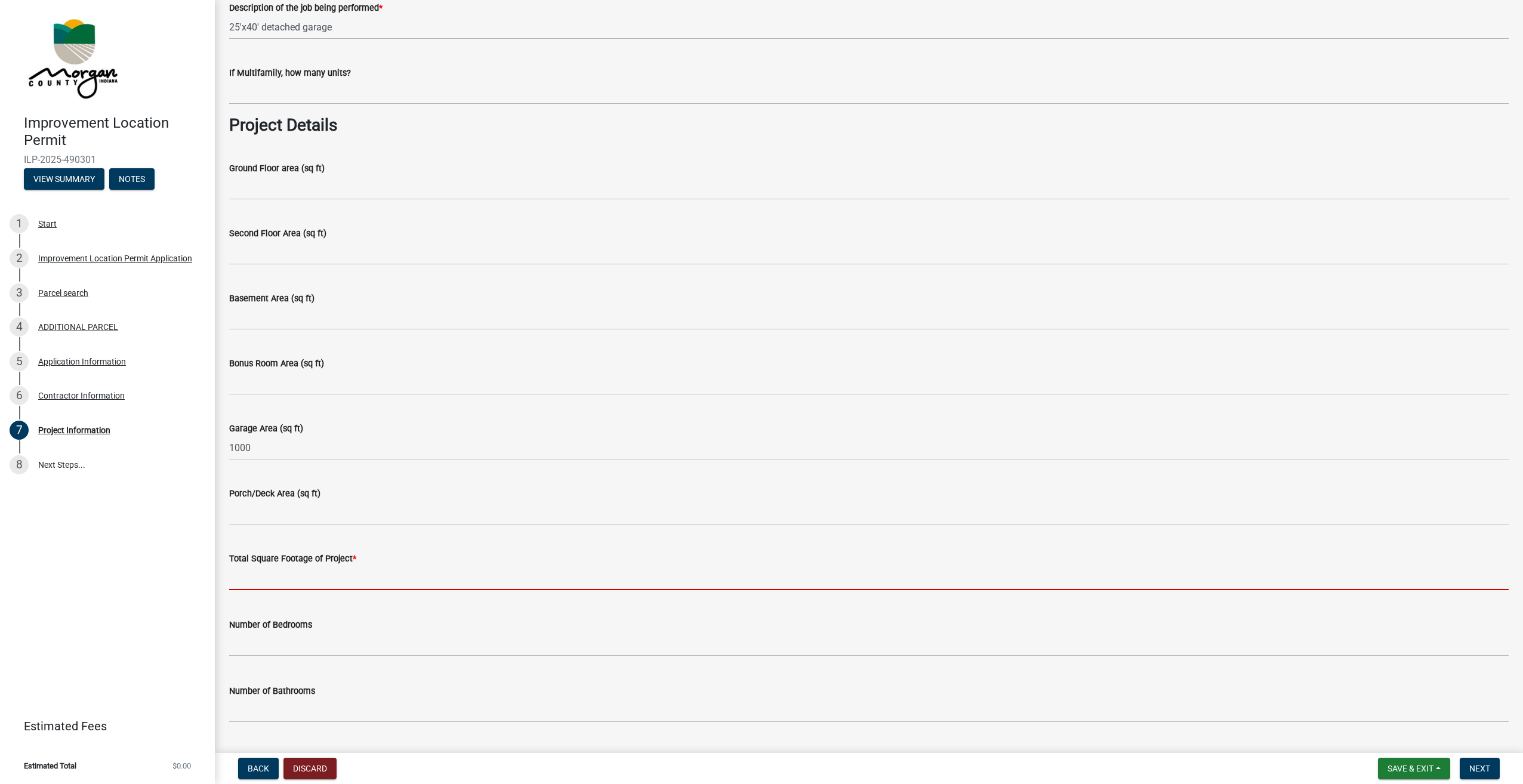
click at [320, 574] on input "text" at bounding box center [869, 577] width 1280 height 25
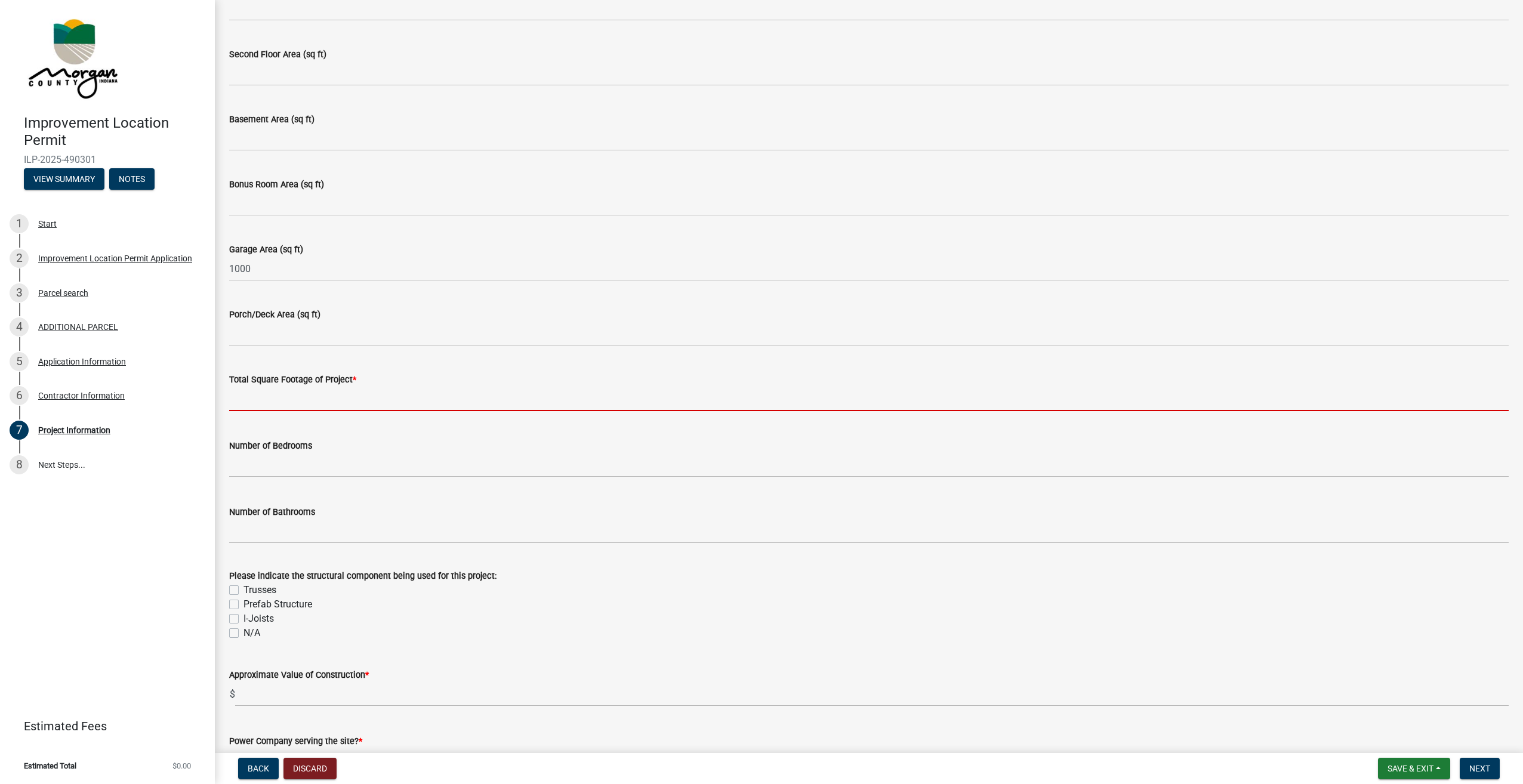
scroll to position [656, 0]
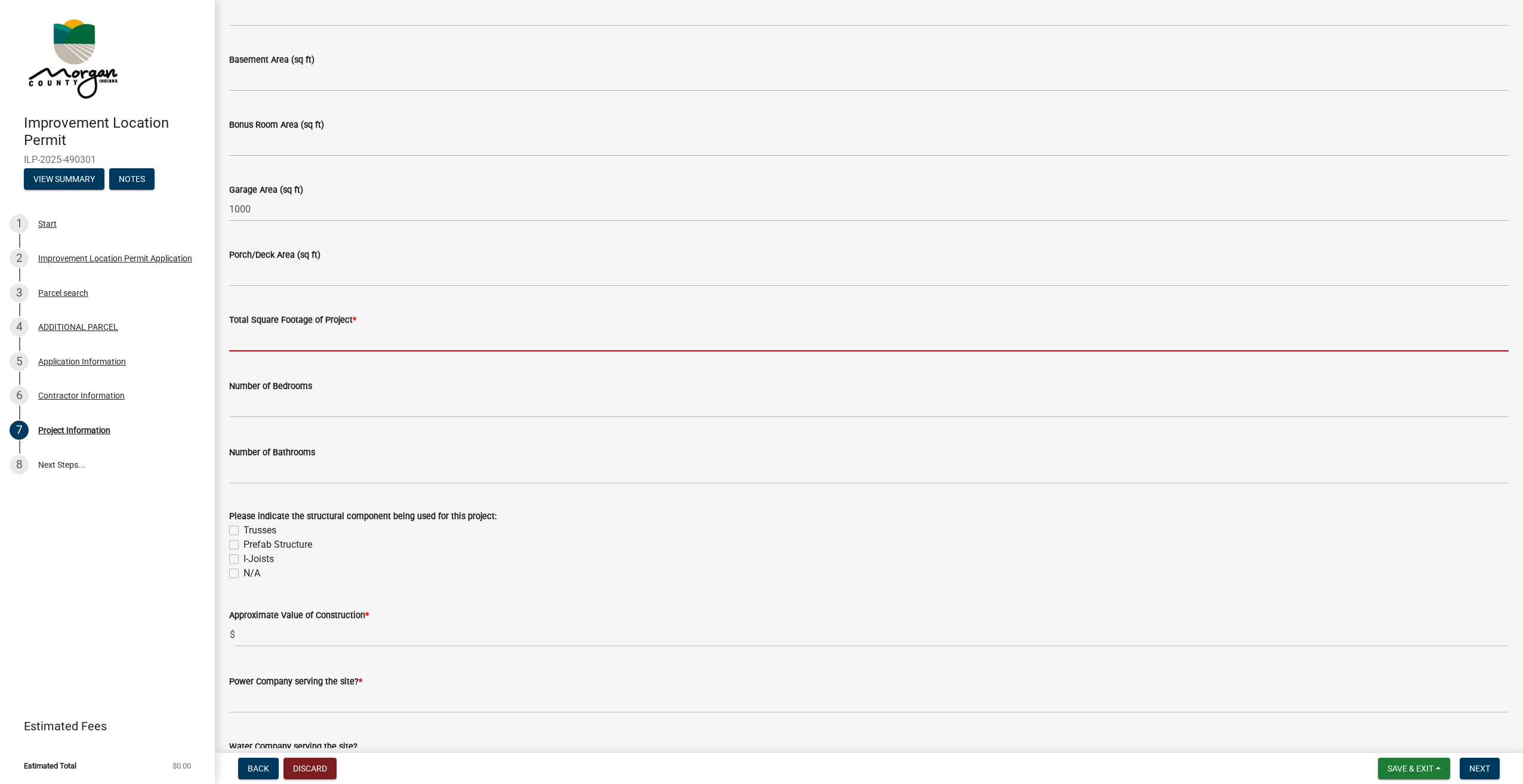
click at [234, 531] on form "Please indicate the structural component being used for this project: Trusses P…" at bounding box center [869, 537] width 1280 height 86
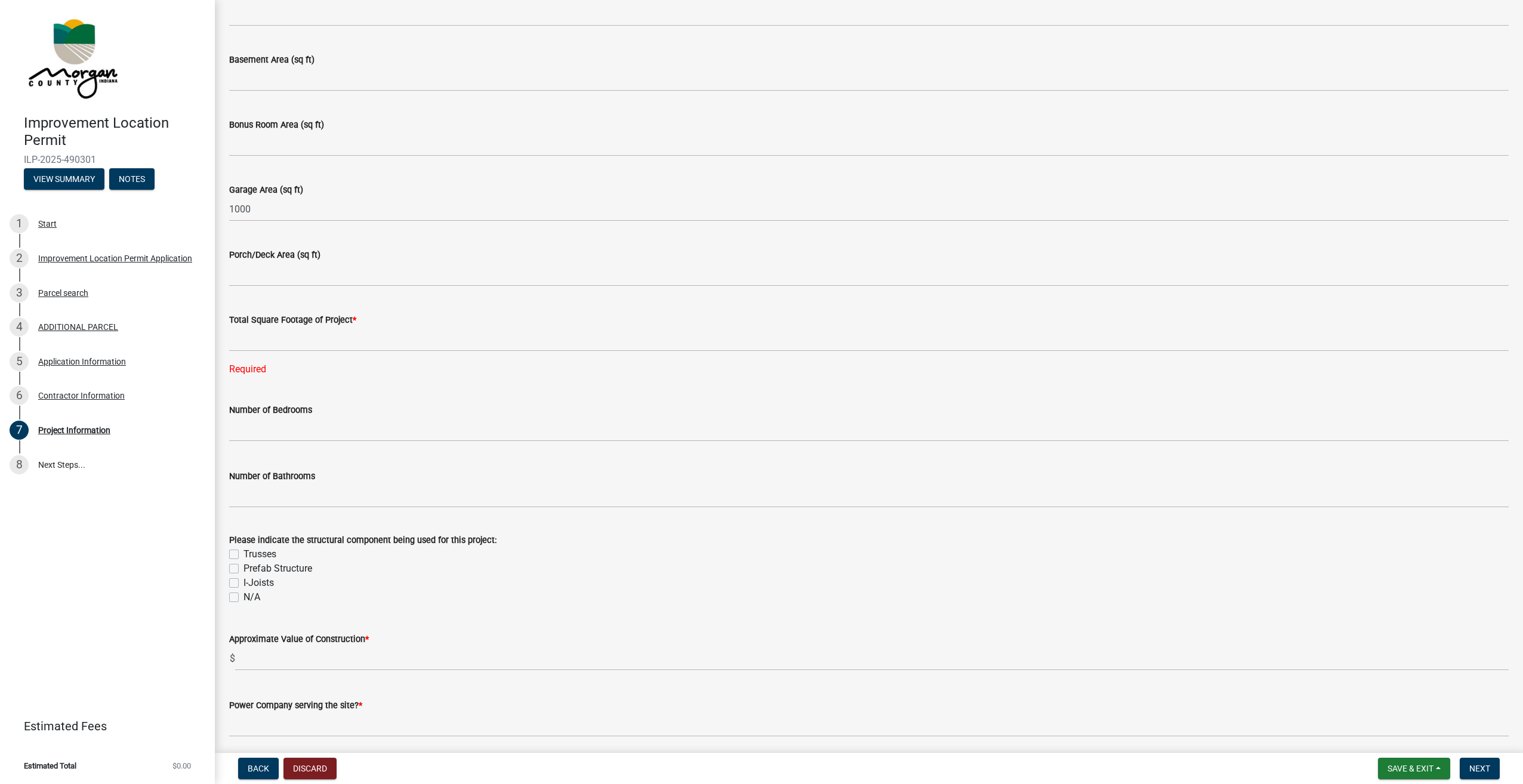
click at [243, 554] on label "Trusses" at bounding box center [260, 555] width 33 height 15
click at [243, 554] on input "Trusses" at bounding box center [247, 551] width 7 height 7
checkbox input "true"
checkbox input "false"
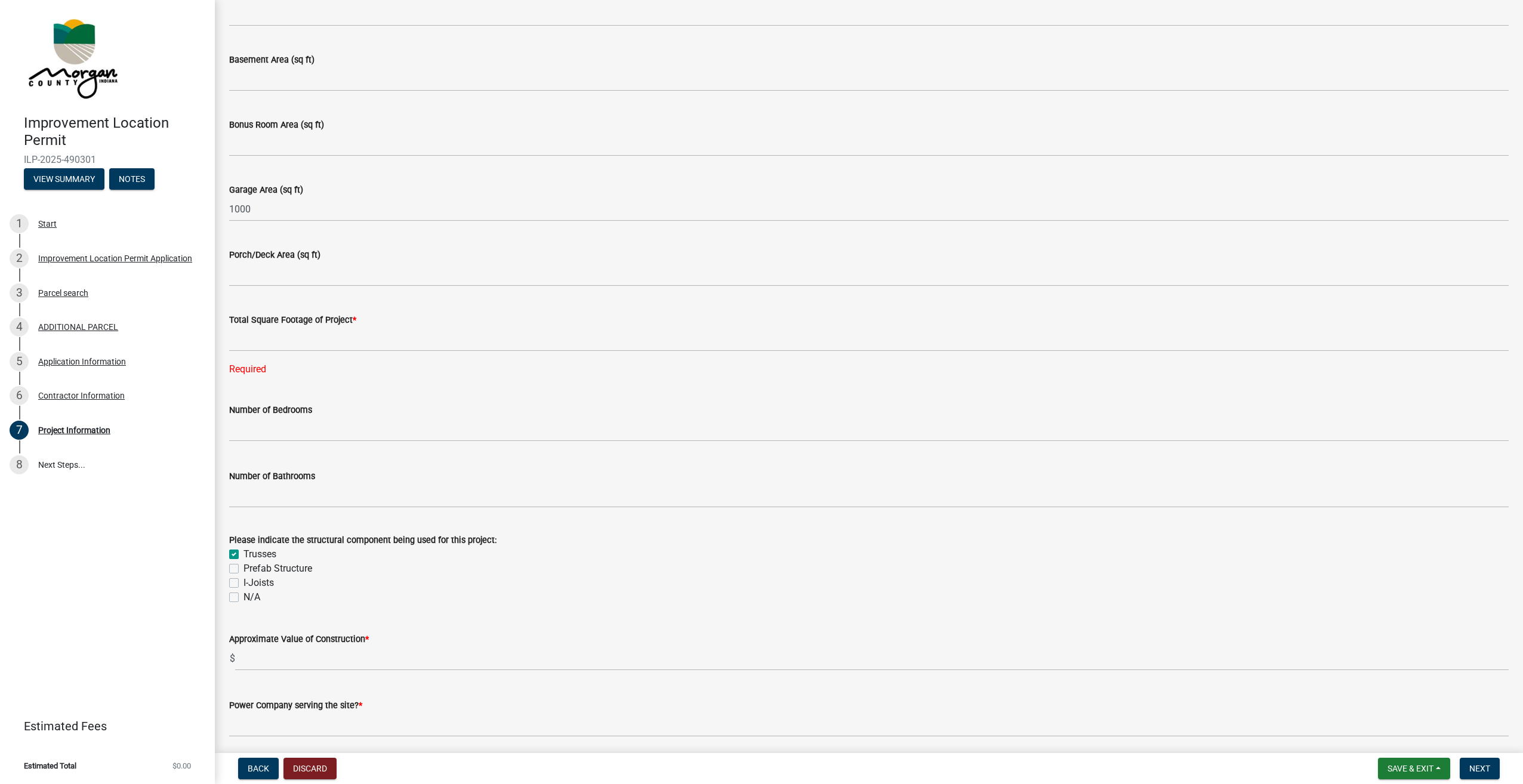
checkbox input "false"
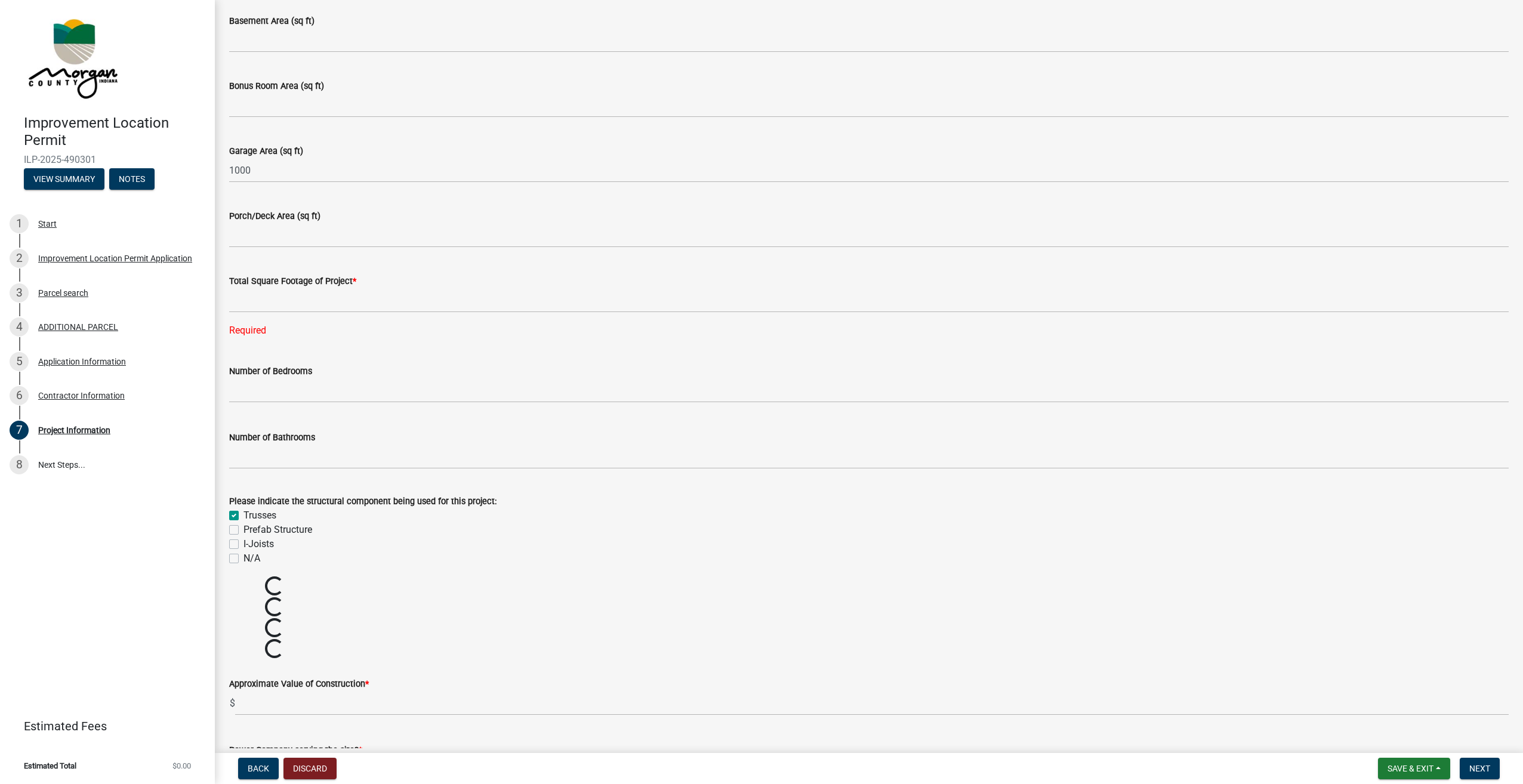
scroll to position [716, 0]
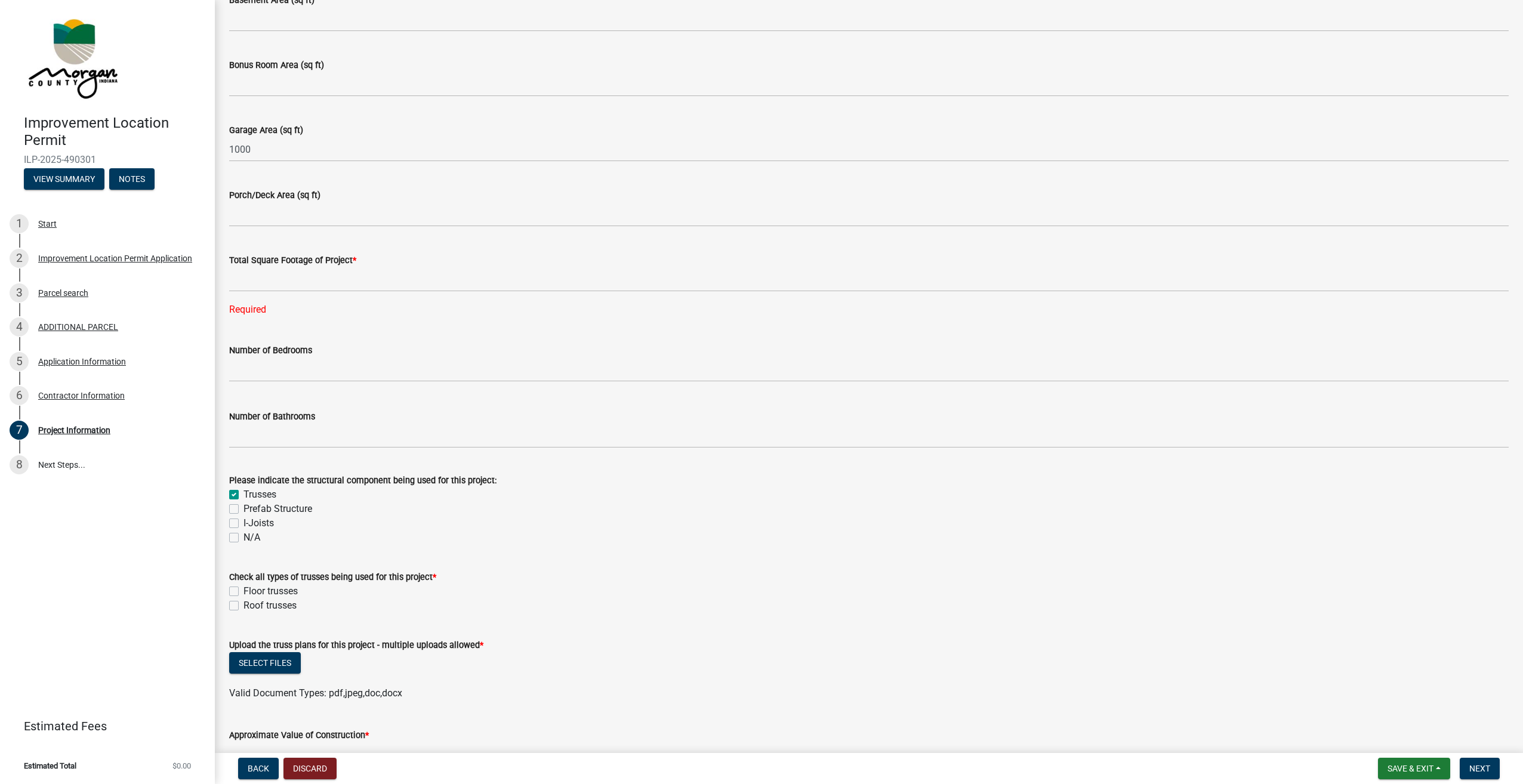
click at [243, 604] on label "Roof trusses" at bounding box center [270, 606] width 53 height 15
click at [243, 604] on input "Roof trusses" at bounding box center [247, 602] width 7 height 7
checkbox input "true"
checkbox input "false"
checkbox input "true"
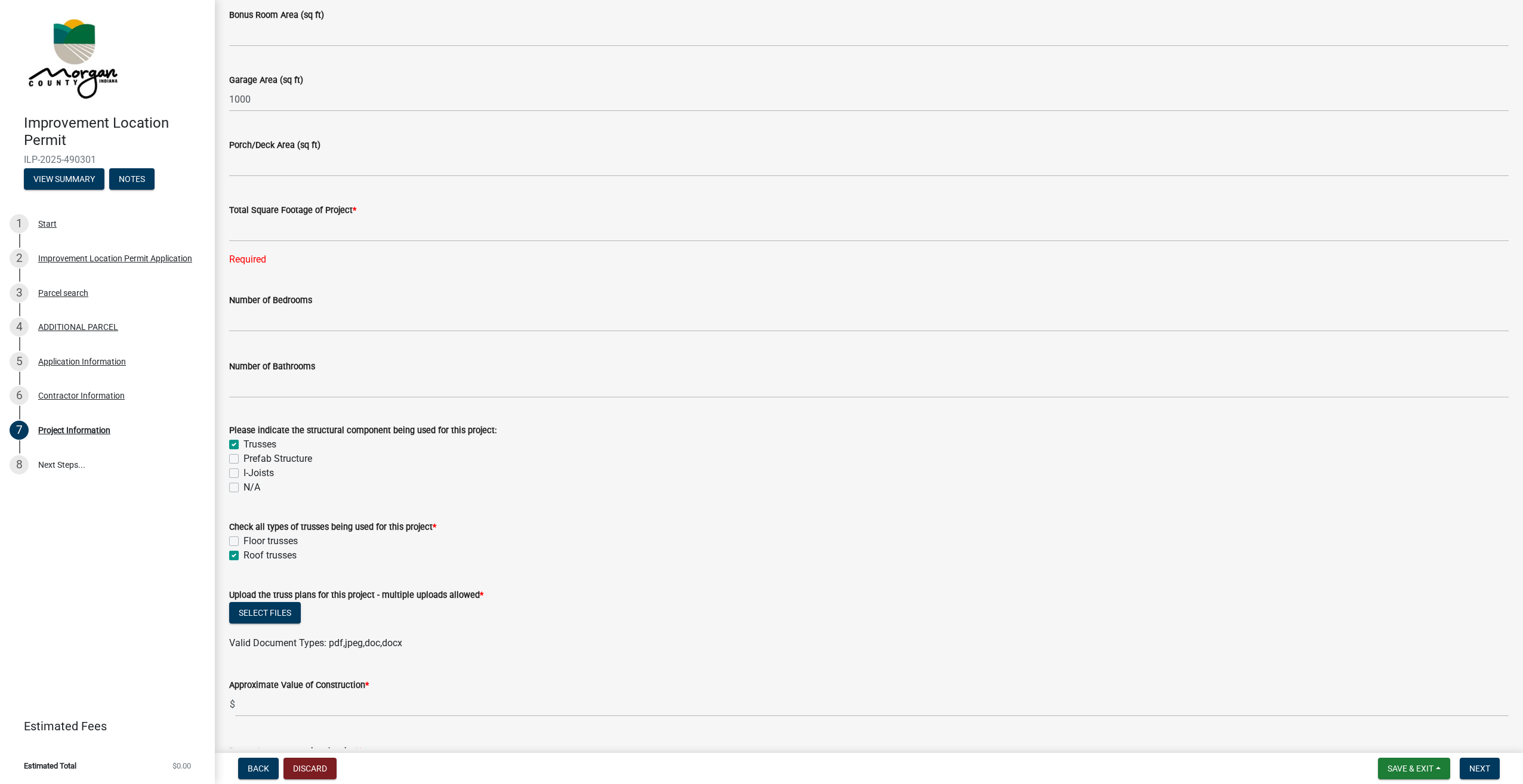
scroll to position [835, 0]
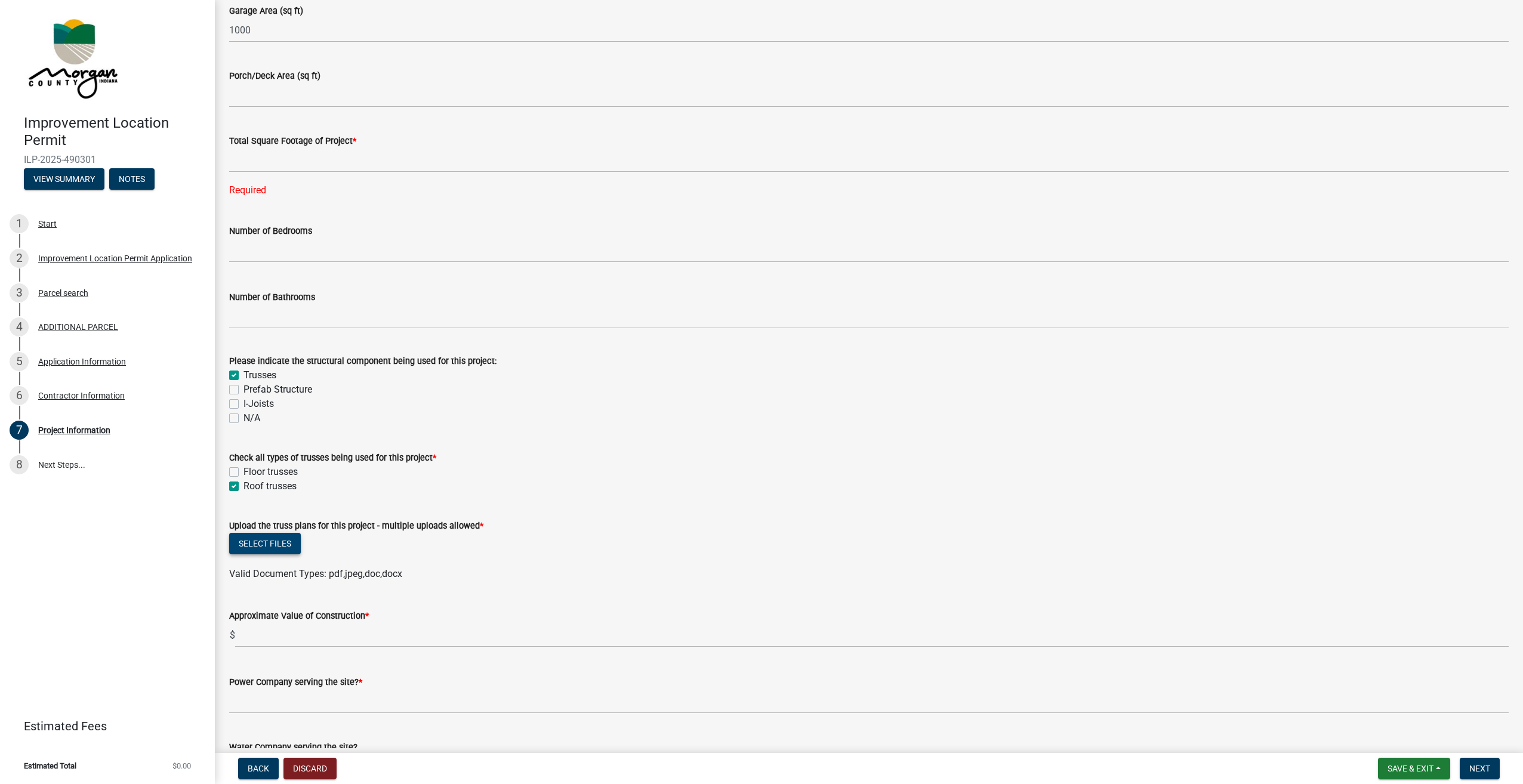
click at [275, 546] on button "Select files" at bounding box center [265, 544] width 71 height 22
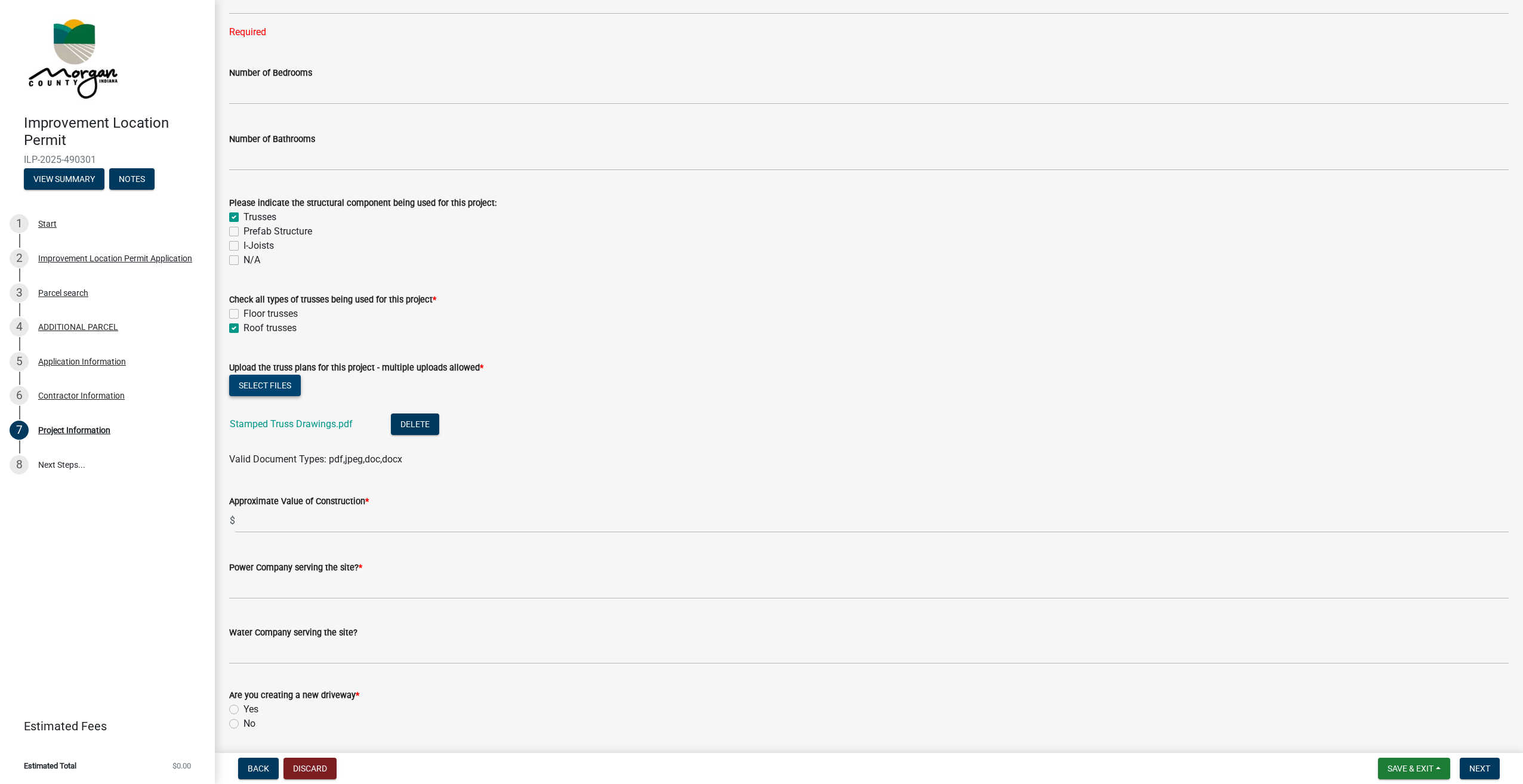
scroll to position [1014, 0]
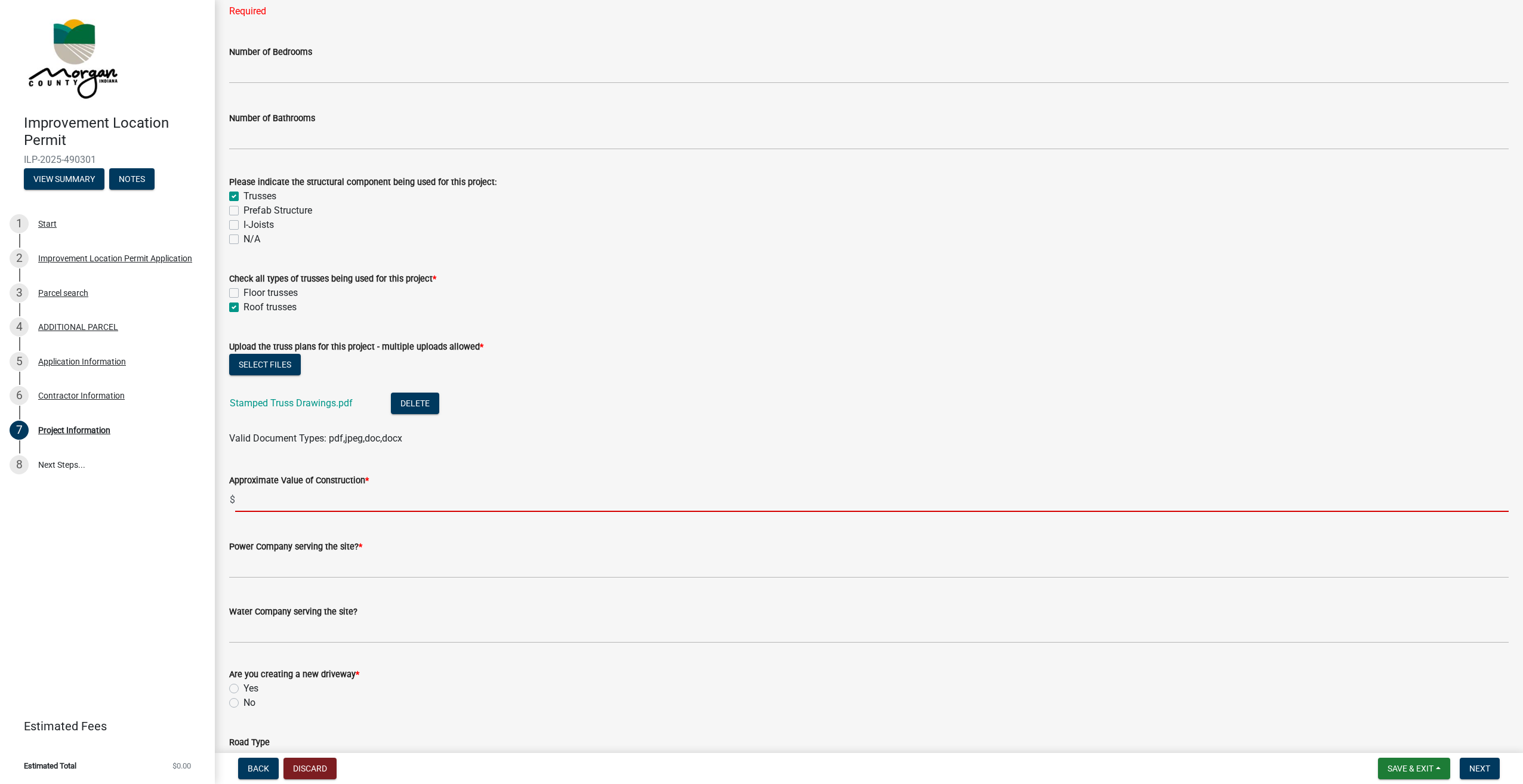
click at [323, 498] on input "text" at bounding box center [871, 499] width 1273 height 25
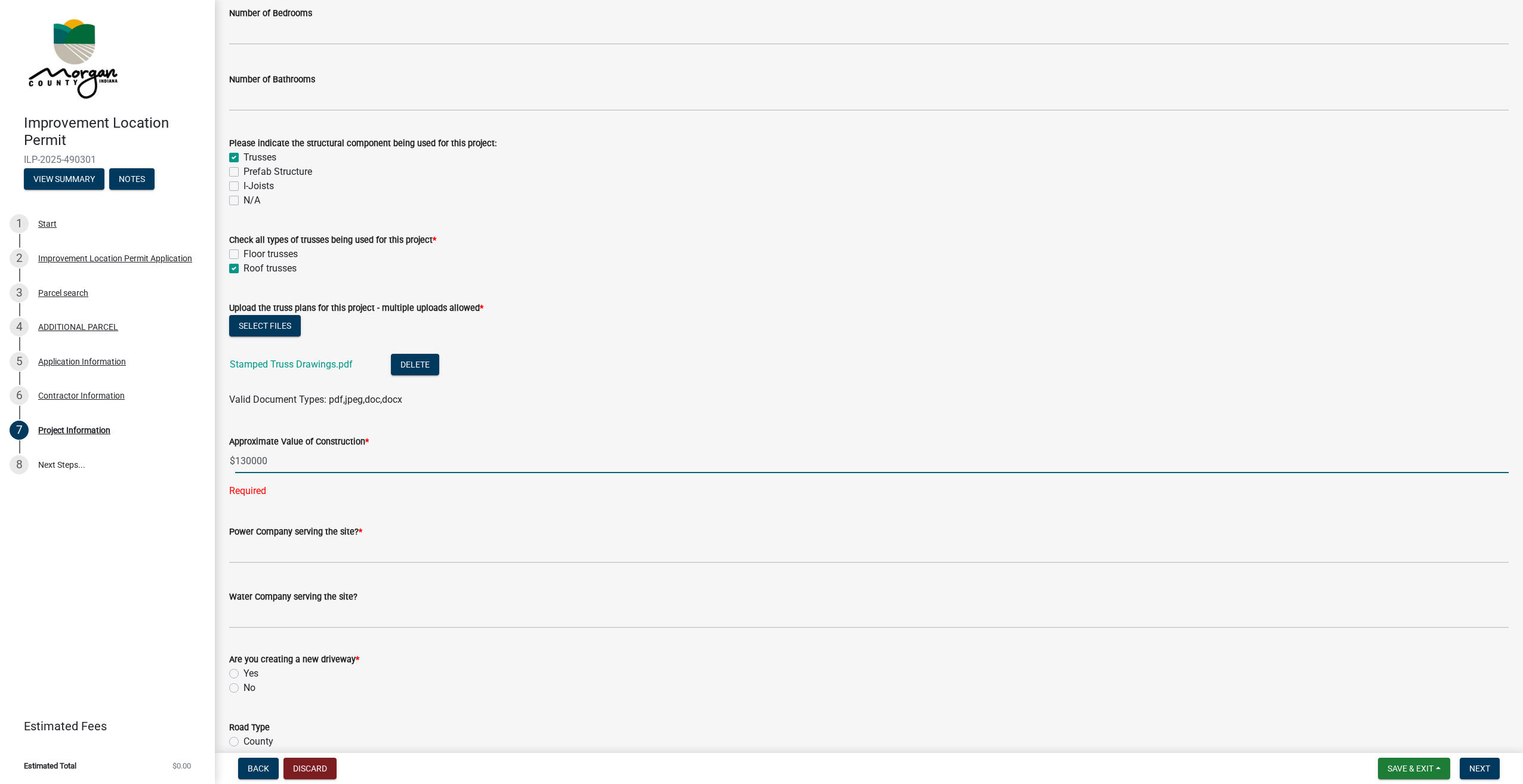
scroll to position [1074, 0]
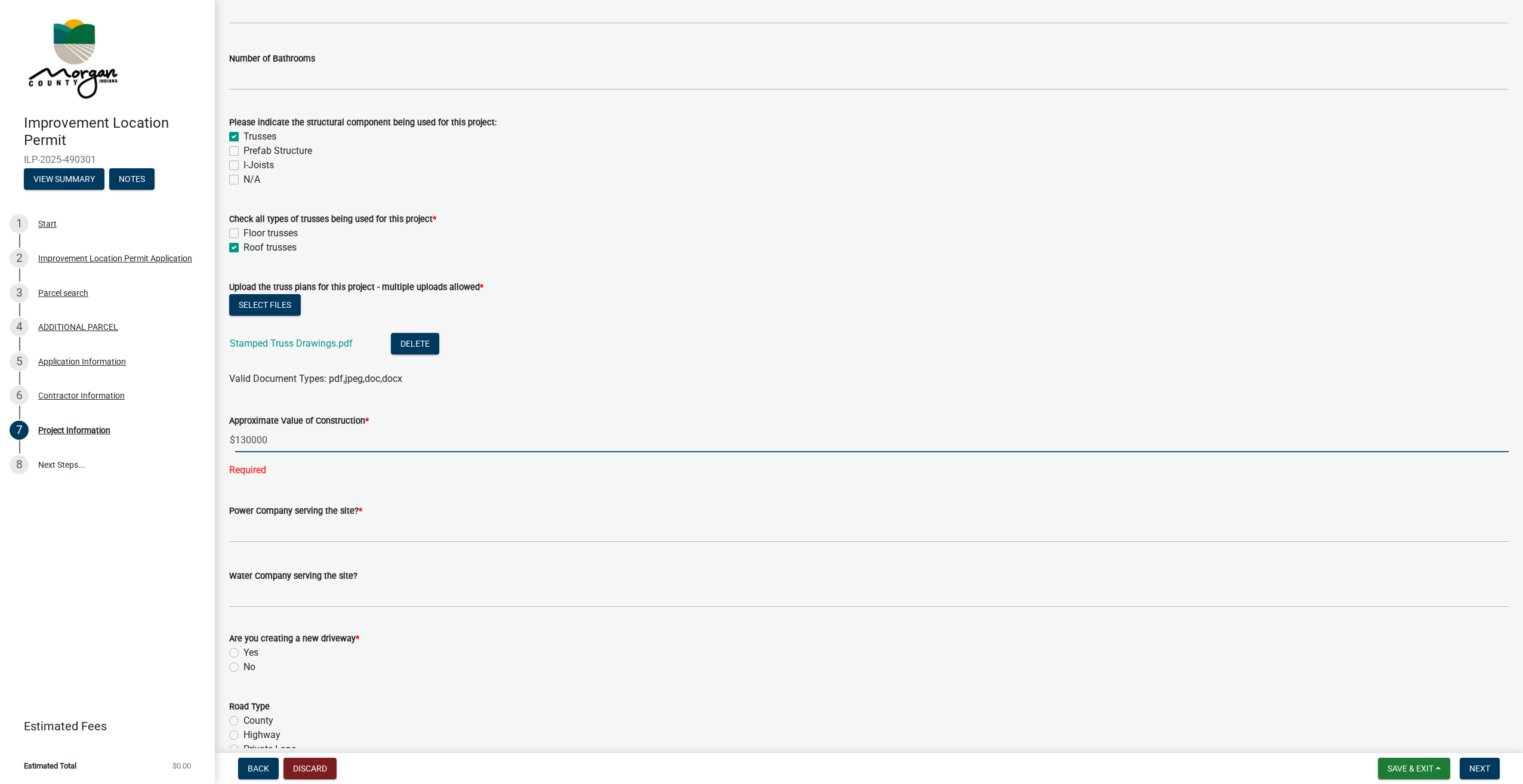
type input "130000"
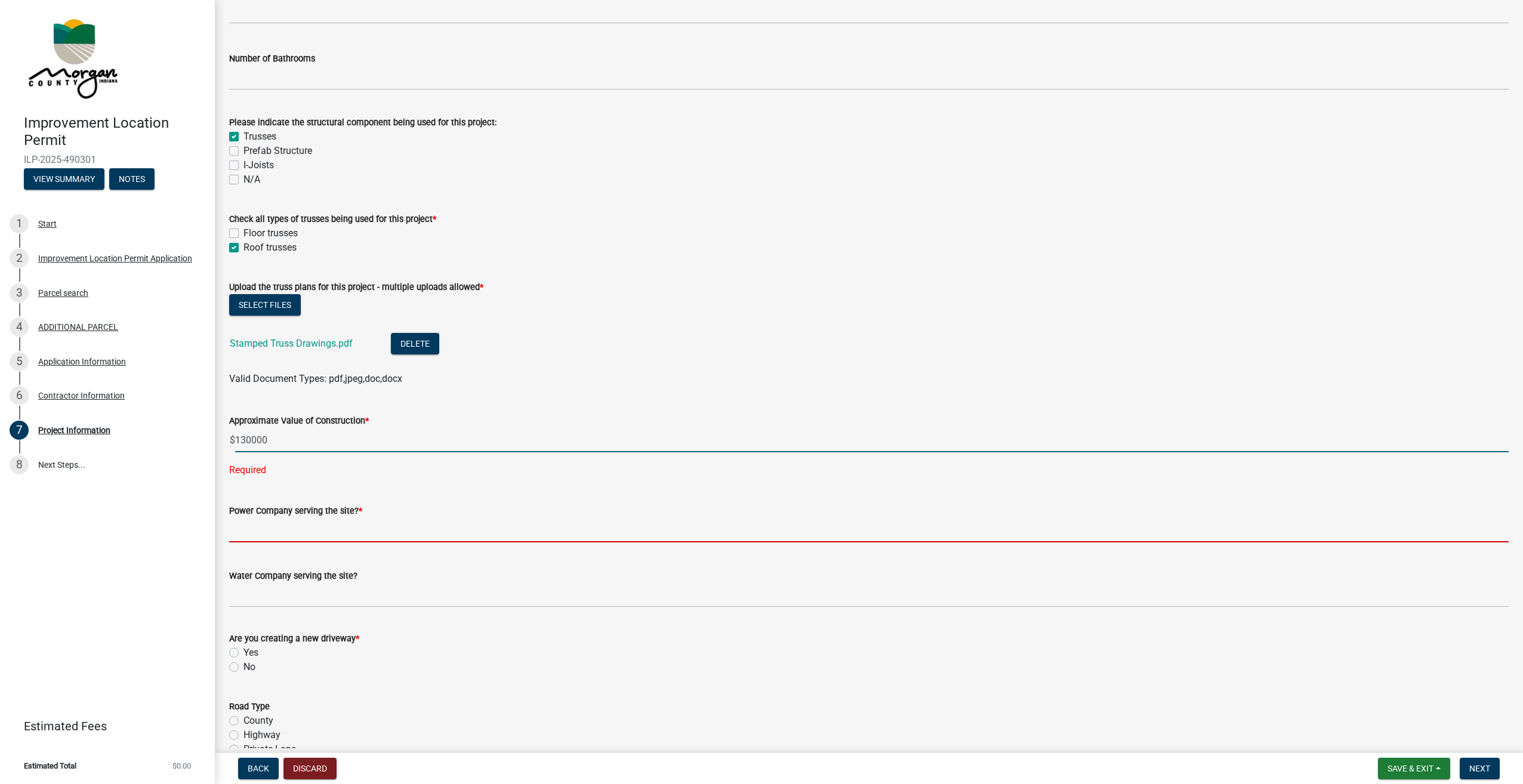
click at [333, 537] on wm-data-entity-input-list "Project Information Please indicate in your project description the additional …" at bounding box center [869, 497] width 1280 height 3009
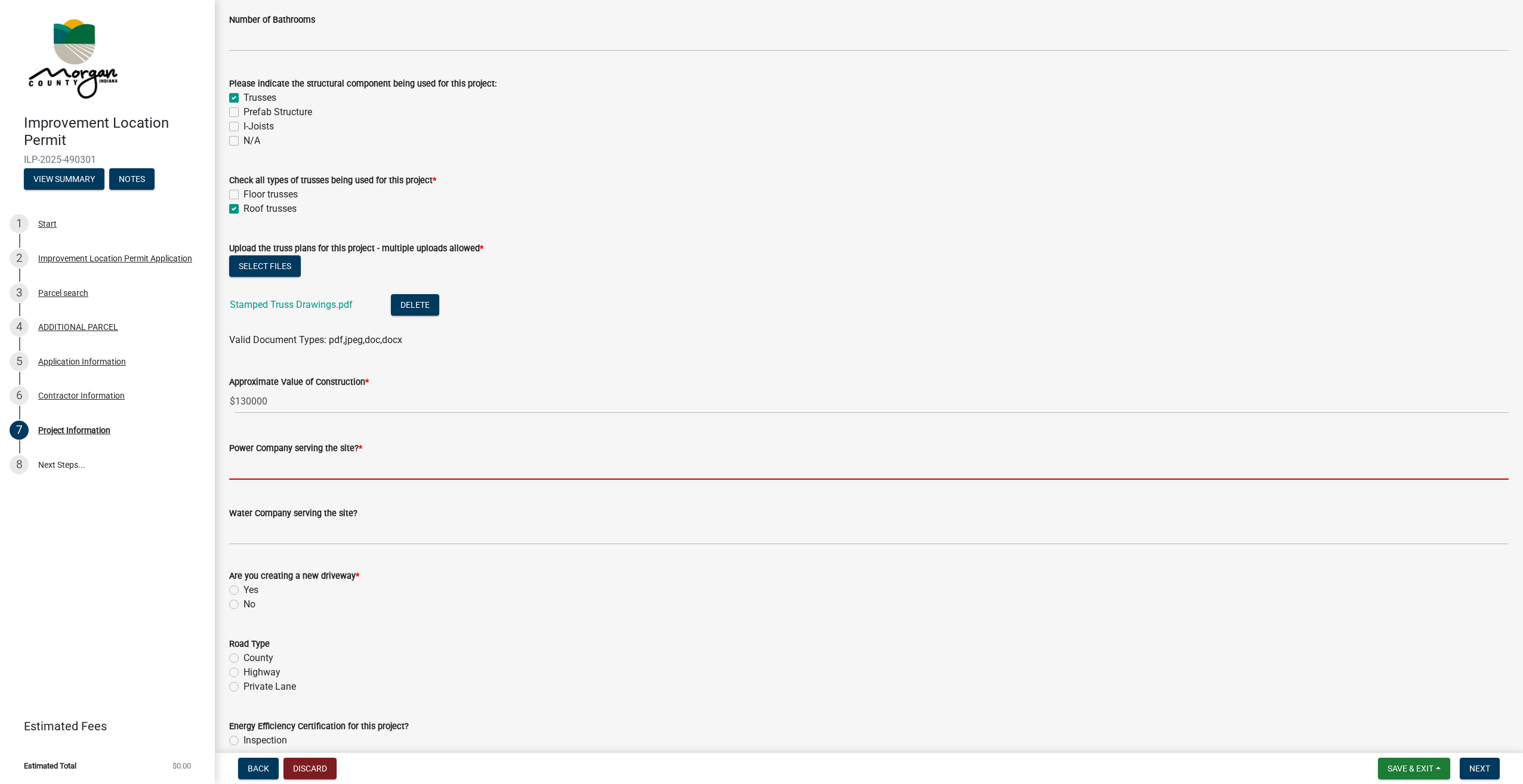
scroll to position [1134, 0]
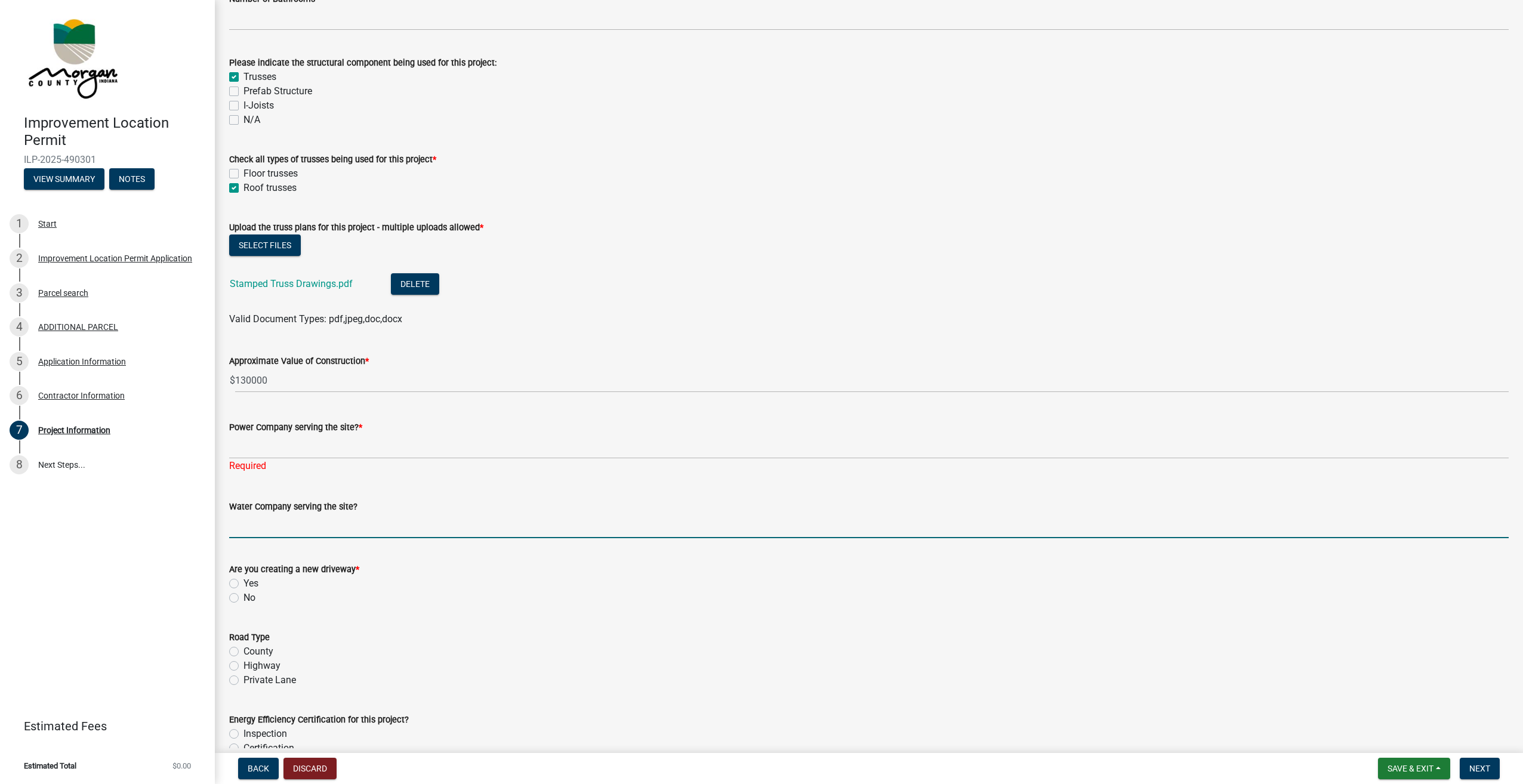
click at [314, 518] on input "Water Company serving the site?" at bounding box center [869, 525] width 1280 height 25
type input "N/A"
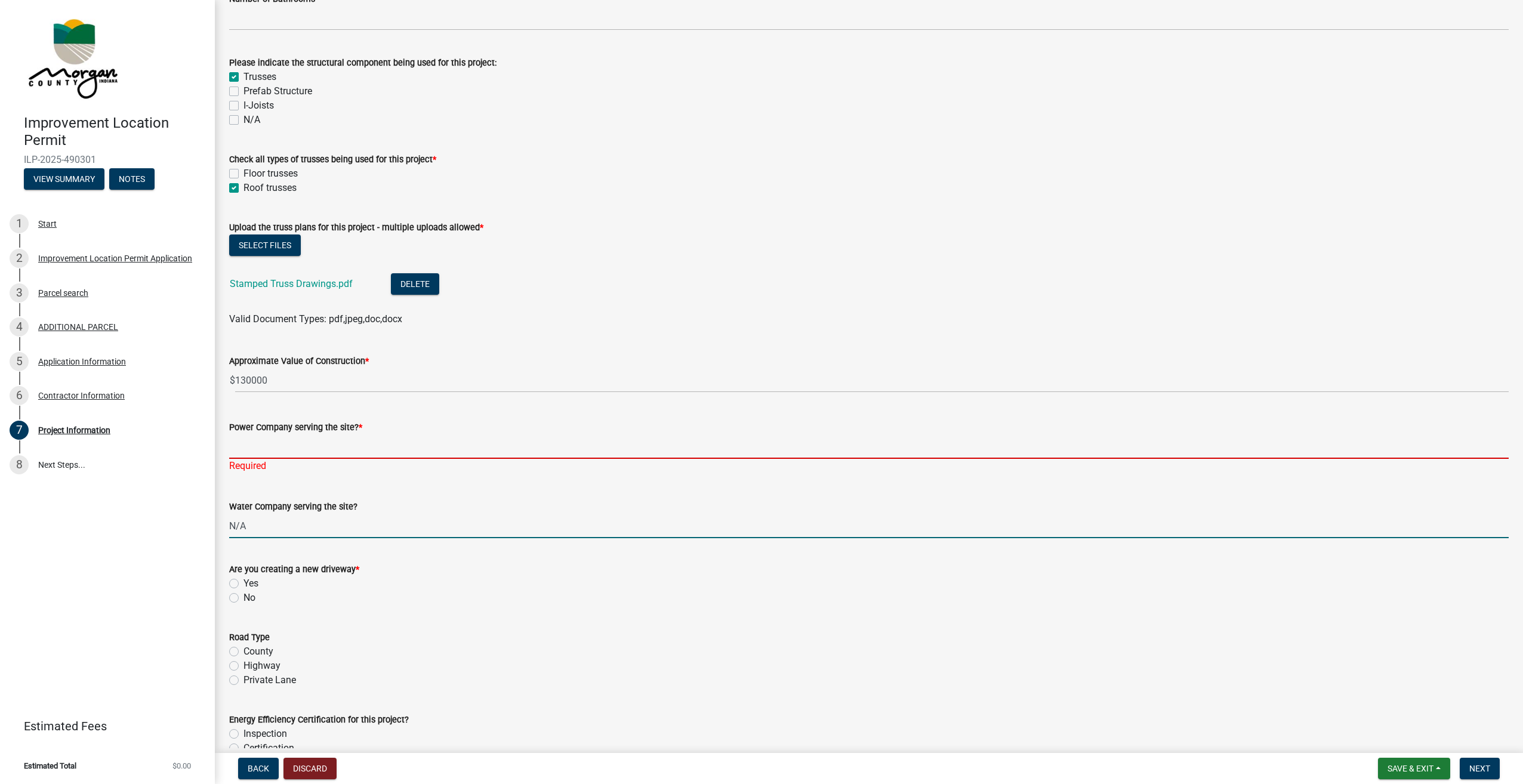
click at [293, 441] on input "Power Company serving the site? *" at bounding box center [869, 446] width 1280 height 25
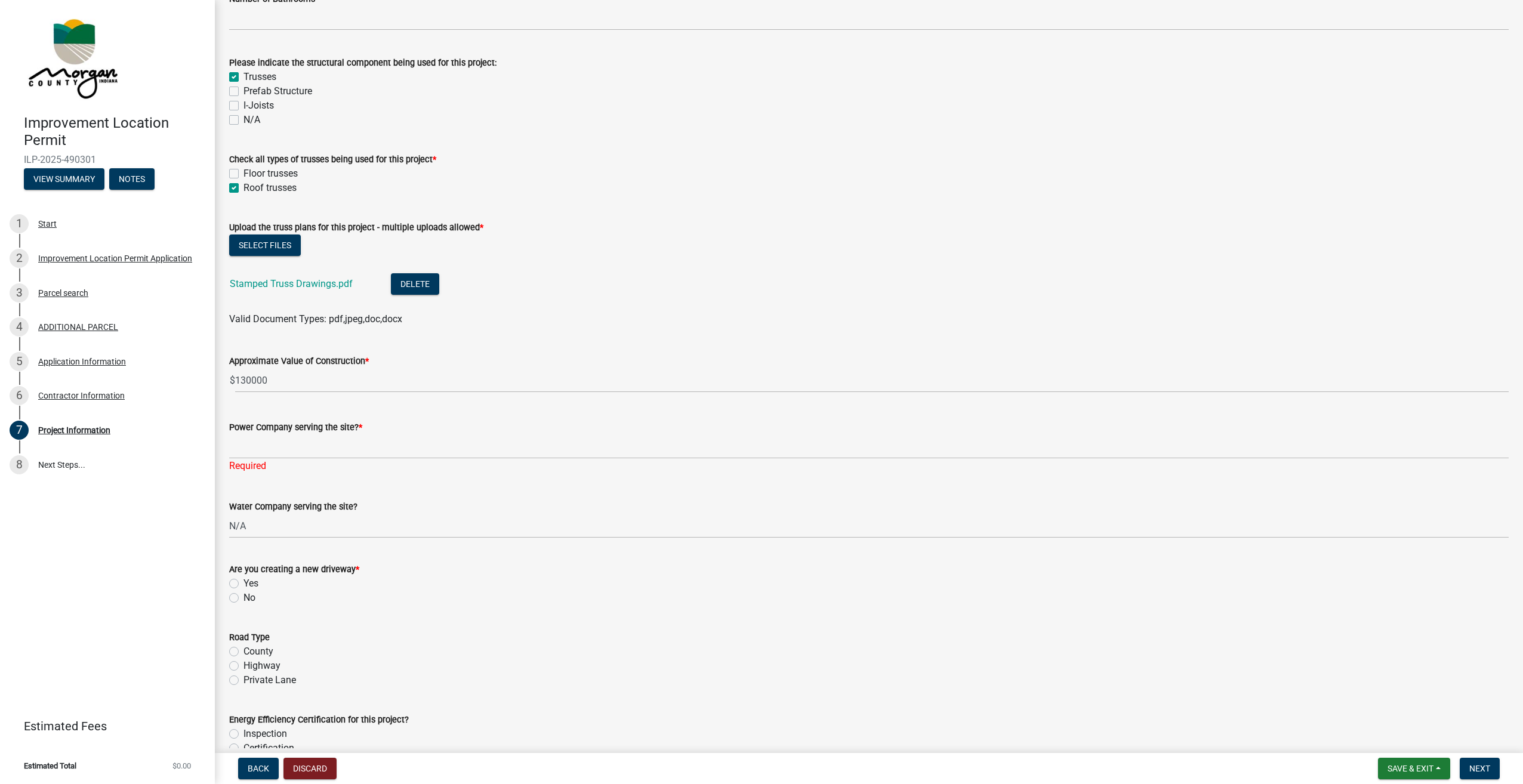
click at [243, 599] on label "No" at bounding box center [249, 598] width 12 height 15
click at [243, 599] on input "No" at bounding box center [247, 594] width 7 height 7
radio input "true"
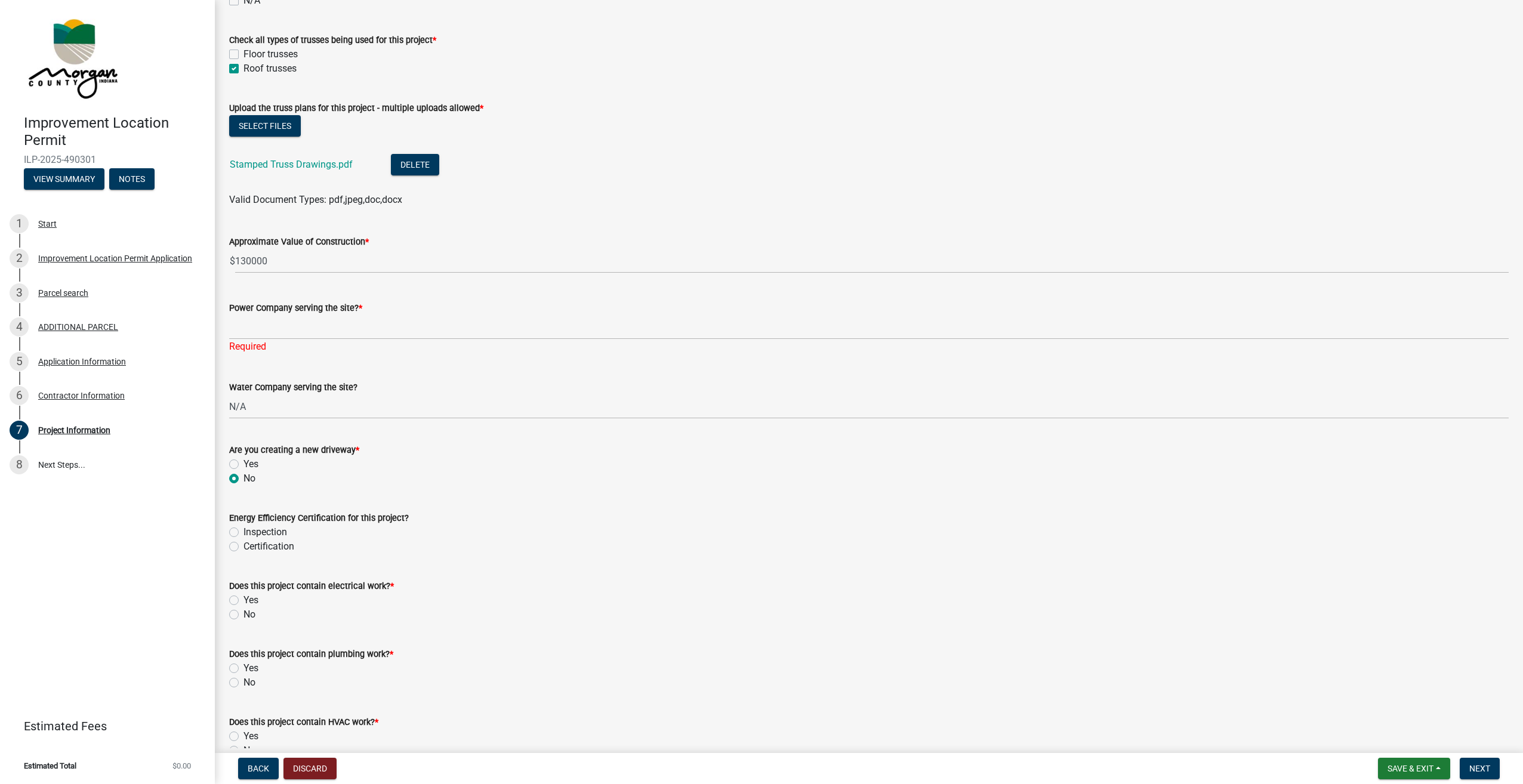
scroll to position [1312, 0]
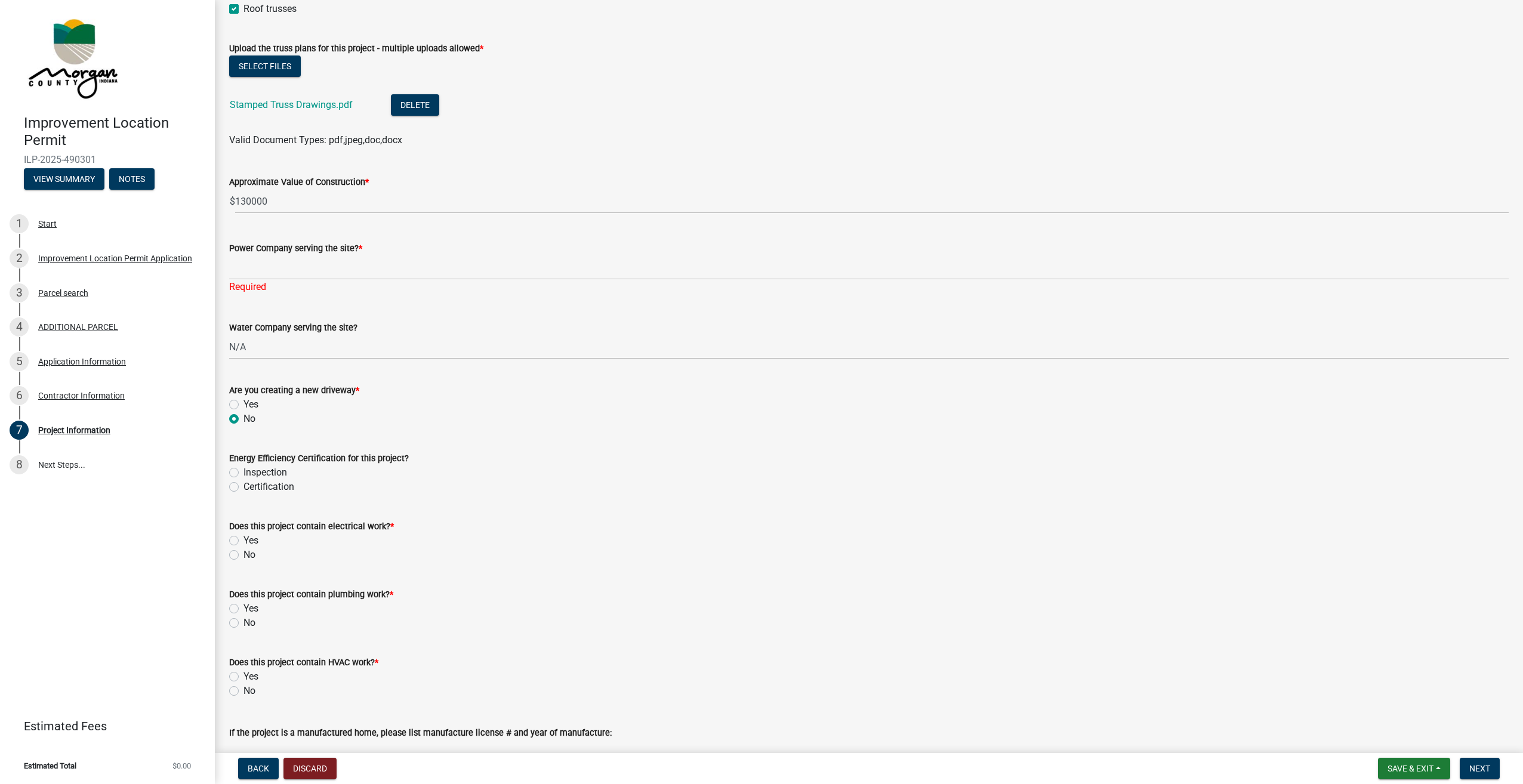
click at [243, 539] on label "Yes" at bounding box center [250, 541] width 15 height 15
click at [243, 539] on input "Yes" at bounding box center [247, 537] width 7 height 7
radio input "true"
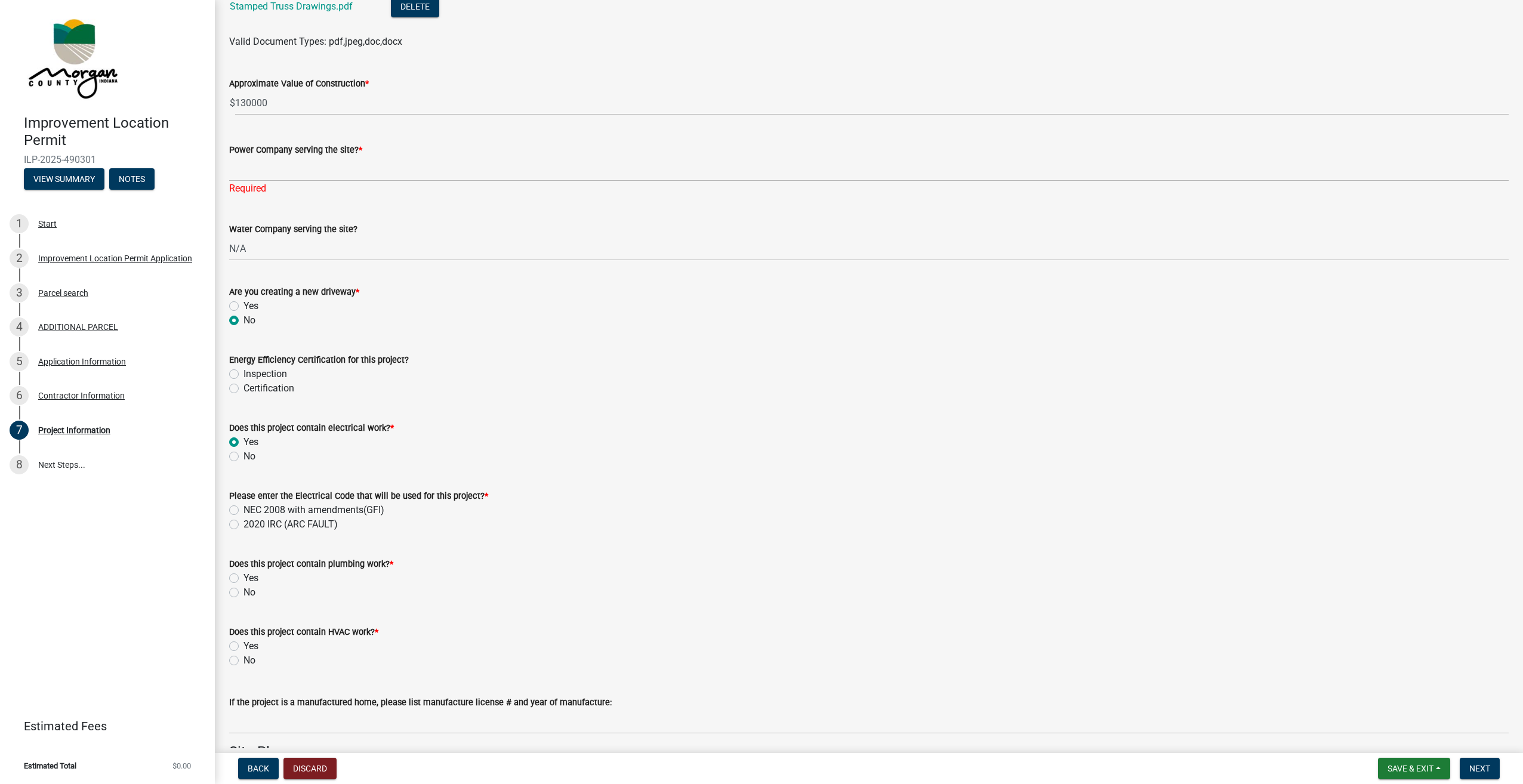
scroll to position [1432, 0]
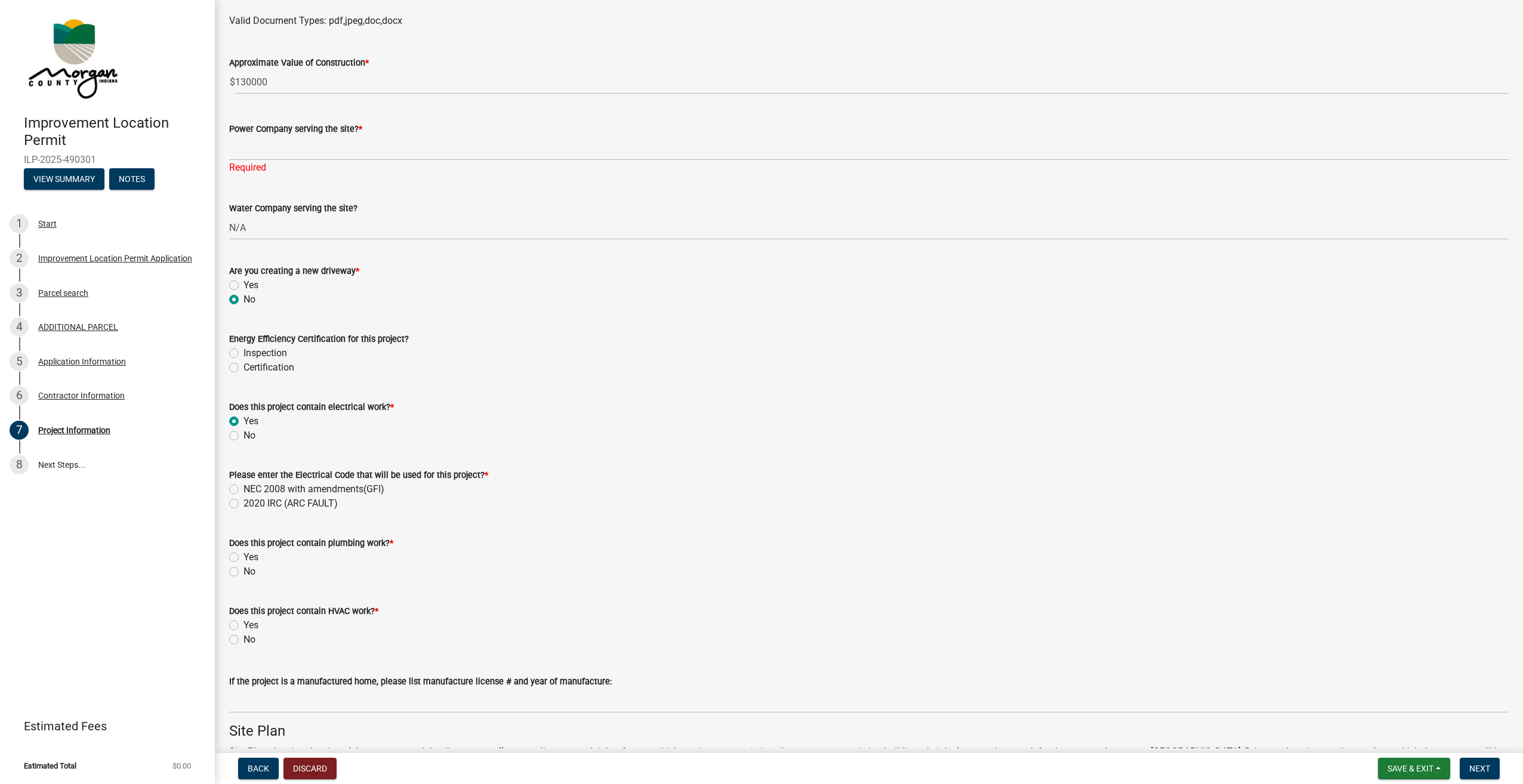
click at [239, 573] on div "No" at bounding box center [869, 572] width 1280 height 15
click at [243, 573] on label "No" at bounding box center [249, 572] width 12 height 15
click at [243, 572] on input "No" at bounding box center [247, 568] width 7 height 7
radio input "true"
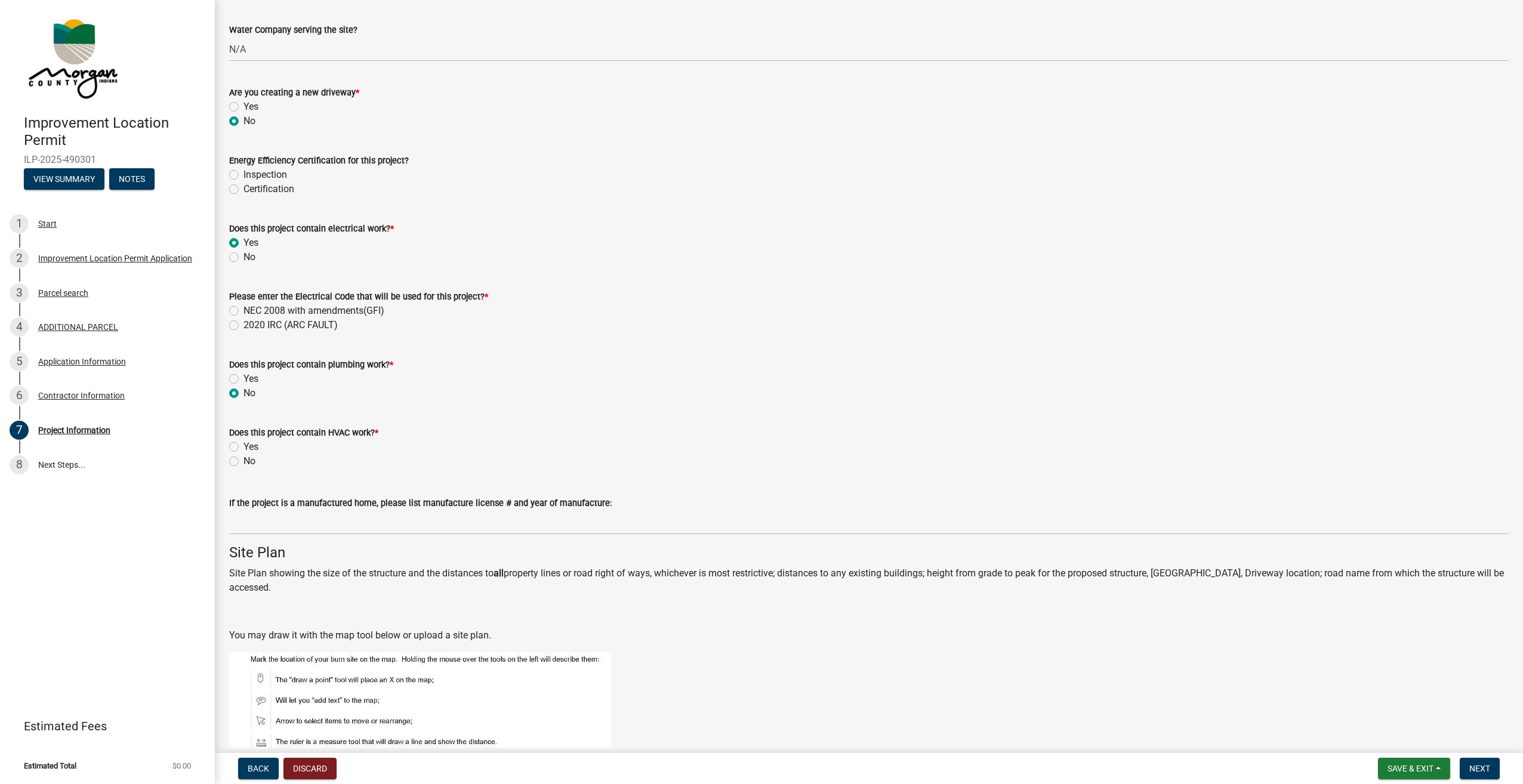
scroll to position [1611, 0]
click at [243, 461] on label "No" at bounding box center [249, 461] width 12 height 15
click at [243, 461] on input "No" at bounding box center [247, 457] width 7 height 7
radio input "true"
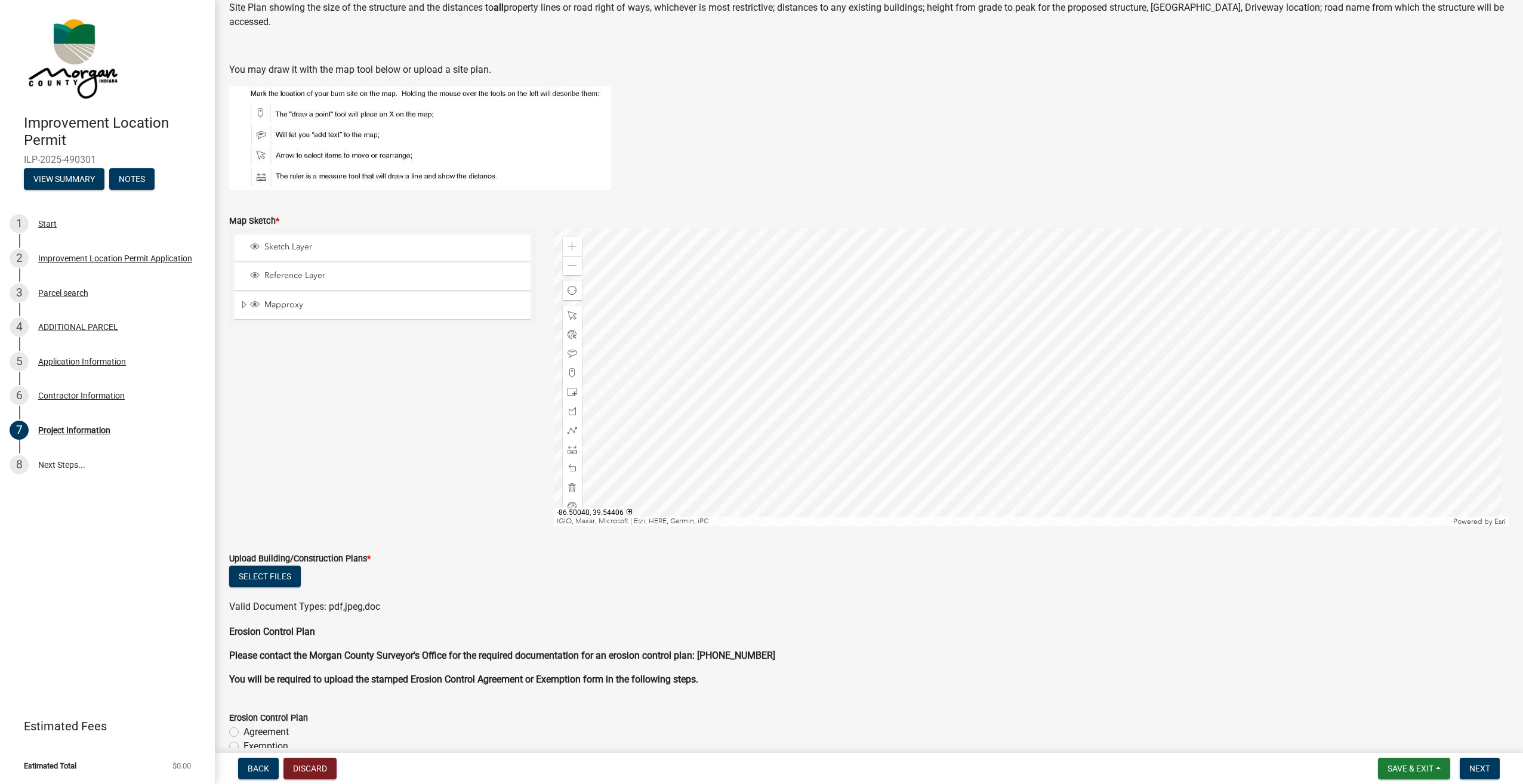
scroll to position [2171, 0]
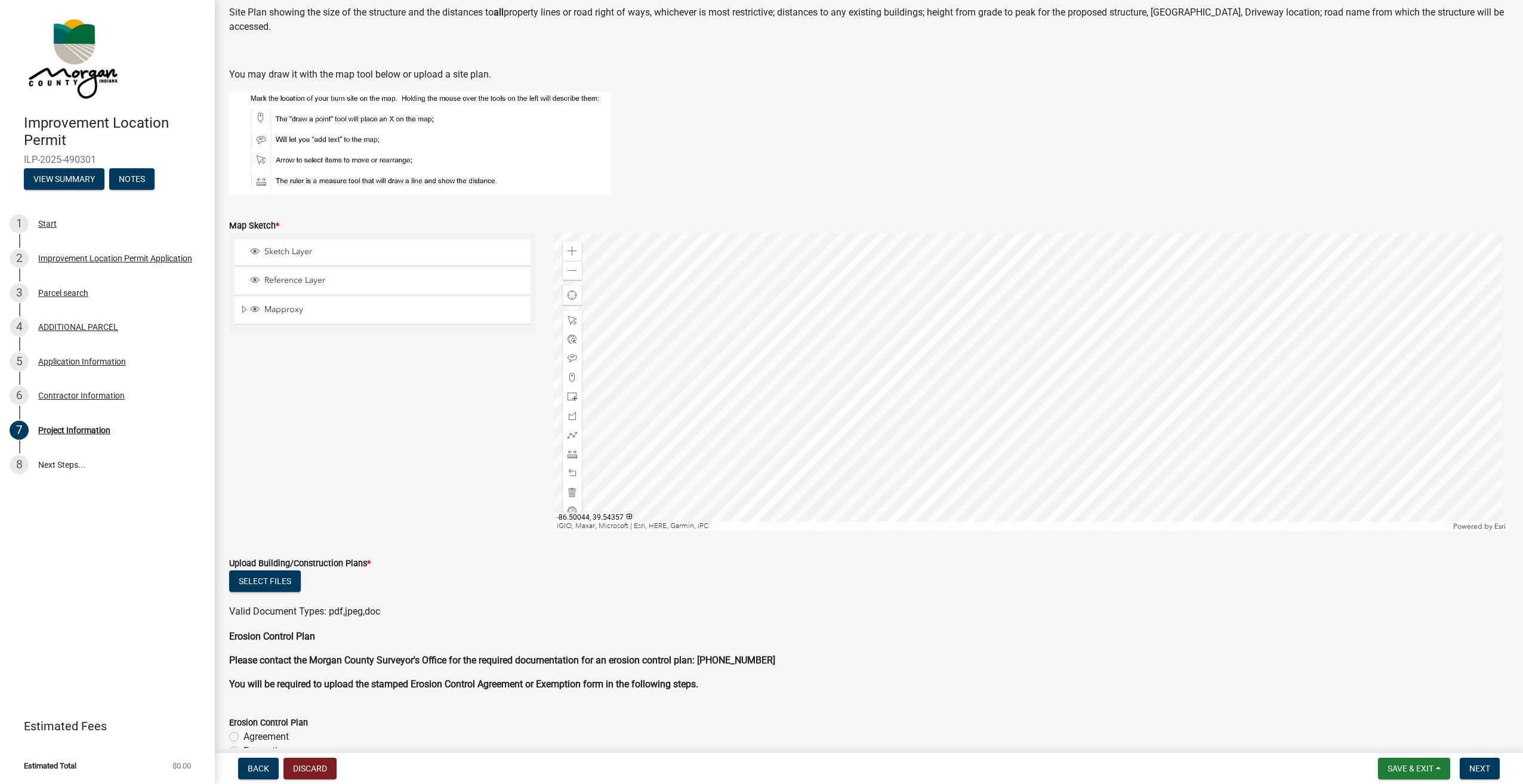
click at [329, 427] on div "Sketch Layer Reference Layer Mapproxy Roads Interstate labels Major Roads label…" at bounding box center [382, 382] width 325 height 298
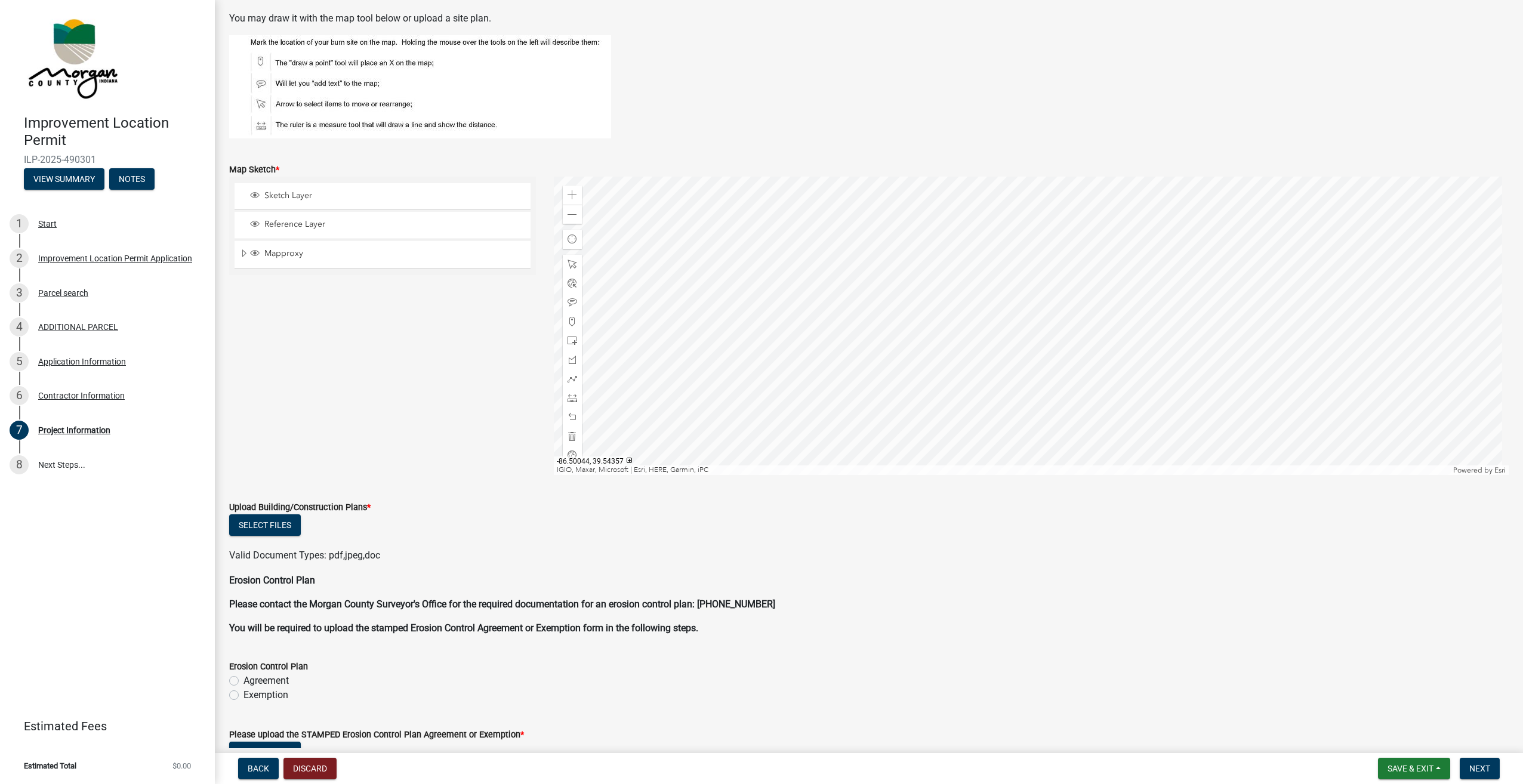
scroll to position [2291, 0]
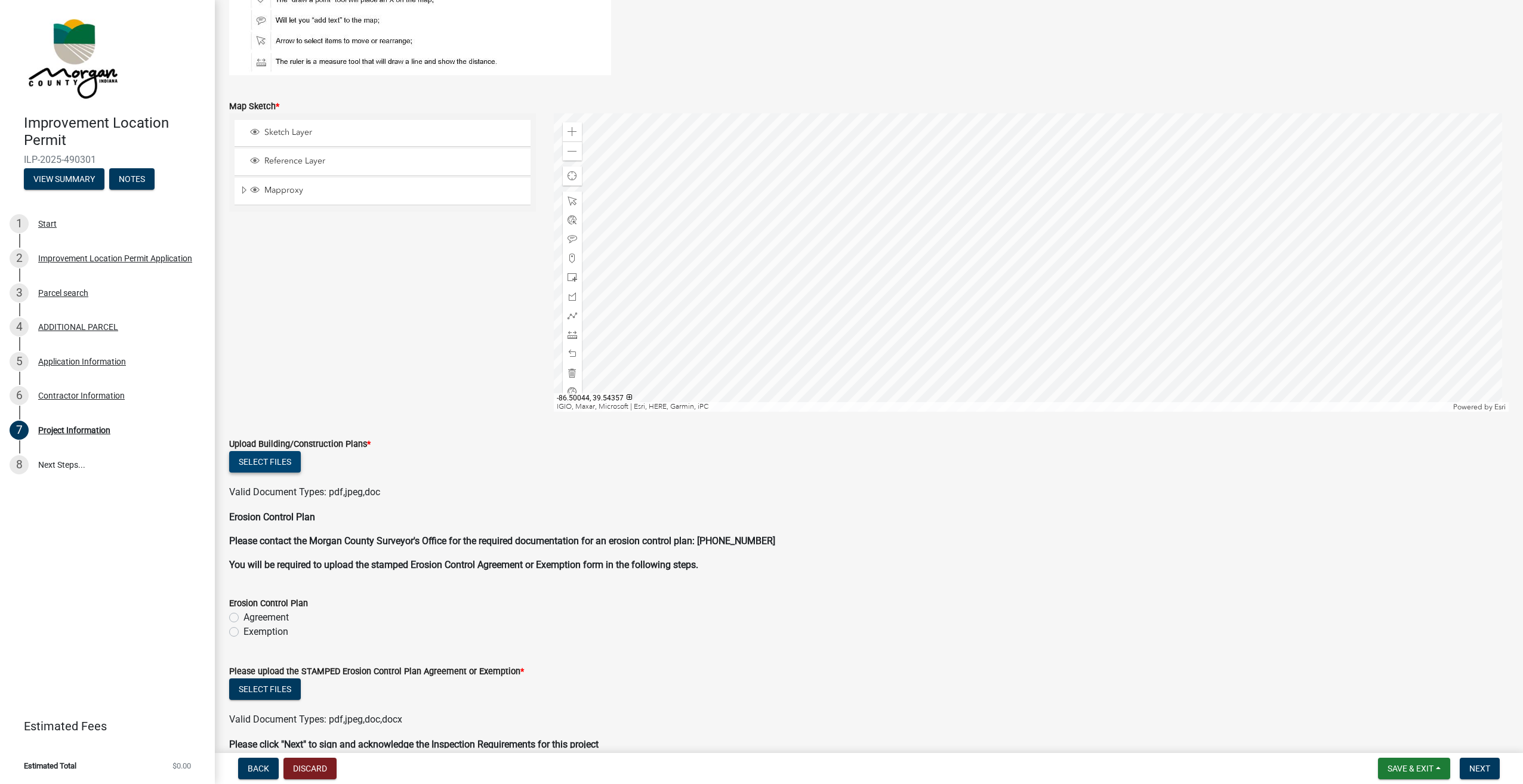
click at [274, 469] on button "Select files" at bounding box center [265, 462] width 71 height 22
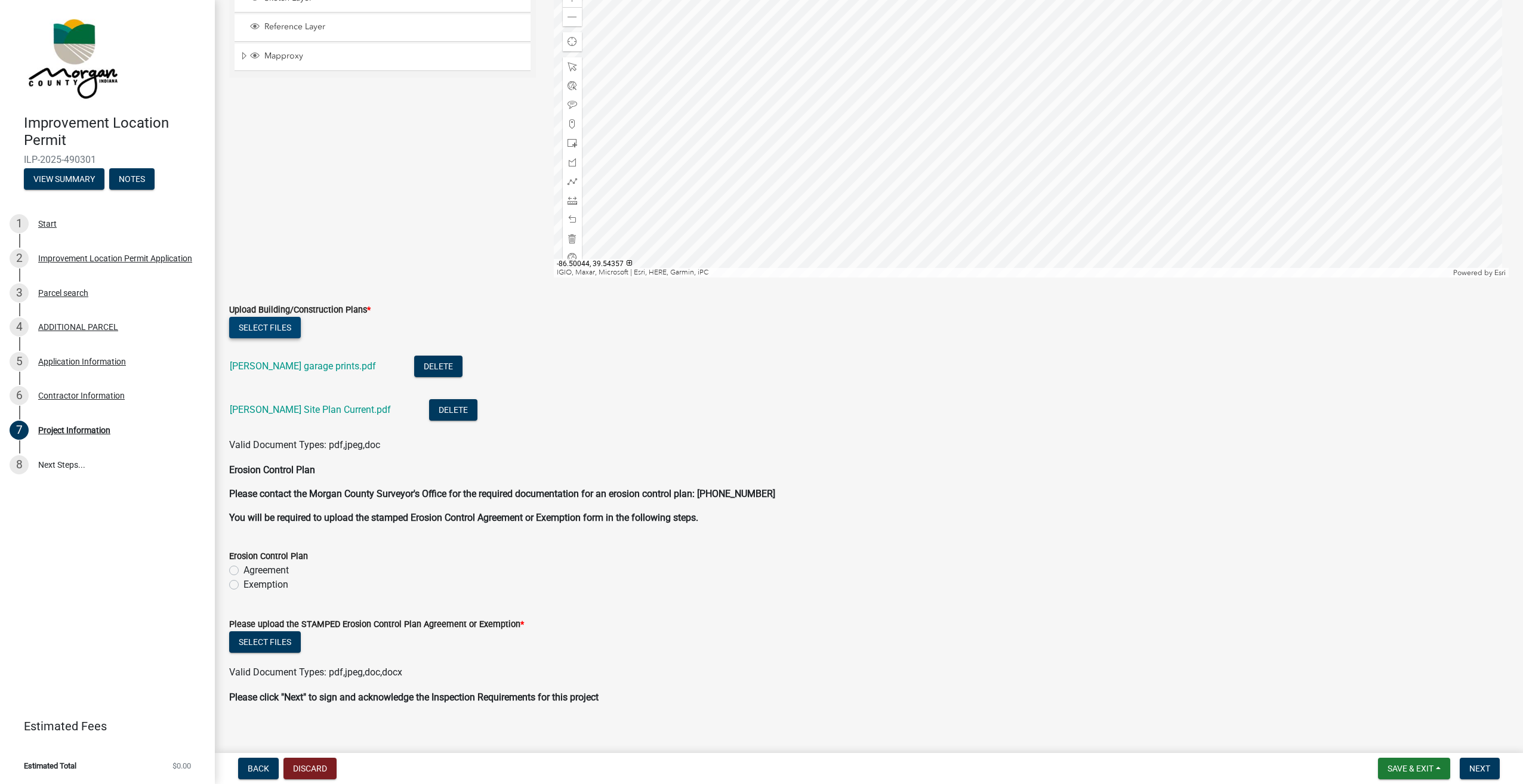
scroll to position [2437, 0]
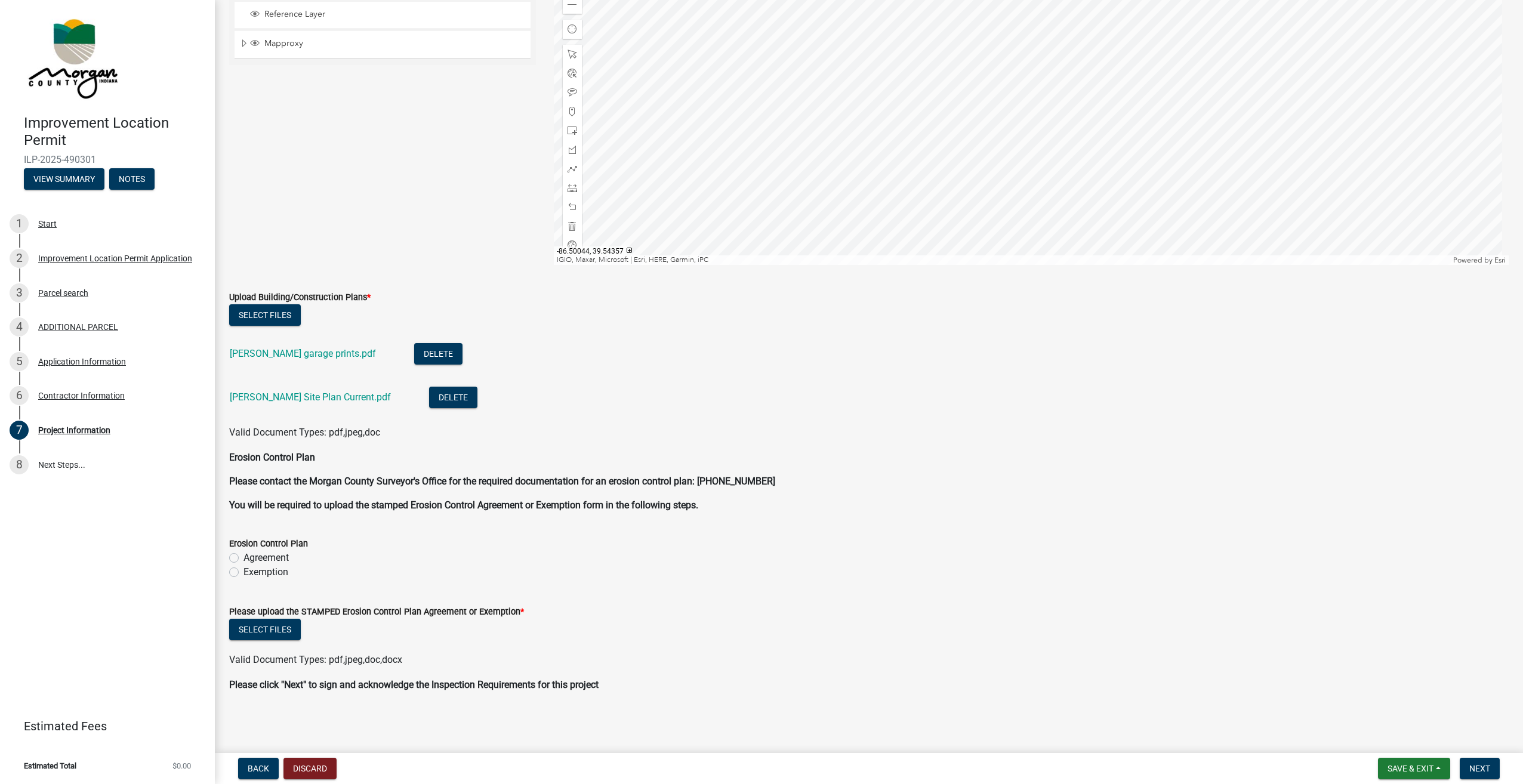
click at [243, 572] on label "Exemption" at bounding box center [265, 572] width 45 height 15
click at [243, 572] on input "Exemption" at bounding box center [247, 568] width 7 height 7
radio input "true"
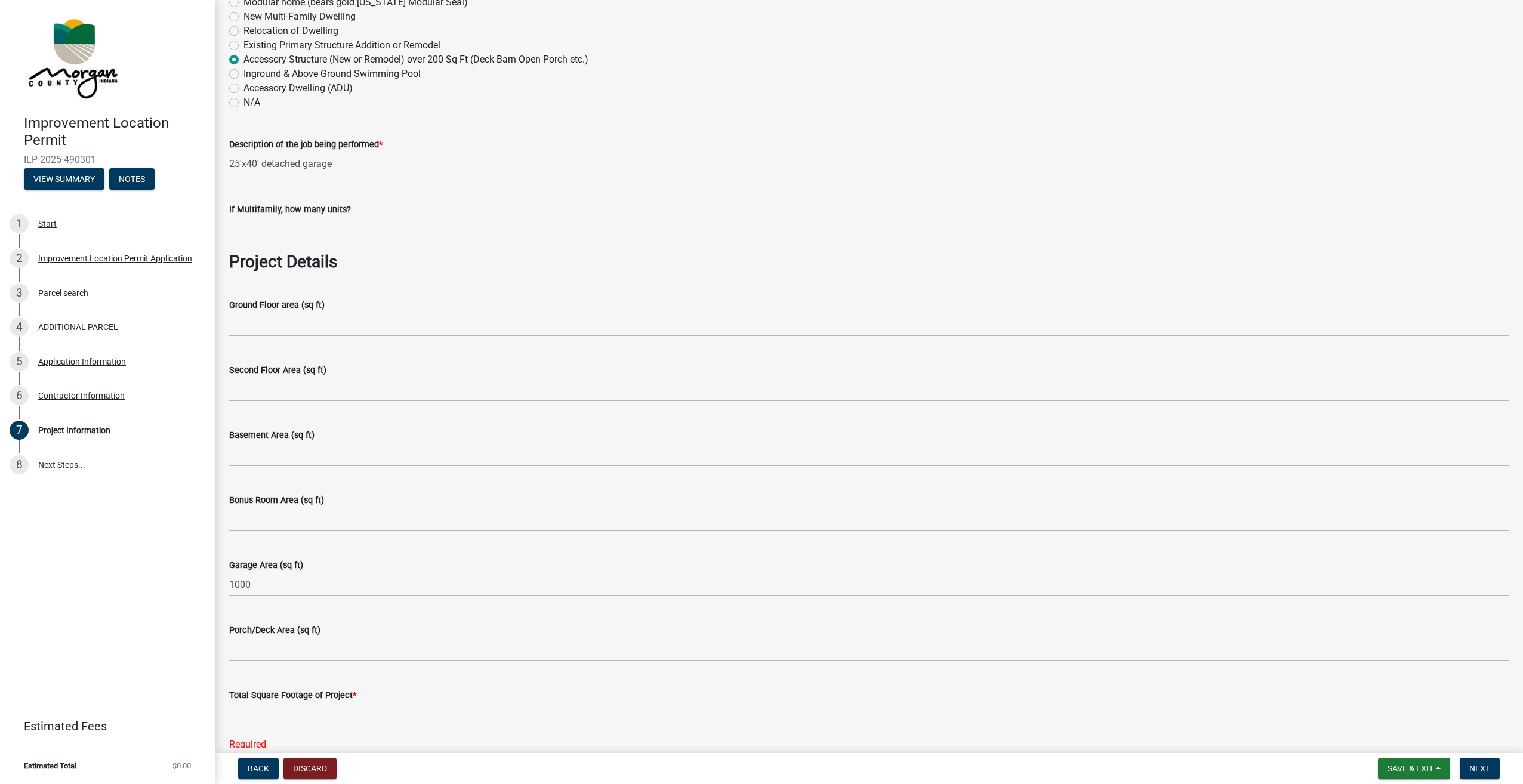
scroll to position [477, 0]
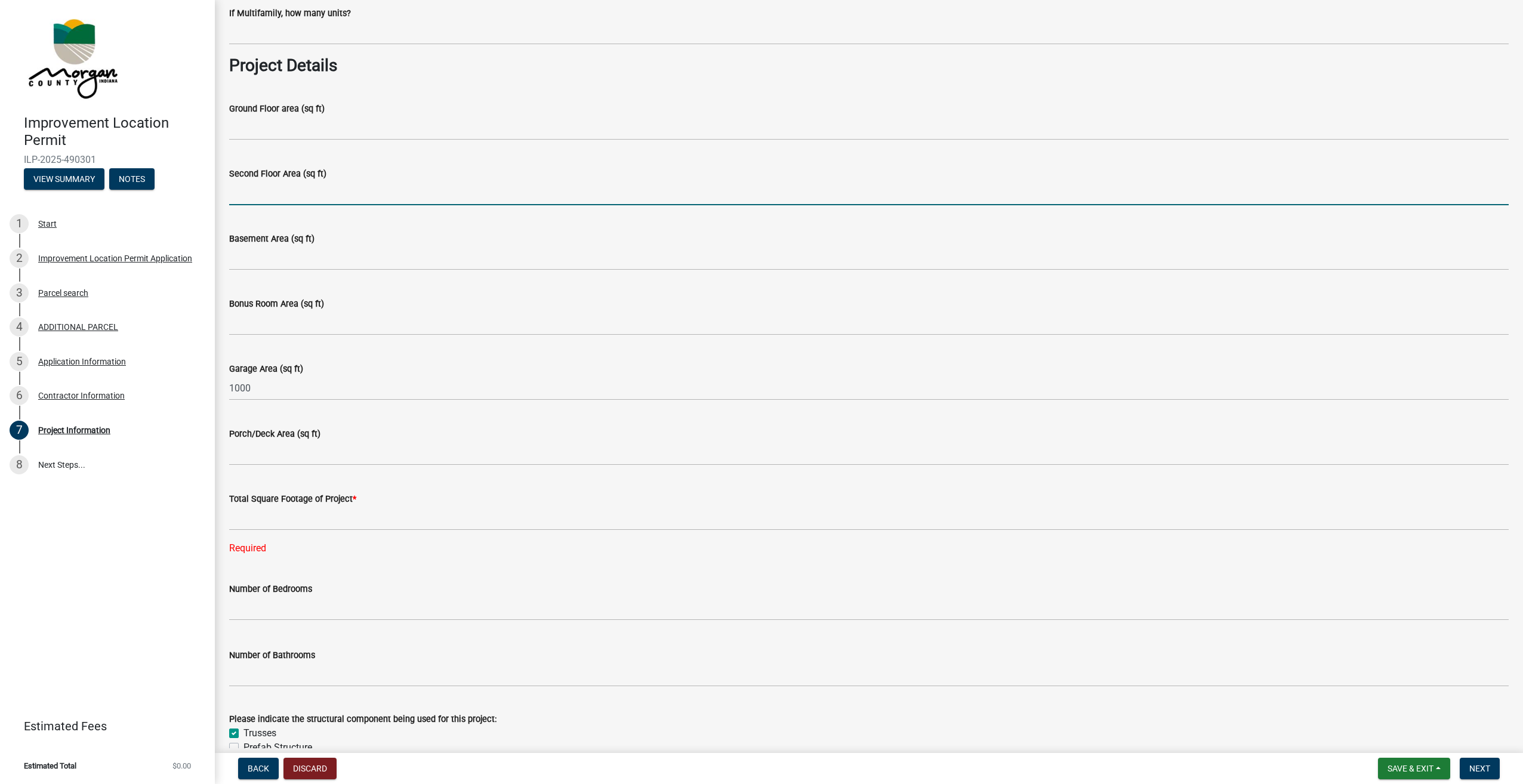
click at [269, 192] on input "Second Floor Area (sq ft)" at bounding box center [869, 193] width 1280 height 25
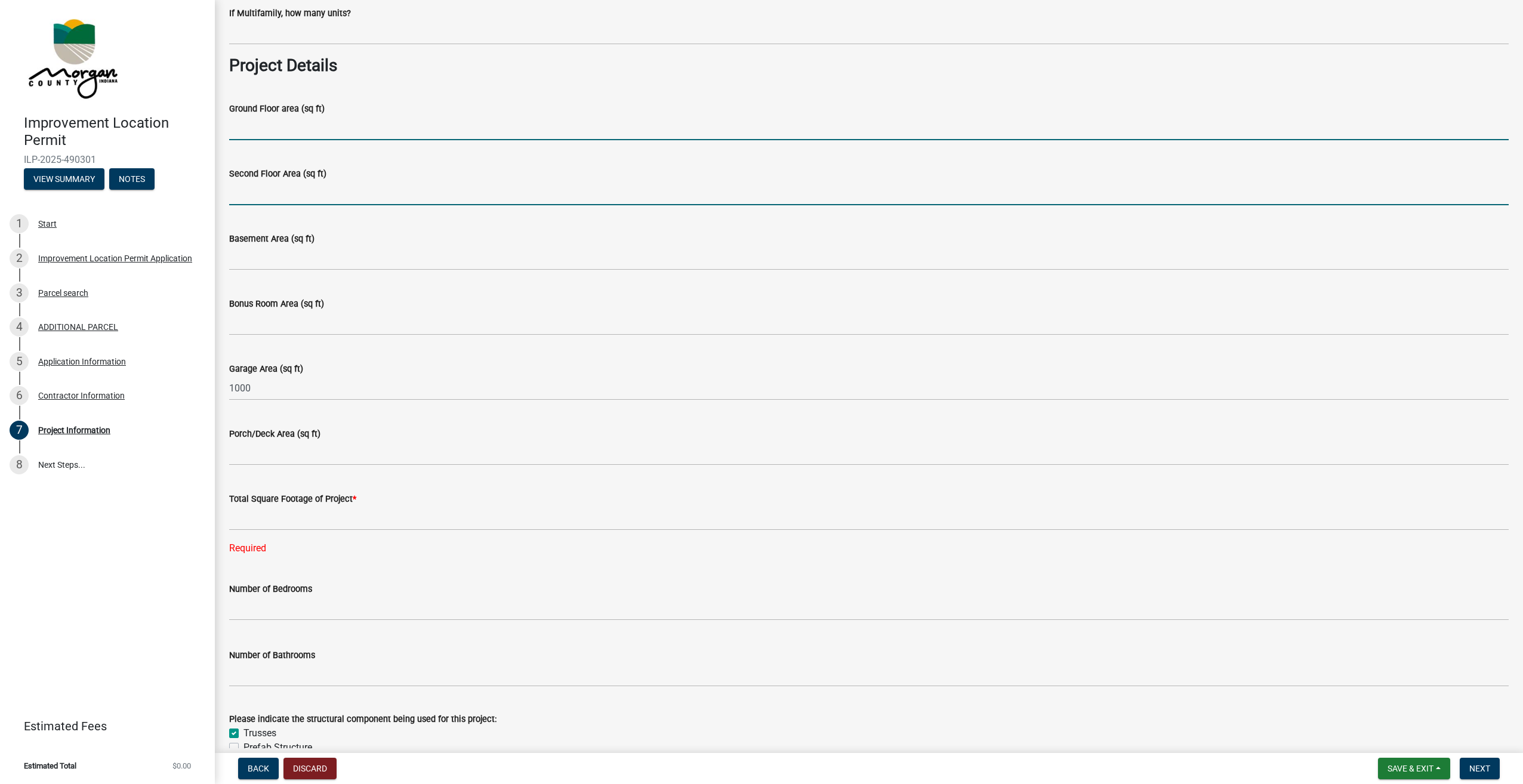
click at [265, 137] on input "Ground Floor area (sq ft)" at bounding box center [869, 128] width 1280 height 25
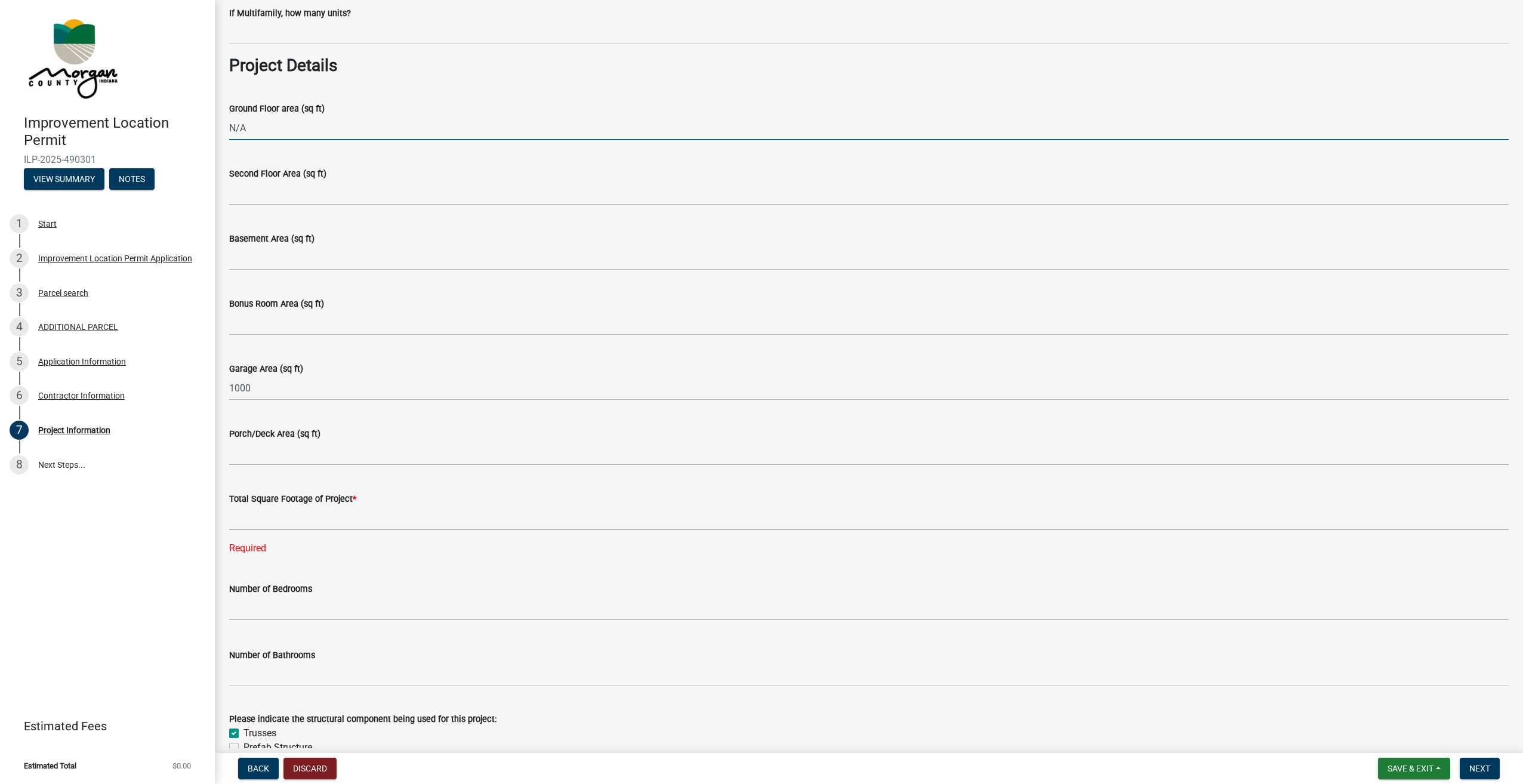
drag, startPoint x: 282, startPoint y: 126, endPoint x: 228, endPoint y: 126, distance: 54.0
click at [228, 126] on div "Ground Floor area (sq ft) N/A" at bounding box center [868, 112] width 1297 height 56
type input "N/A"
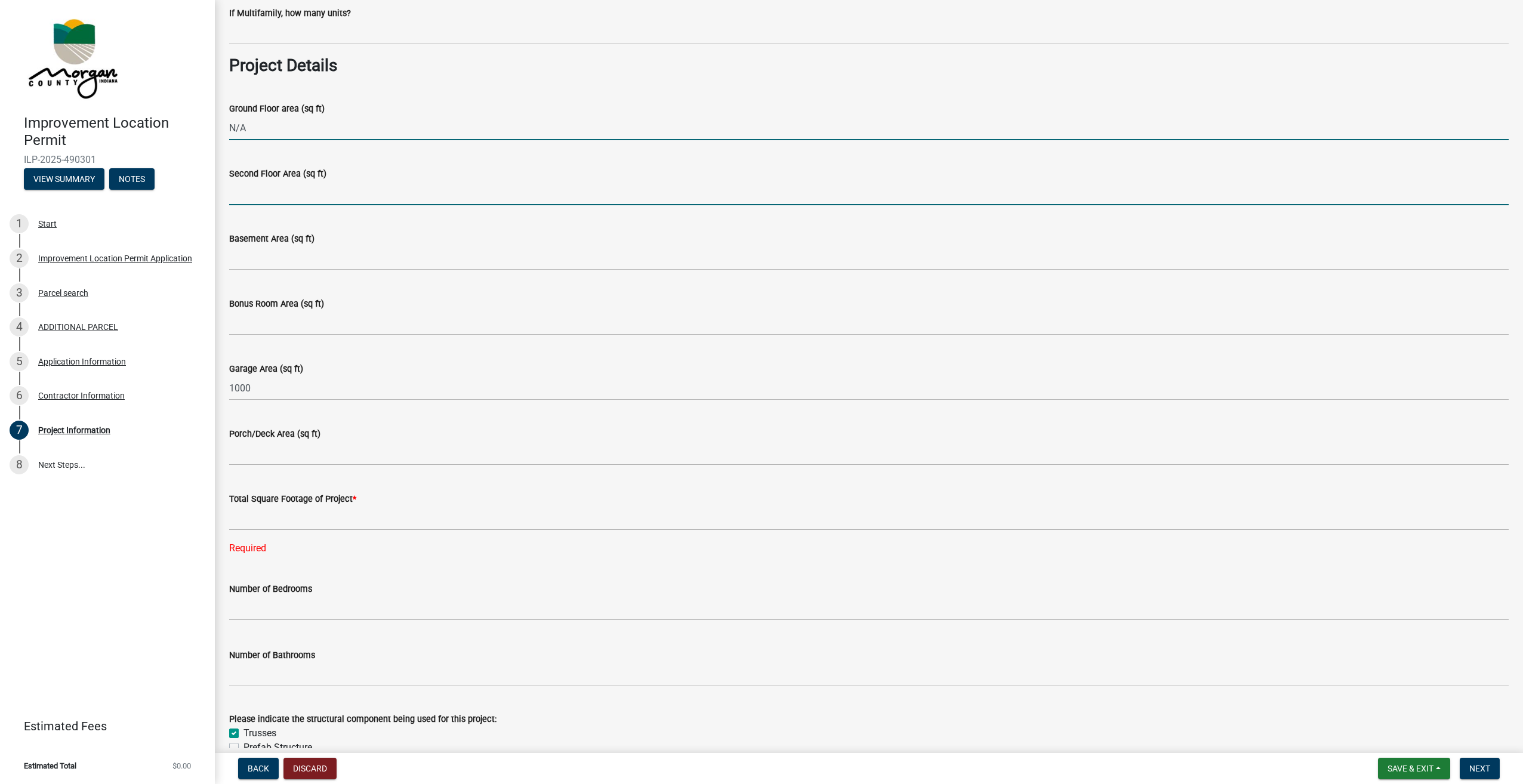
click at [252, 192] on input "Second Floor Area (sq ft)" at bounding box center [869, 193] width 1280 height 25
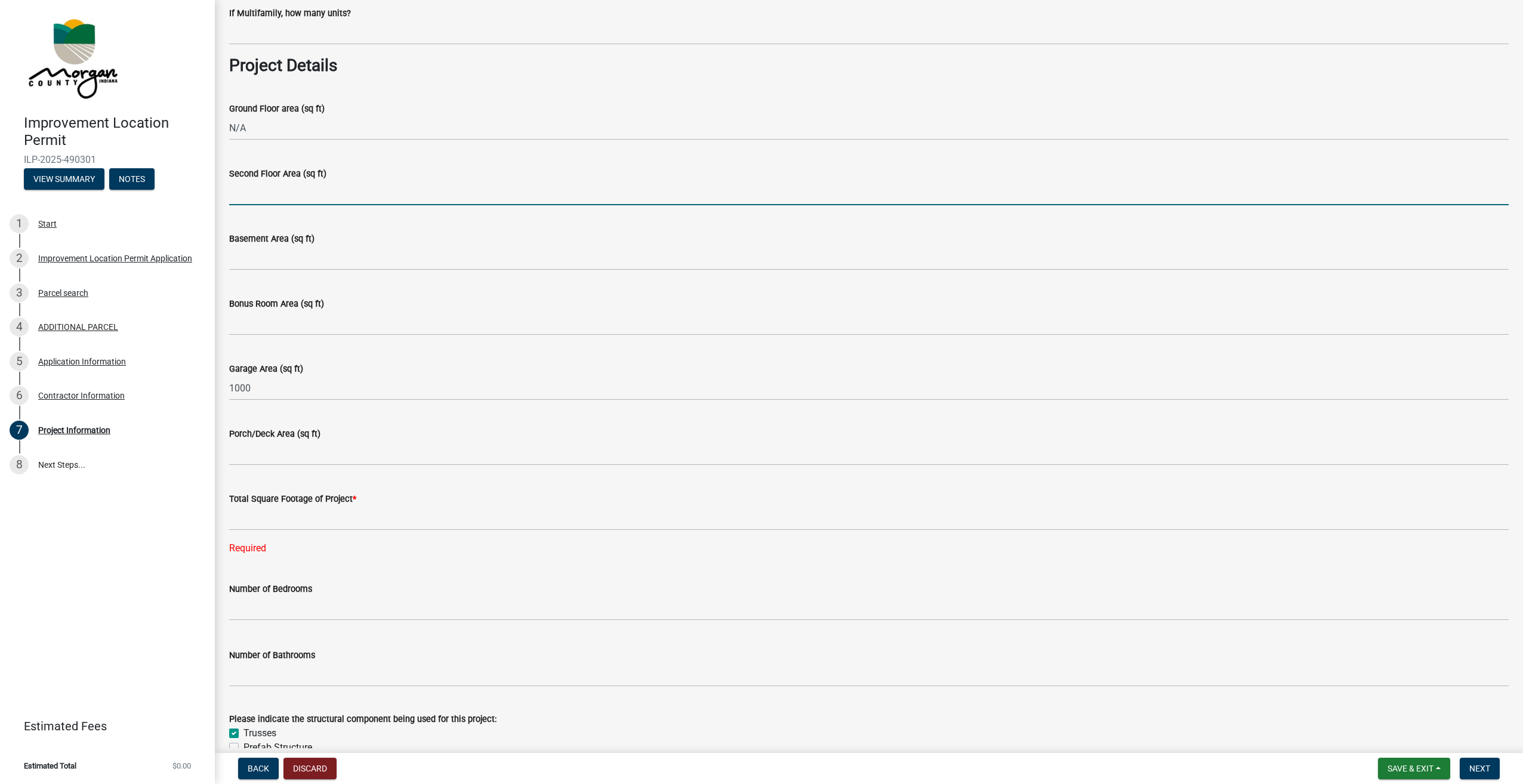
paste input "N/A"
type input "N/A"
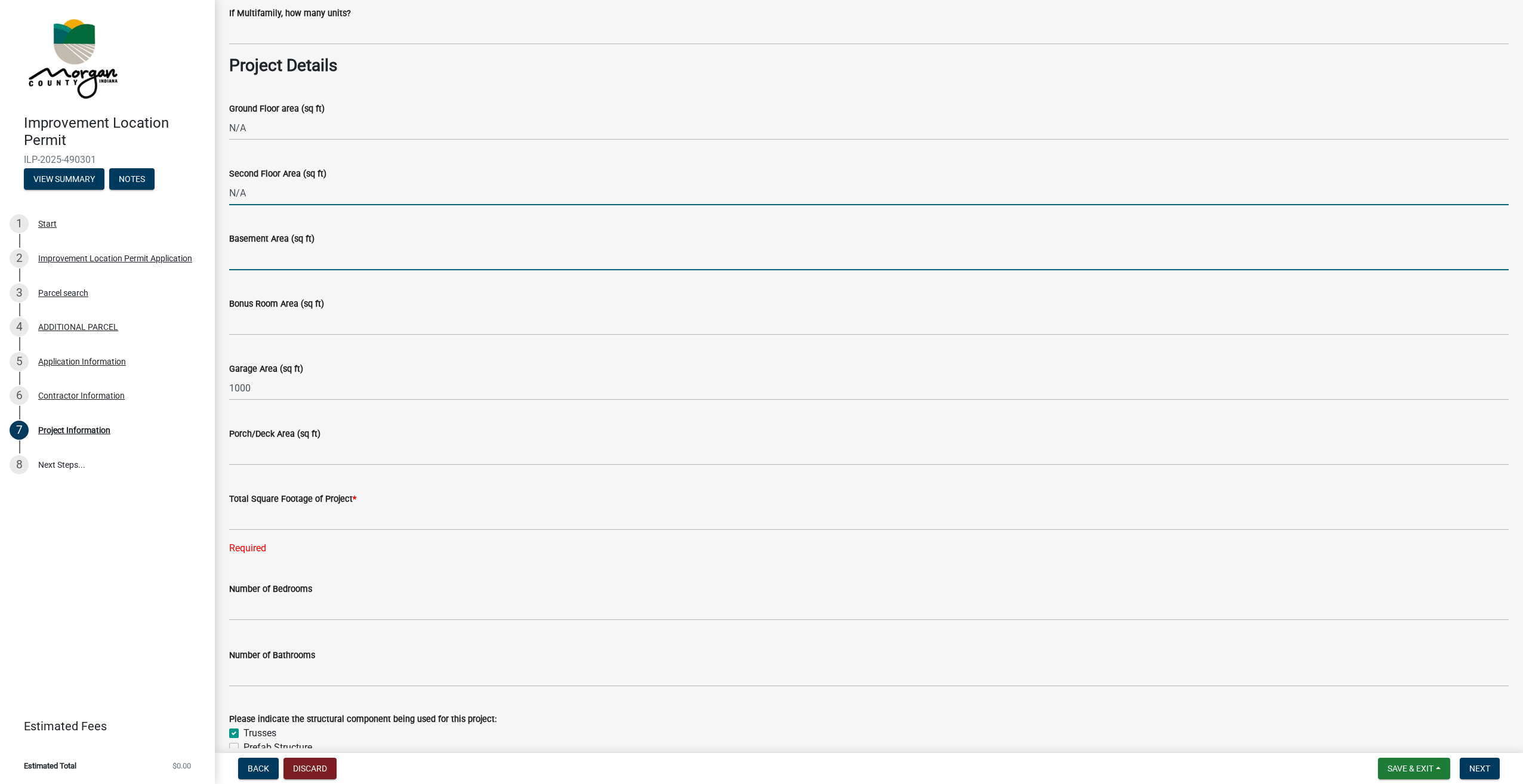
click at [275, 260] on input "Basement Area (sq ft)" at bounding box center [869, 258] width 1280 height 25
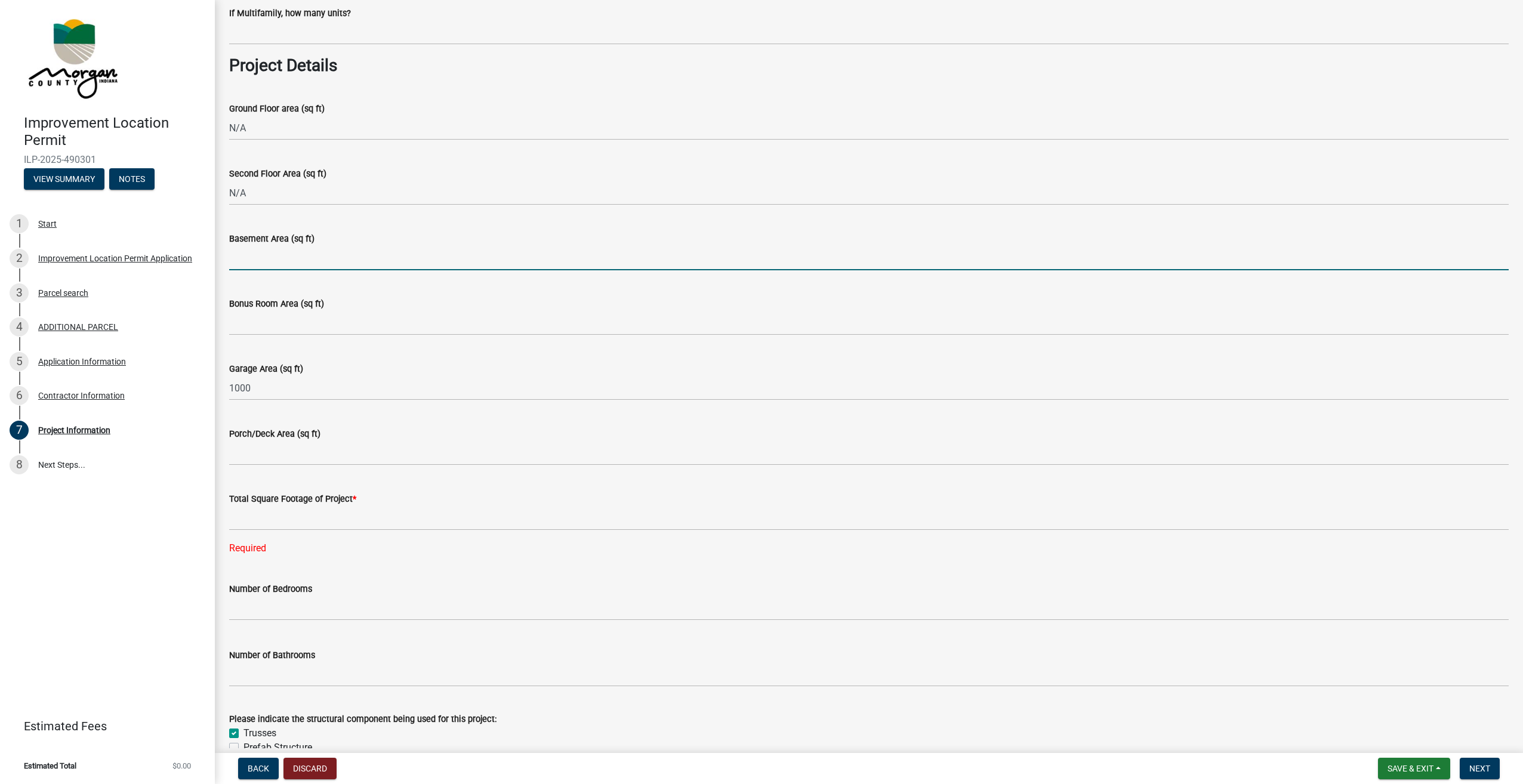
paste input "N/A"
type input "N/A"
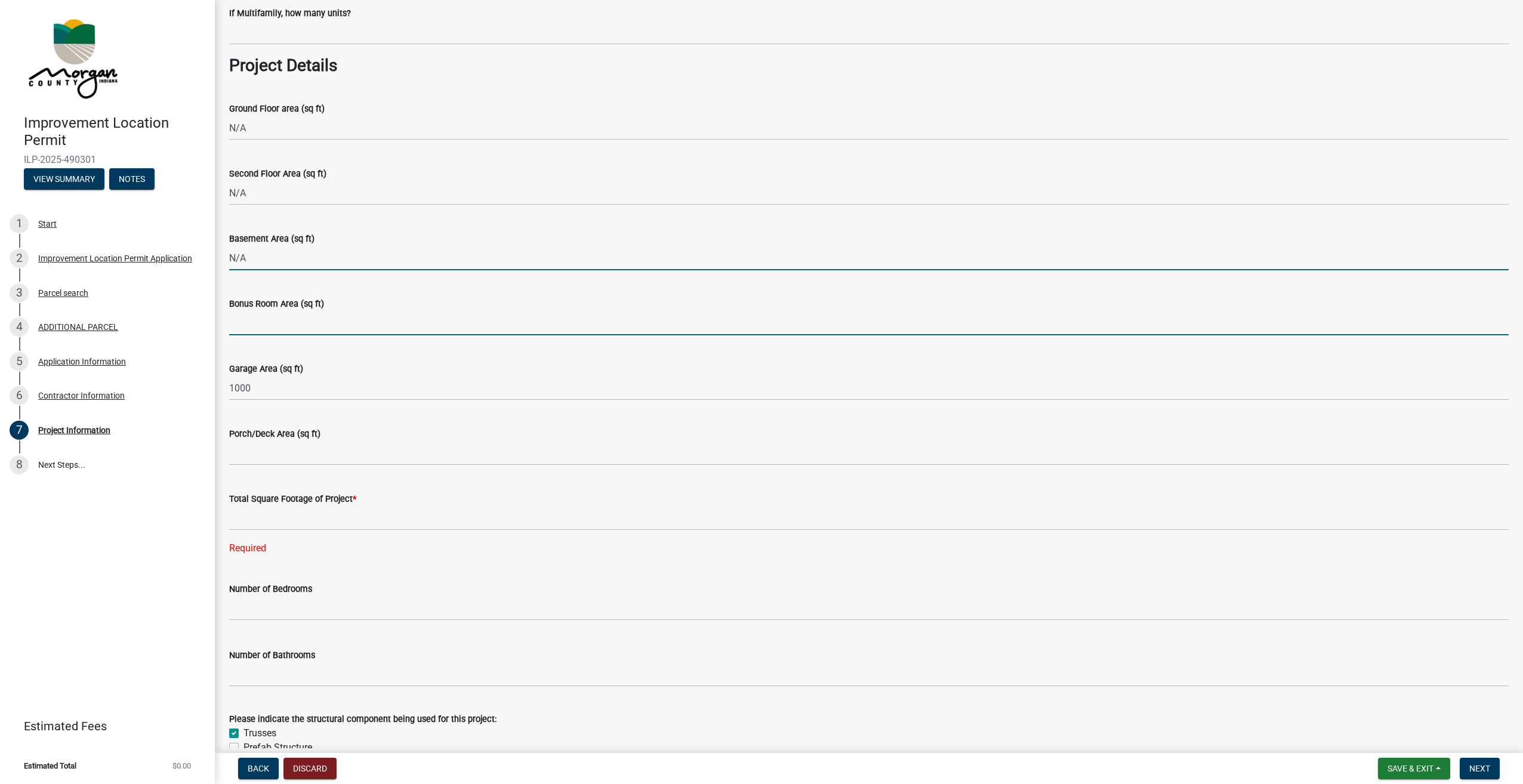
click at [282, 330] on input "Bonus Room Area (sq ft)" at bounding box center [869, 323] width 1280 height 25
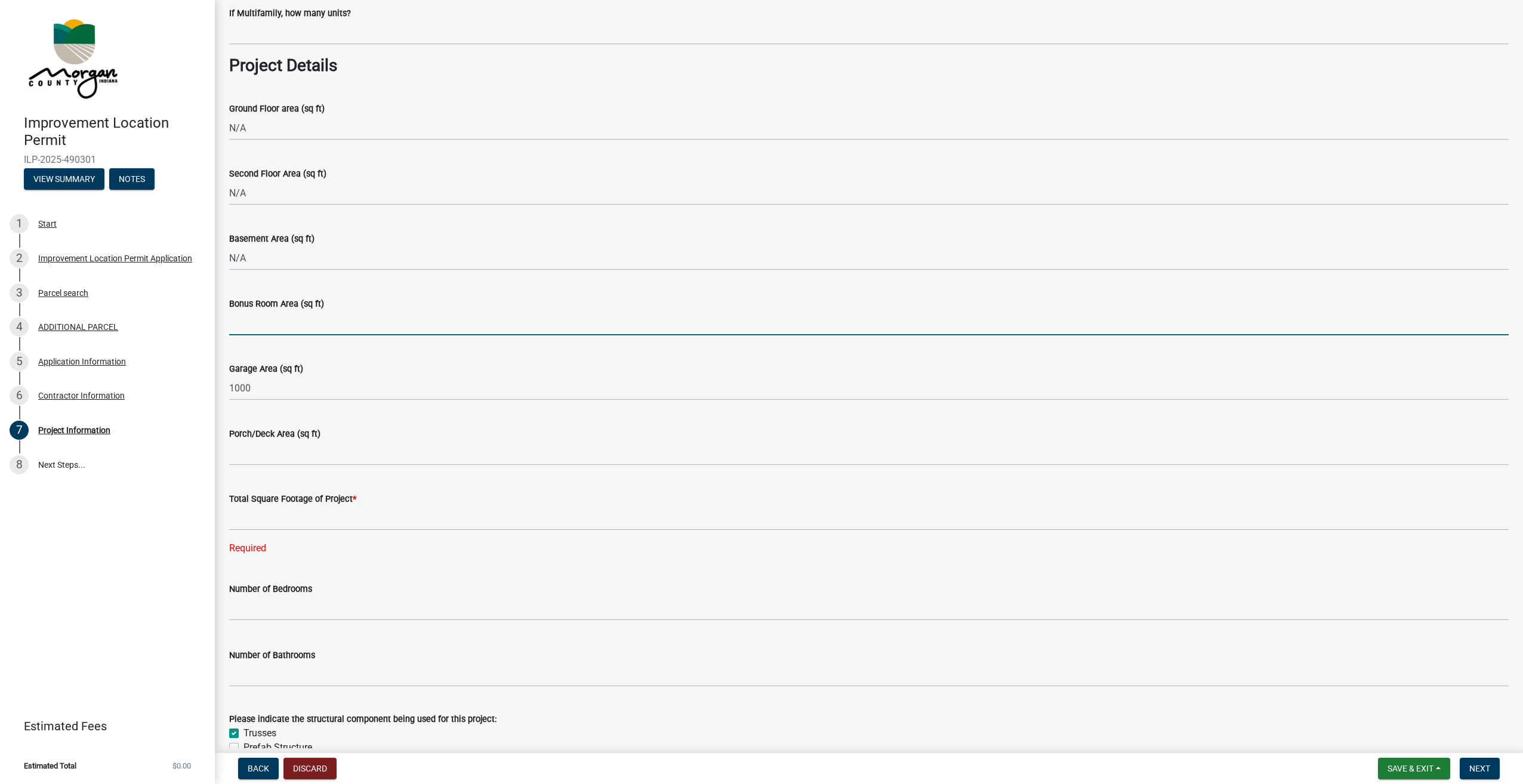
paste input "N/A"
type input "N/A"
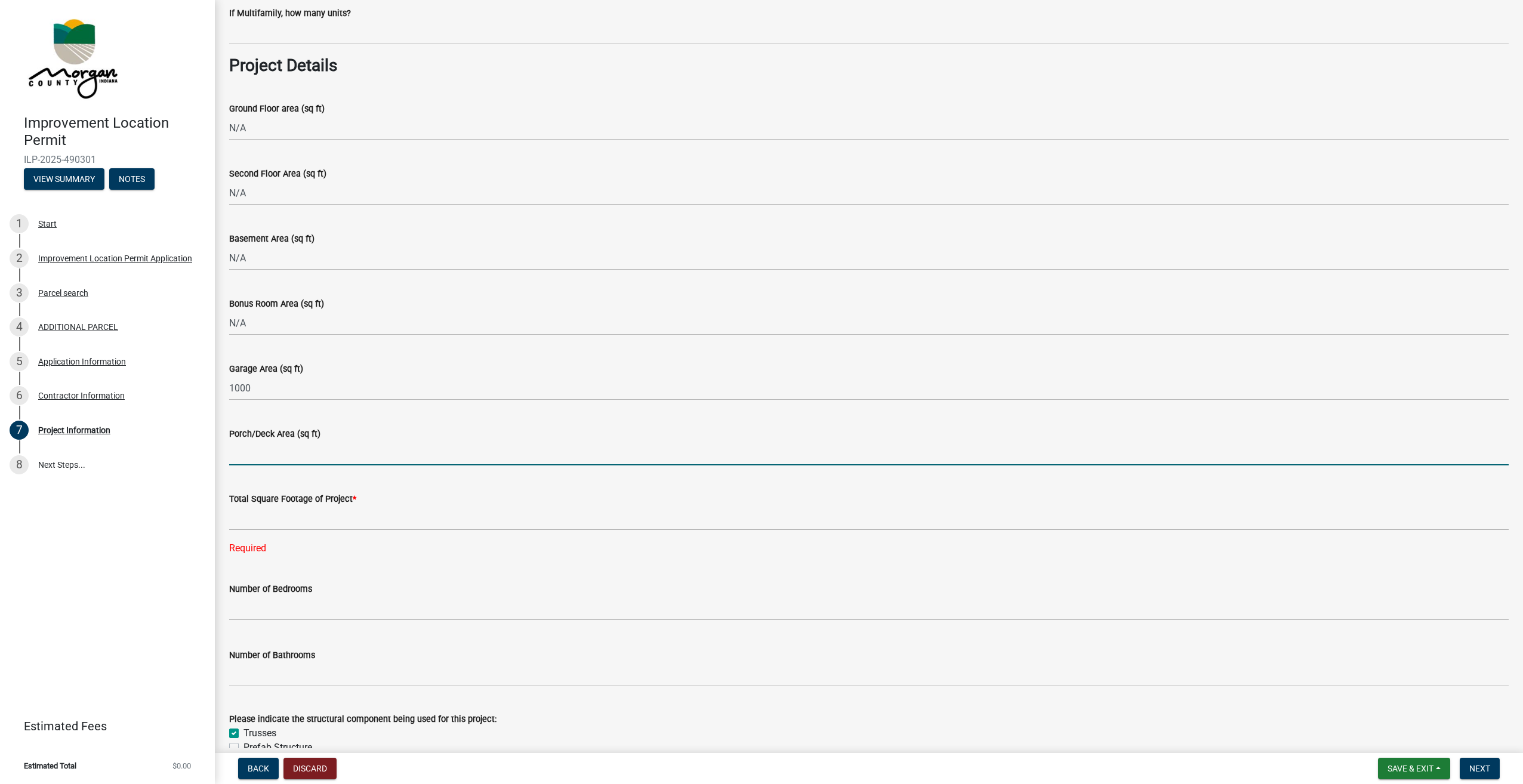
click at [286, 458] on input "Porch/Deck Area (sq ft)" at bounding box center [869, 453] width 1280 height 25
paste input "N/A"
type input "N/A"
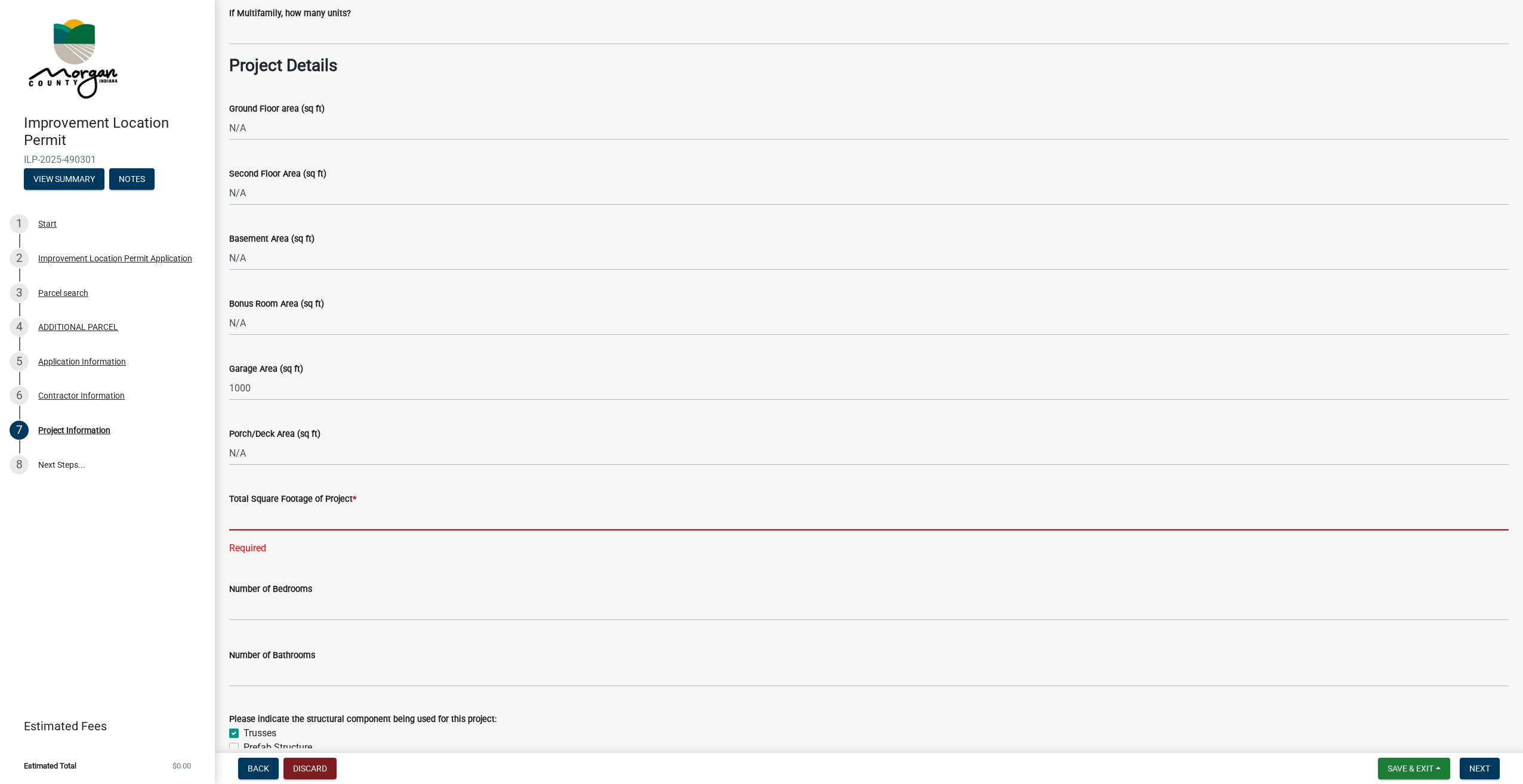
click at [287, 518] on input "text" at bounding box center [869, 518] width 1280 height 25
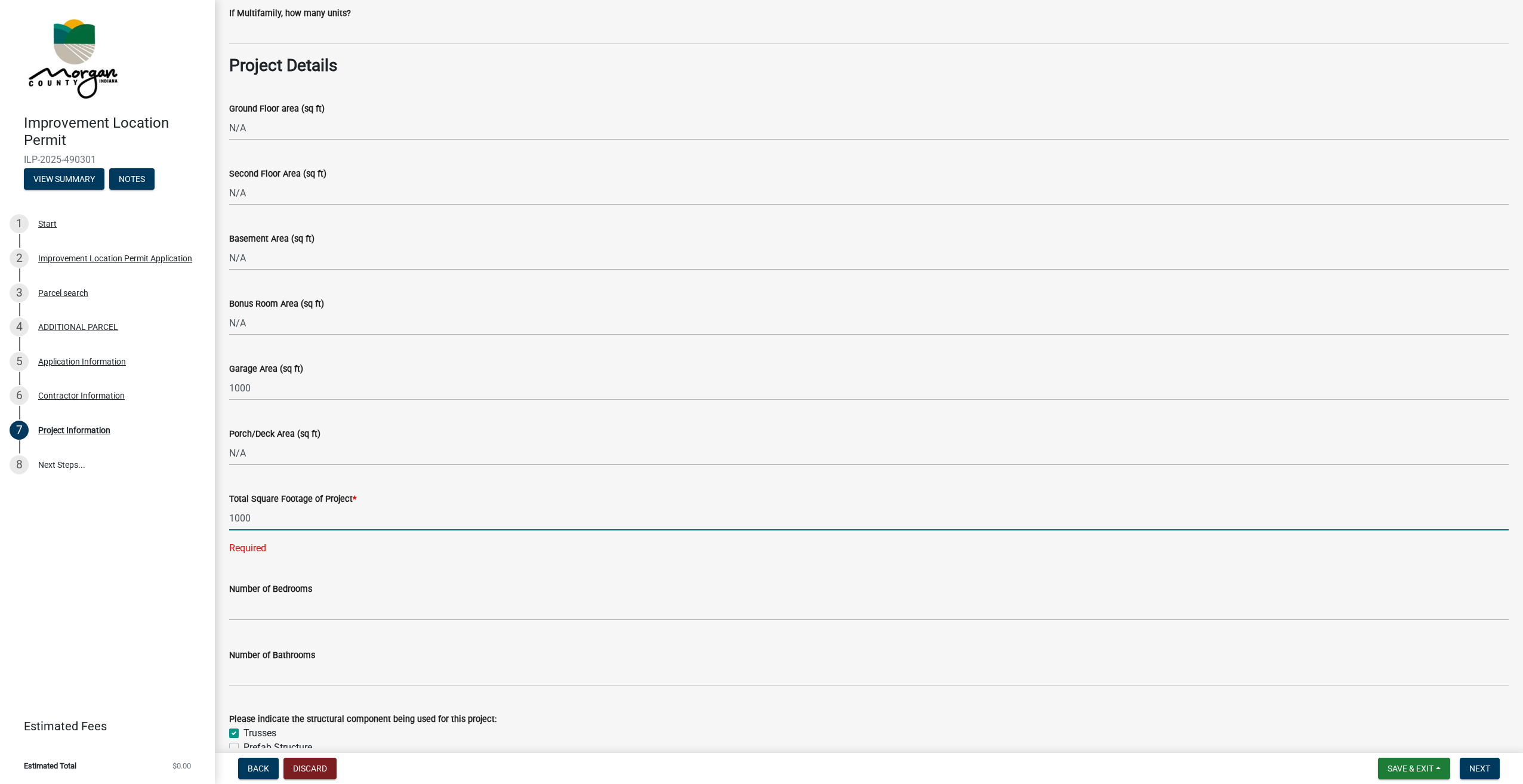
type input "1000"
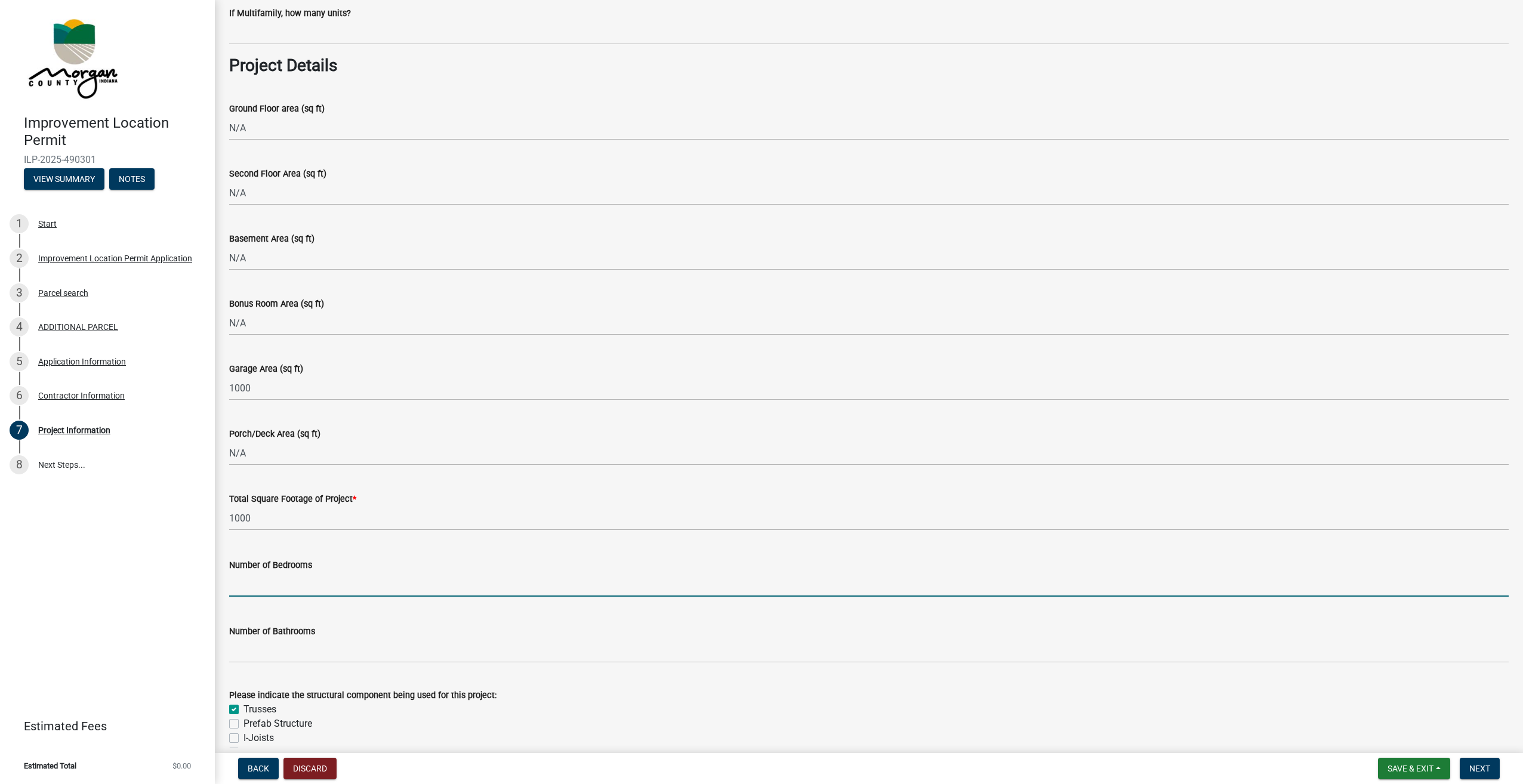
paste input "N/A"
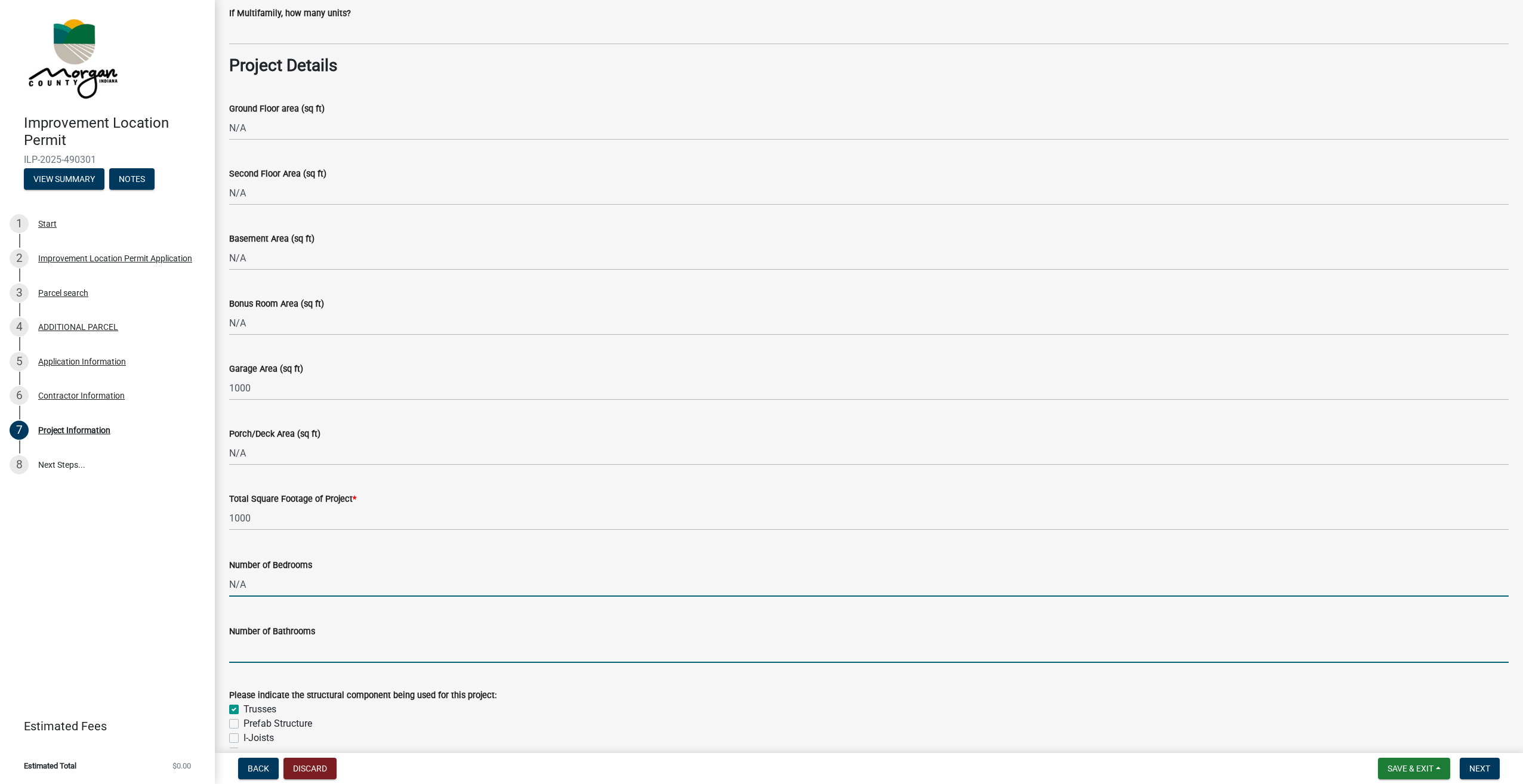
type input "0"
click at [290, 647] on input "text" at bounding box center [869, 651] width 1280 height 25
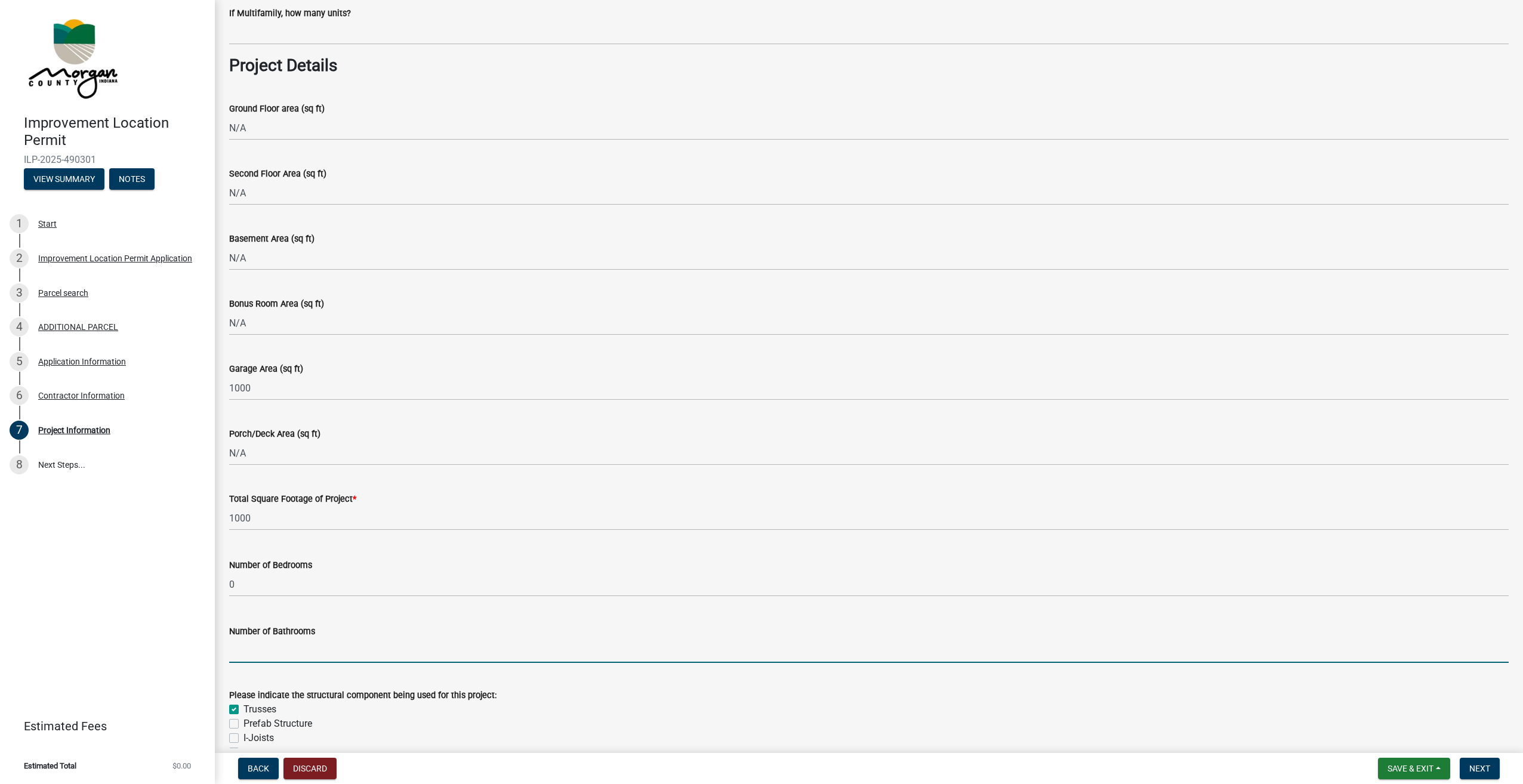
paste input "N/A"
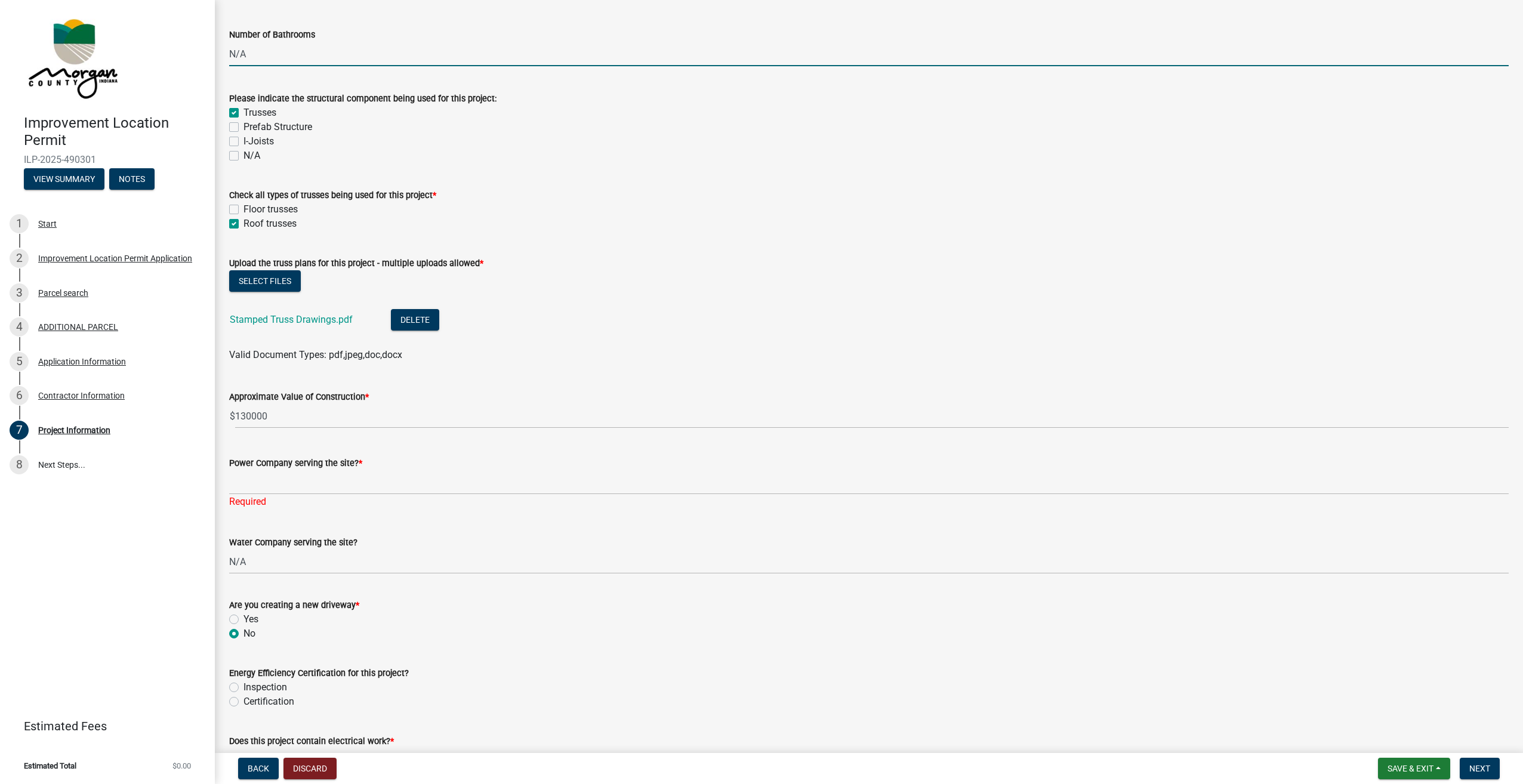
scroll to position [1134, 0]
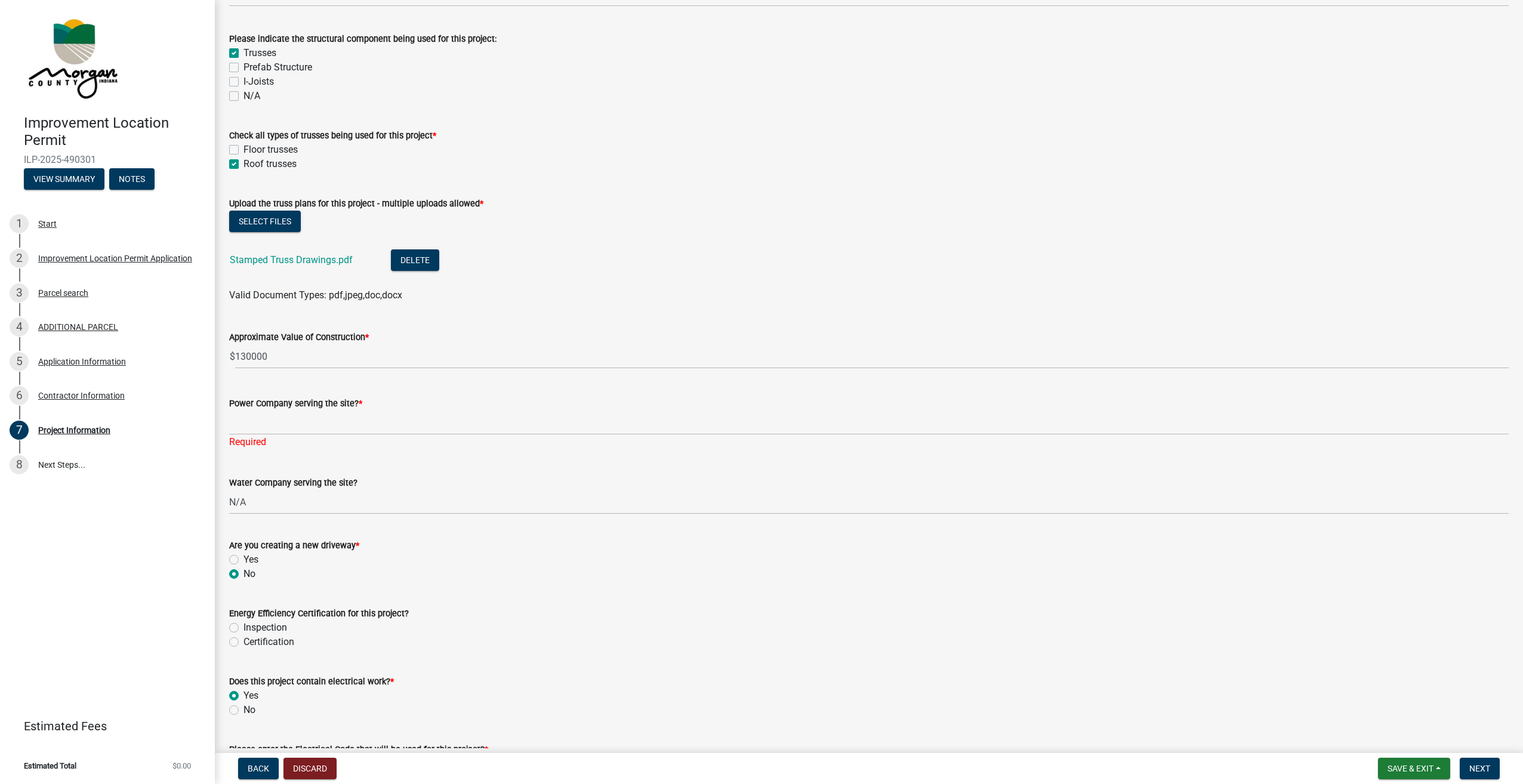
type input "0"
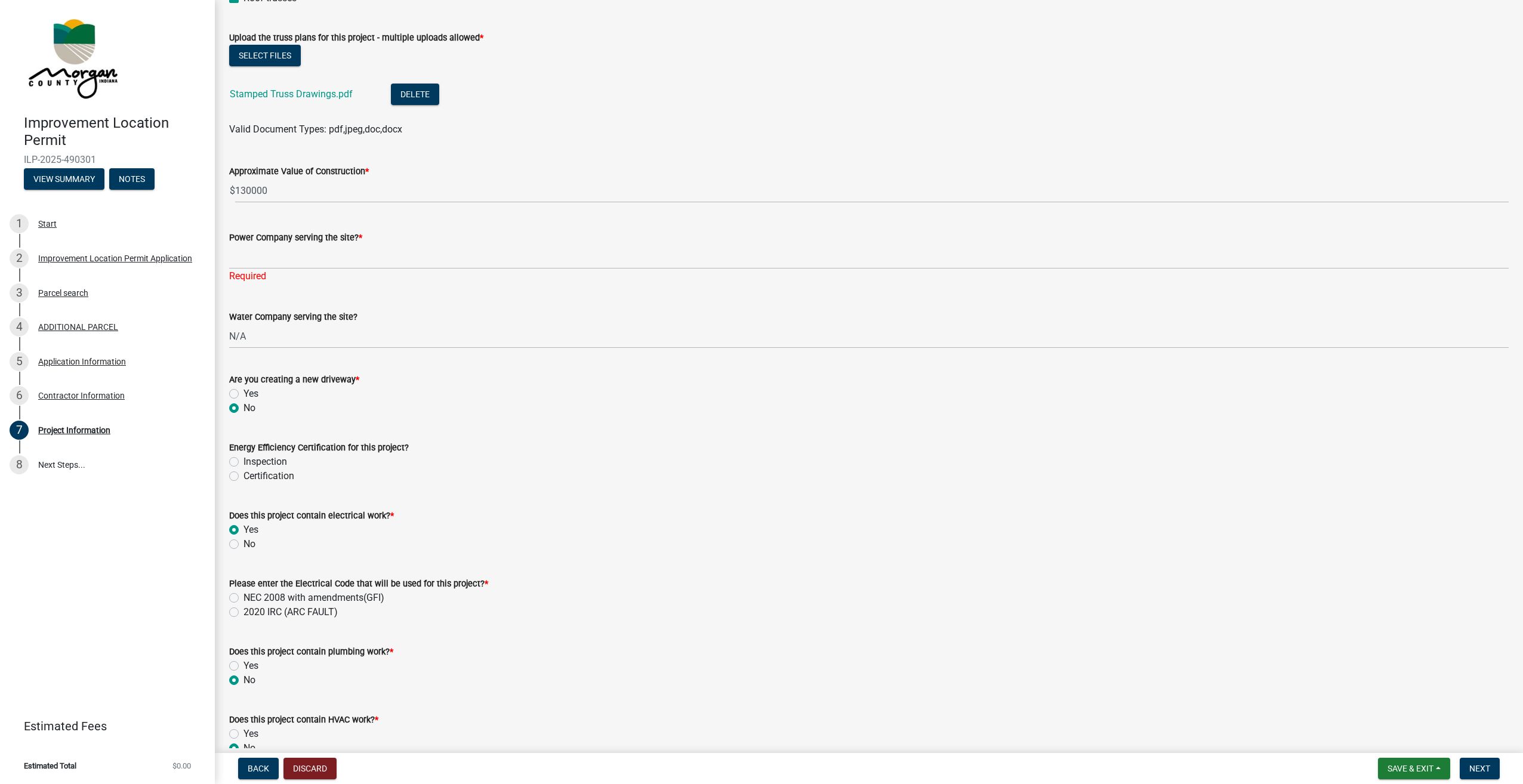
scroll to position [1372, 0]
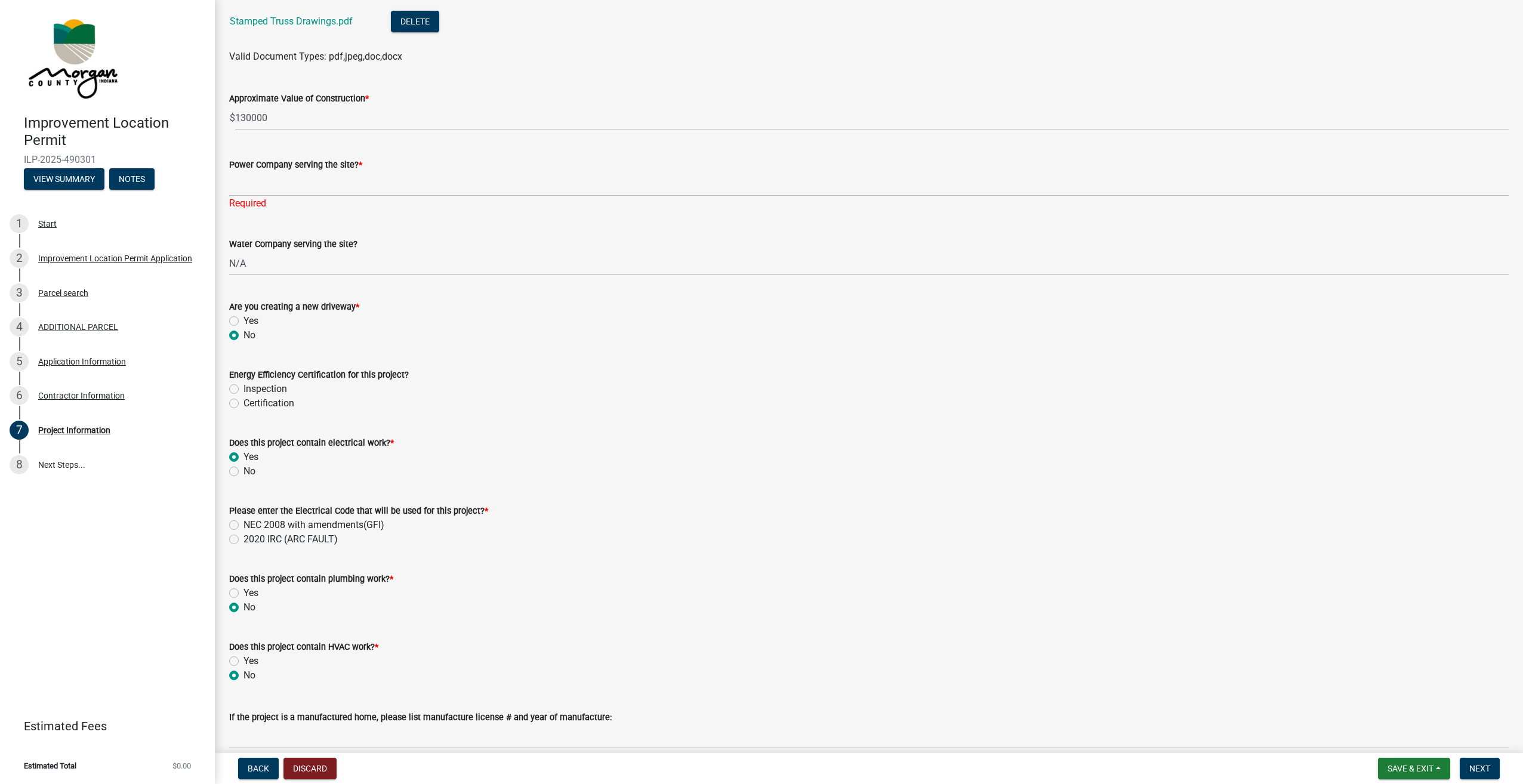
click at [243, 389] on label "Inspection" at bounding box center [265, 389] width 44 height 15
click at [243, 389] on input "Inspection" at bounding box center [247, 386] width 7 height 7
radio input "true"
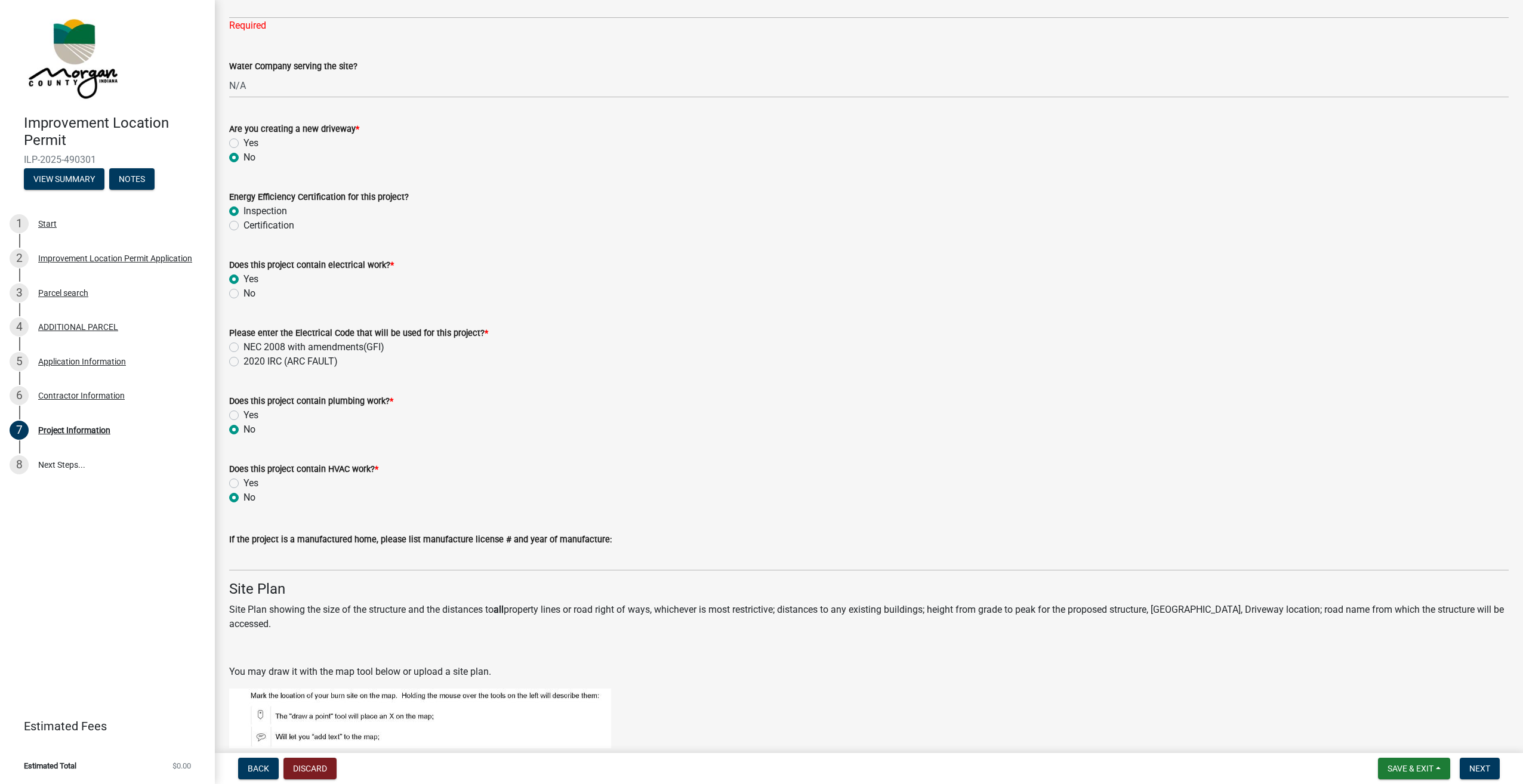
scroll to position [1552, 0]
click at [243, 348] on label "NEC 2008 with amendments(GFI)" at bounding box center [314, 346] width 141 height 15
click at [243, 346] on input "NEC 2008 with amendments(GFI)" at bounding box center [247, 343] width 7 height 7
radio input "true"
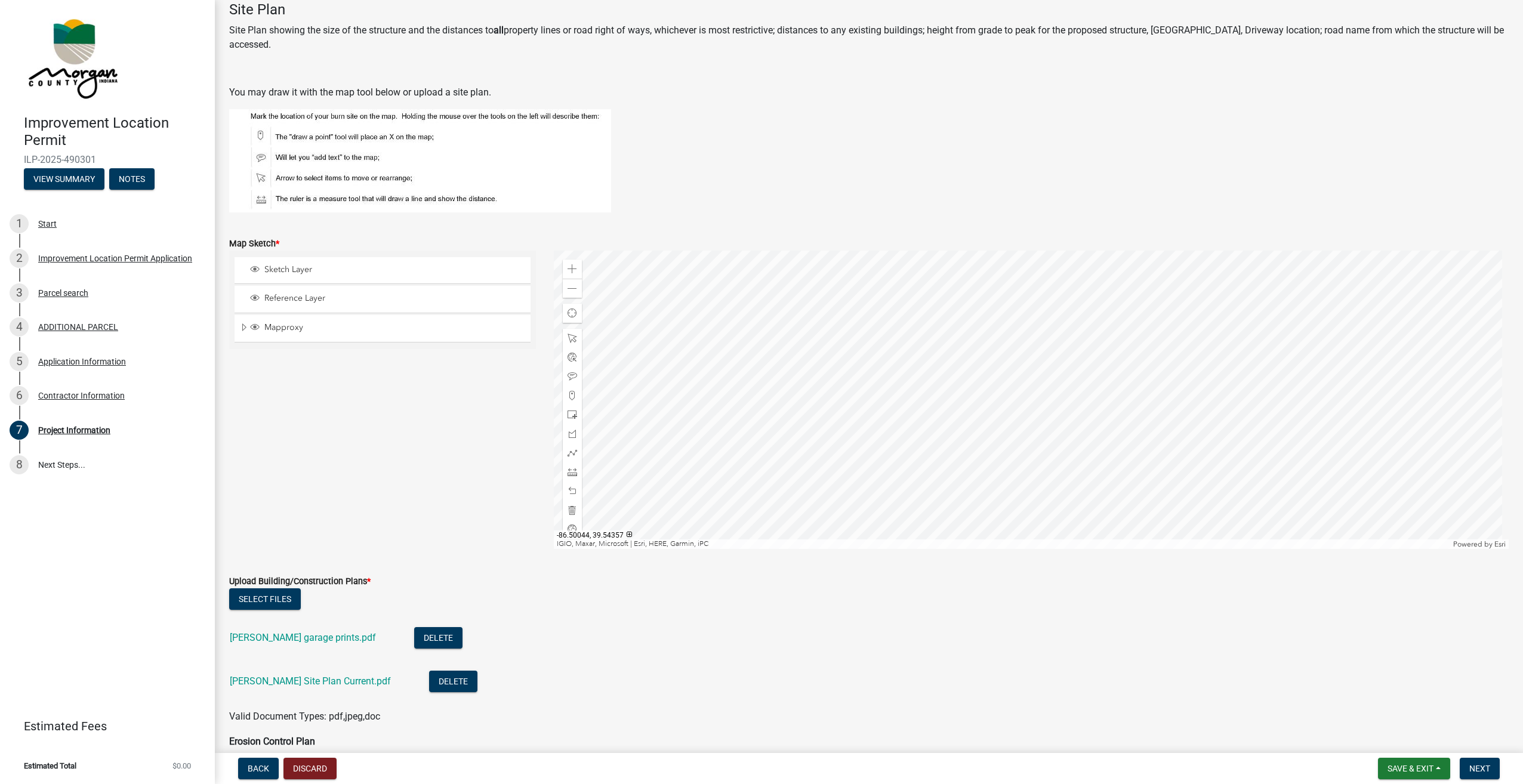
scroll to position [2148, 0]
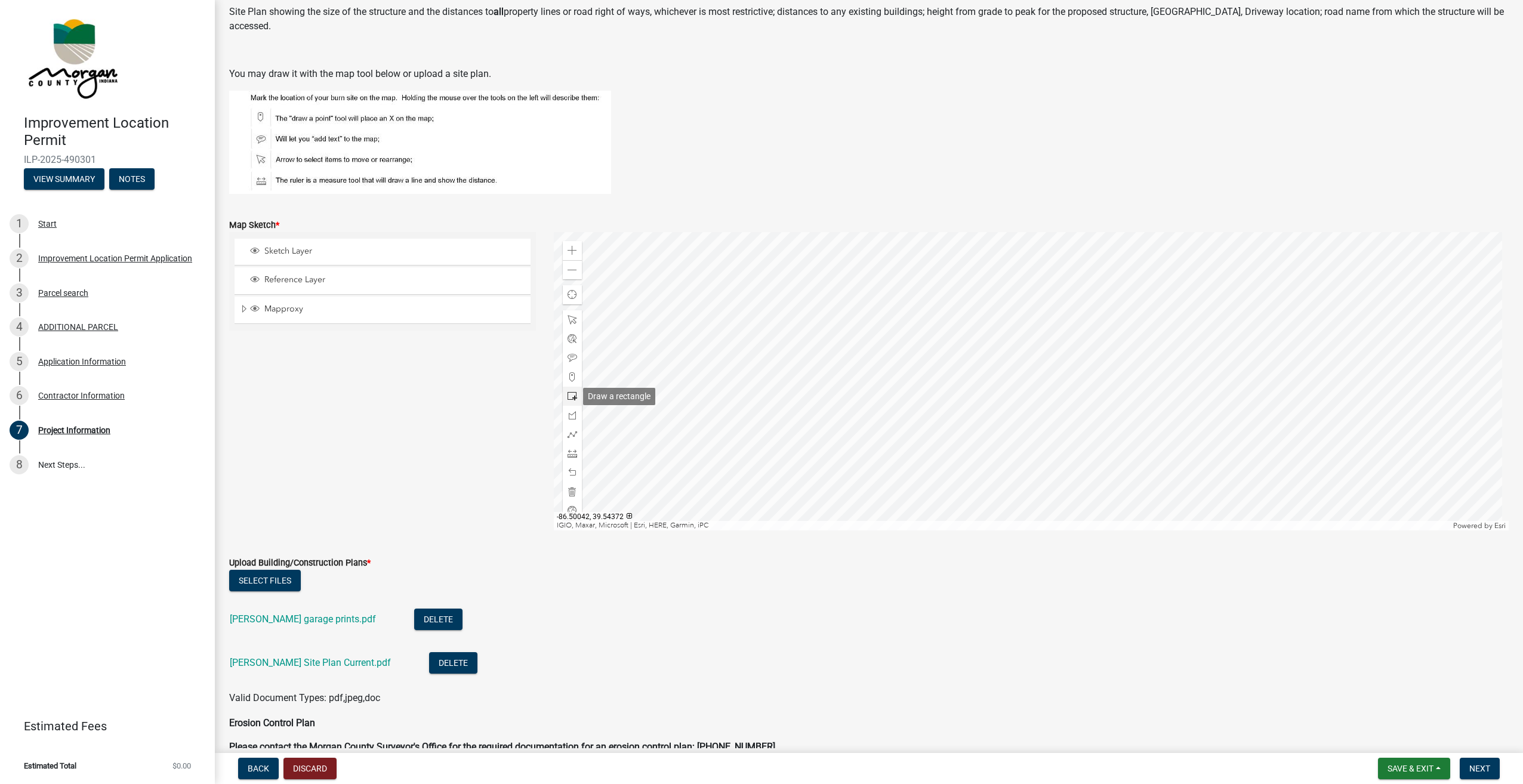
click at [569, 396] on span at bounding box center [572, 396] width 9 height 9
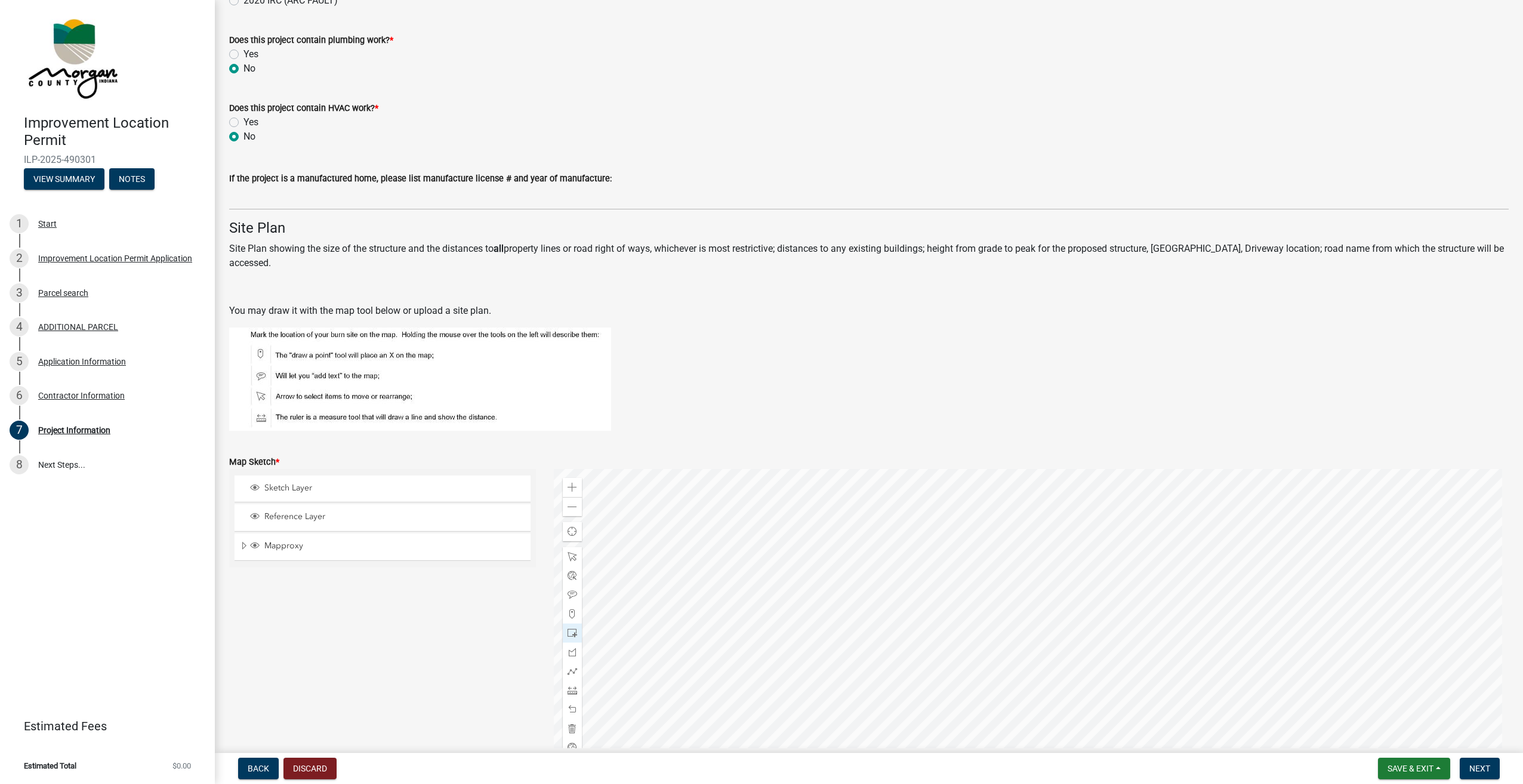
scroll to position [1969, 0]
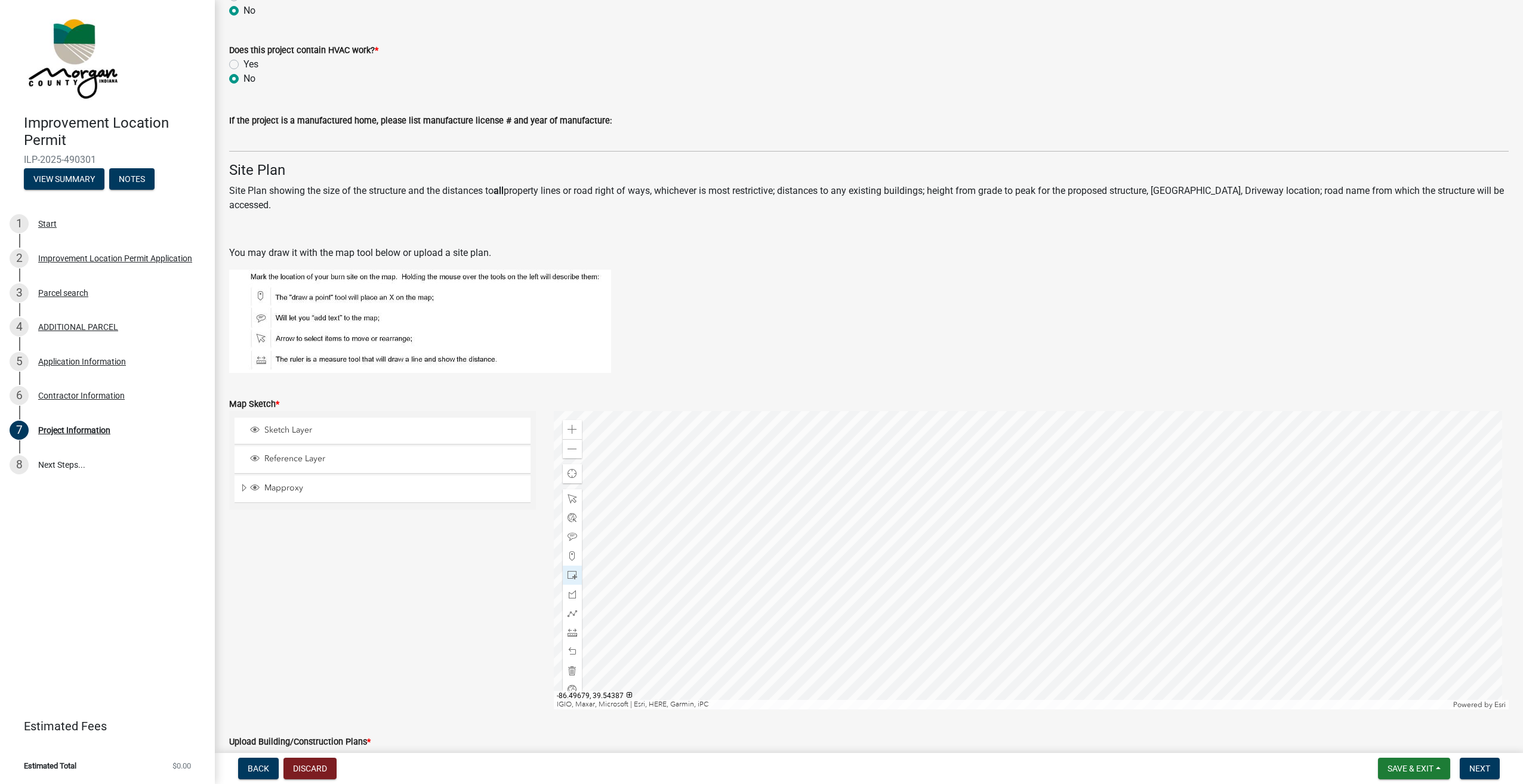
click at [986, 554] on div at bounding box center [1031, 560] width 955 height 298
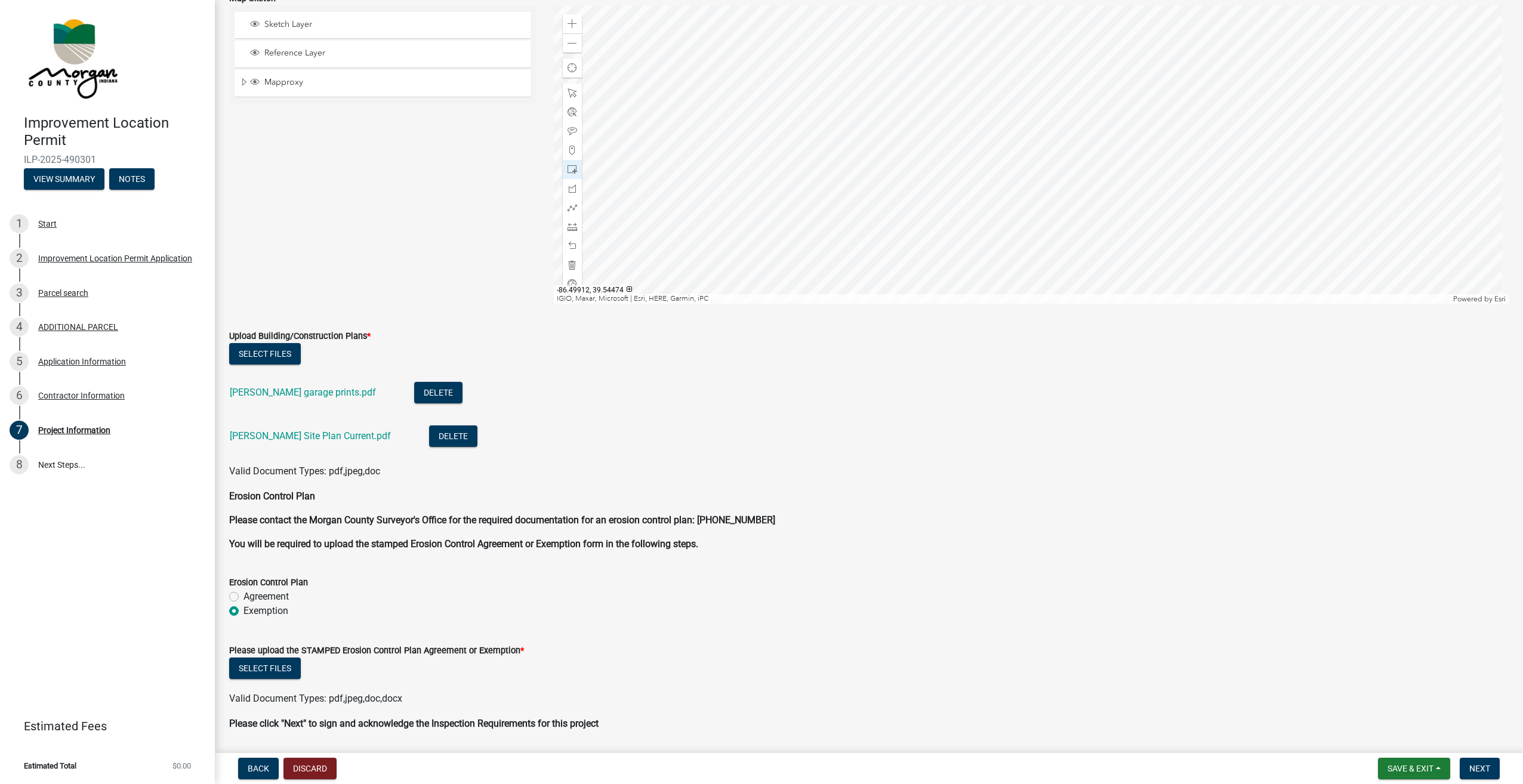
scroll to position [2354, 0]
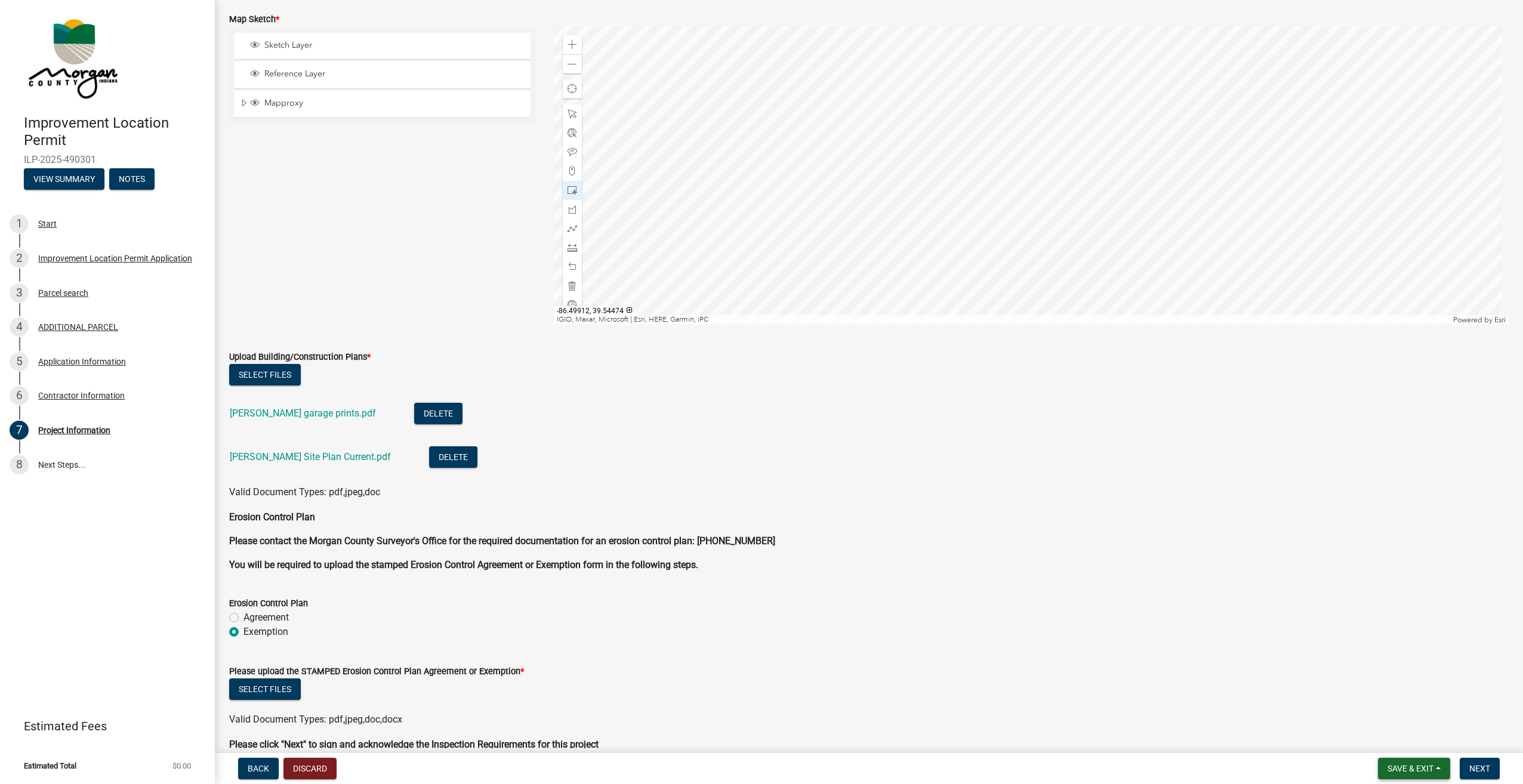
click at [1418, 767] on span "Save & Exit" at bounding box center [1411, 768] width 46 height 9
click at [1397, 711] on button "Save" at bounding box center [1402, 708] width 95 height 28
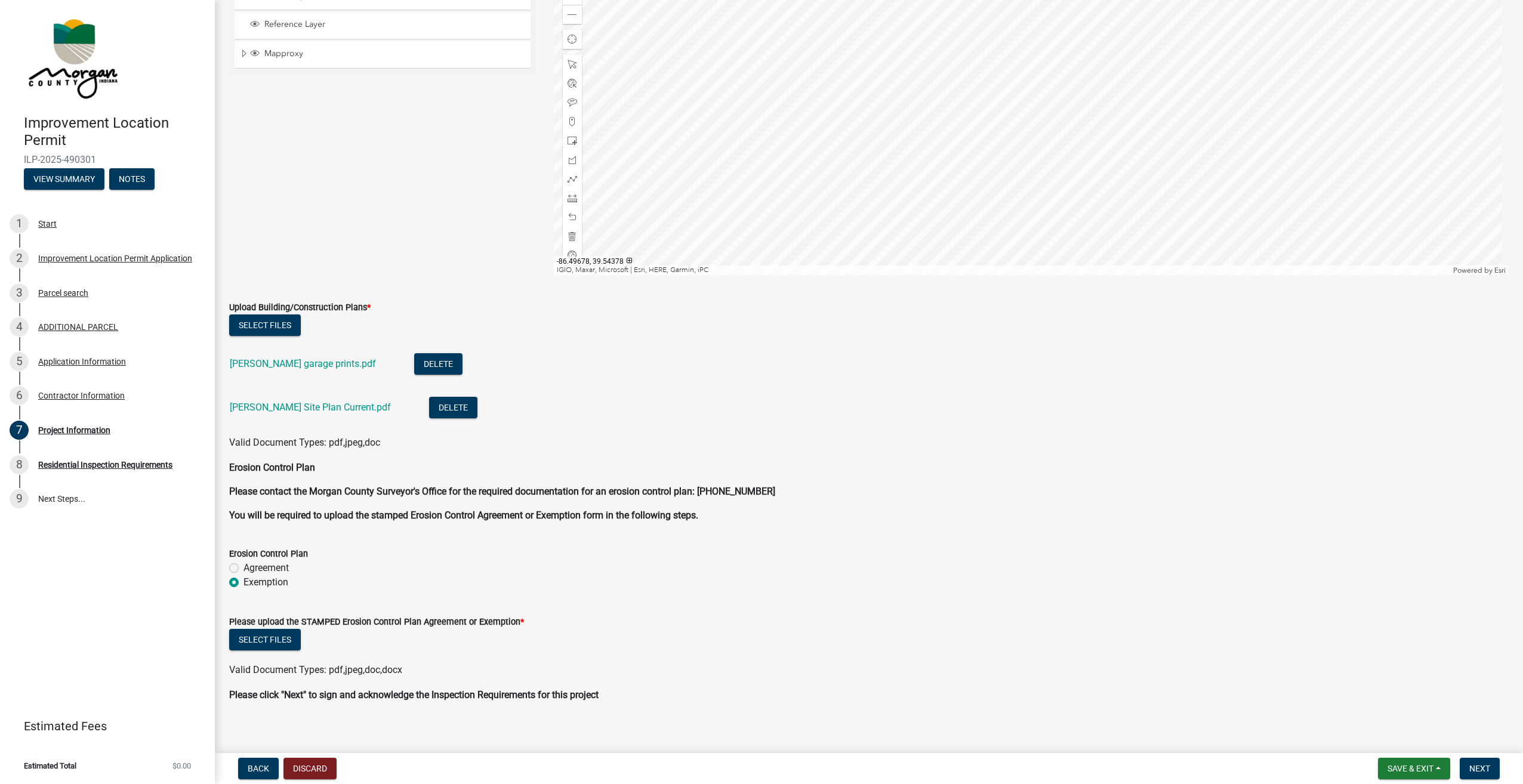
scroll to position [2482, 0]
